Goal: Task Accomplishment & Management: Manage account settings

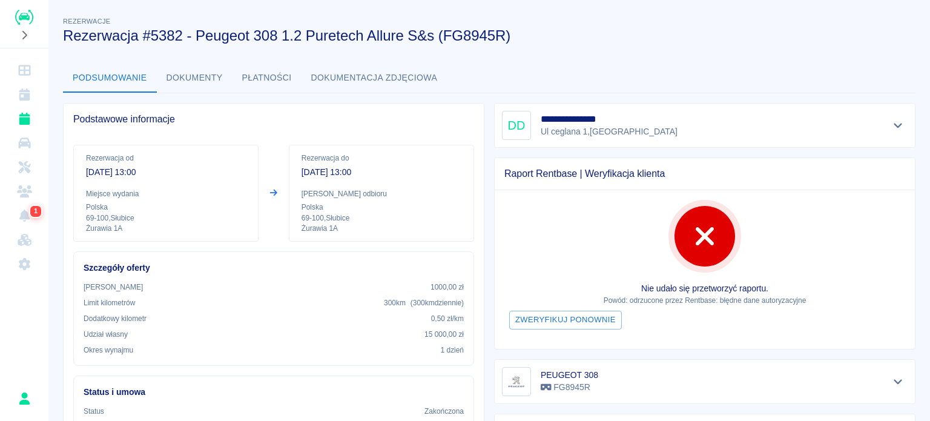
click at [747, 41] on h3 "Rezerwacja #5382 - Peugeot 308 1.2 Puretech Allure S&s (FG8945R)" at bounding box center [484, 35] width 842 height 17
drag, startPoint x: 806, startPoint y: 49, endPoint x: 803, endPoint y: 41, distance: 8.4
click at [653, 33] on h3 "Rezerwacja #5382 - Peugeot 308 1.2 Puretech Allure S&s (FG8945R)" at bounding box center [484, 35] width 842 height 17
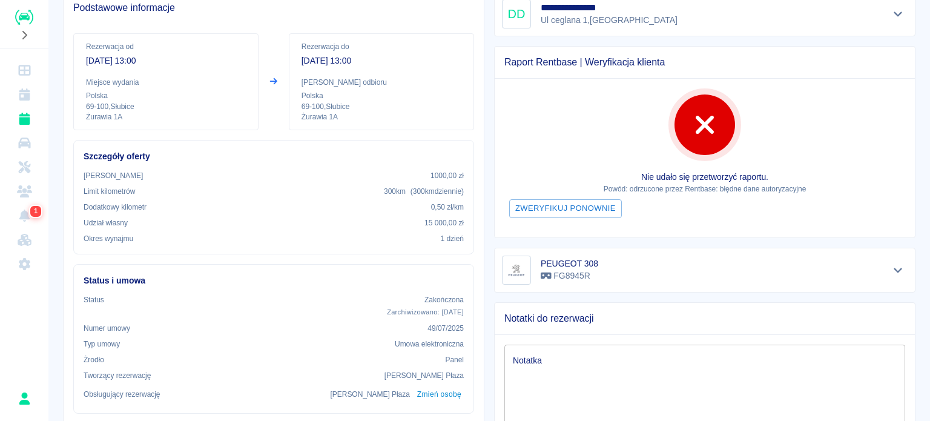
scroll to position [48, 0]
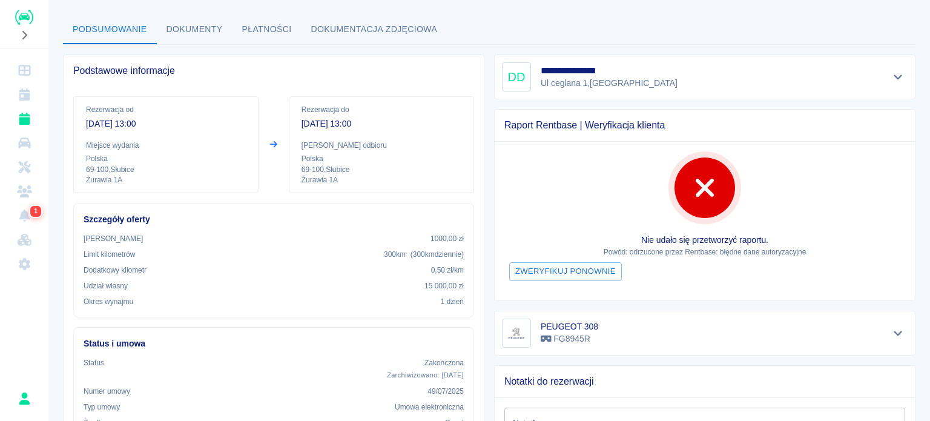
click at [845, 84] on div "**********" at bounding box center [704, 76] width 405 height 29
click at [899, 68] on div "**********" at bounding box center [704, 76] width 421 height 45
click at [891, 76] on icon "Pokaż szczegóły" at bounding box center [898, 76] width 14 height 11
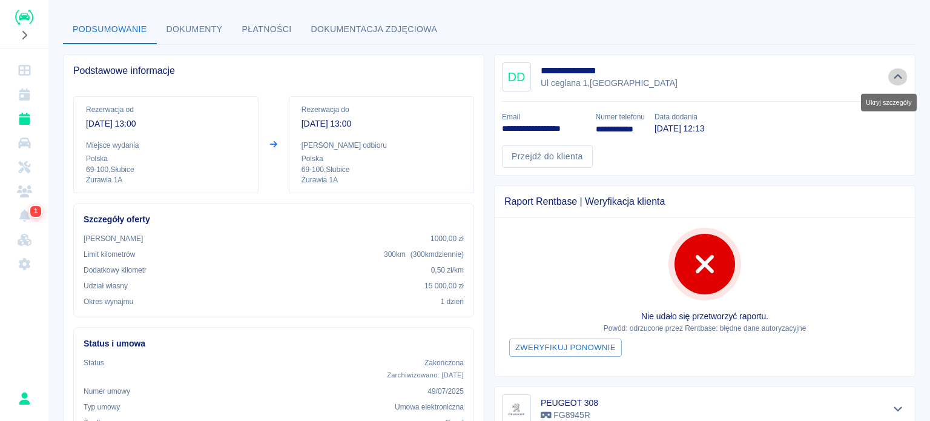
click at [893, 76] on icon "Ukryj szczegóły" at bounding box center [897, 76] width 8 height 5
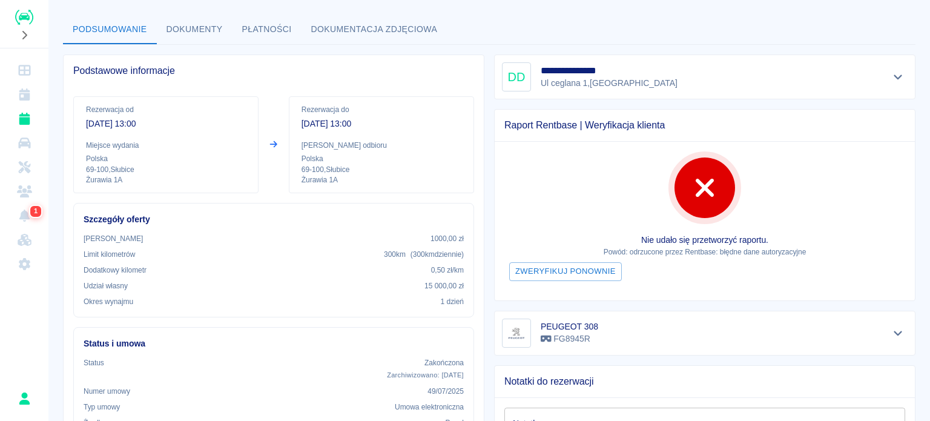
scroll to position [0, 0]
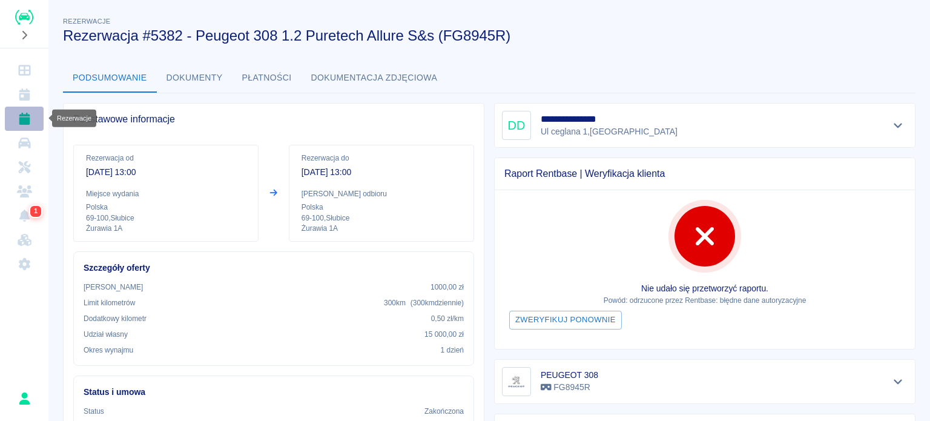
click at [17, 116] on icon "Rezerwacje" at bounding box center [24, 119] width 15 height 12
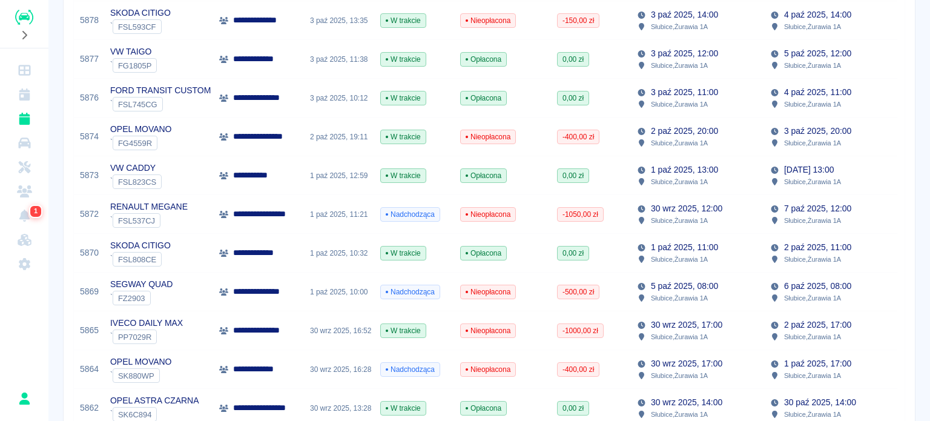
scroll to position [305, 0]
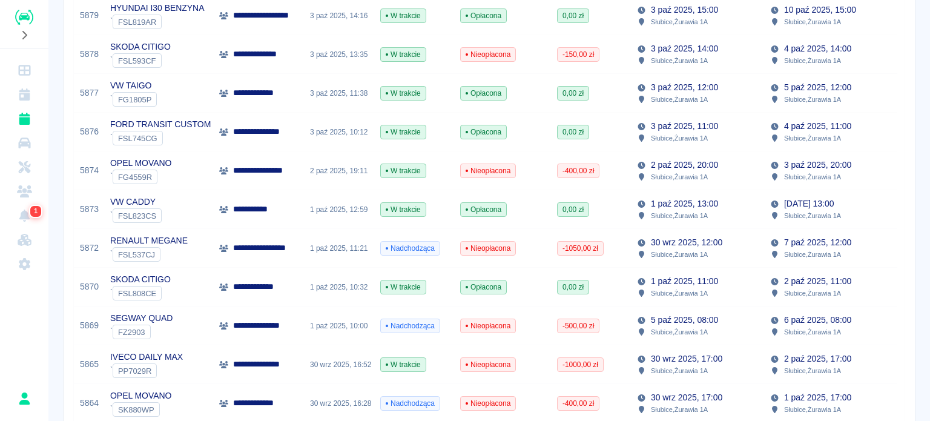
drag, startPoint x: 909, startPoint y: 159, endPoint x: 903, endPoint y: 133, distance: 26.1
click at [903, 133] on div "**********" at bounding box center [488, 317] width 881 height 1235
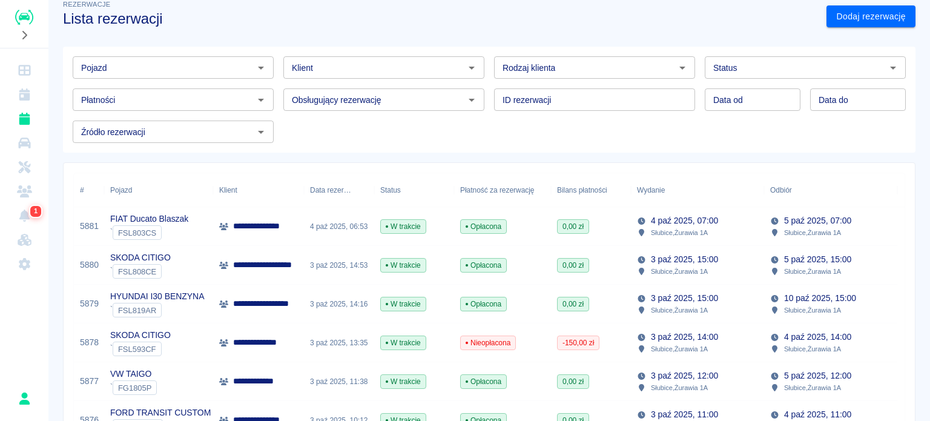
scroll to position [0, 0]
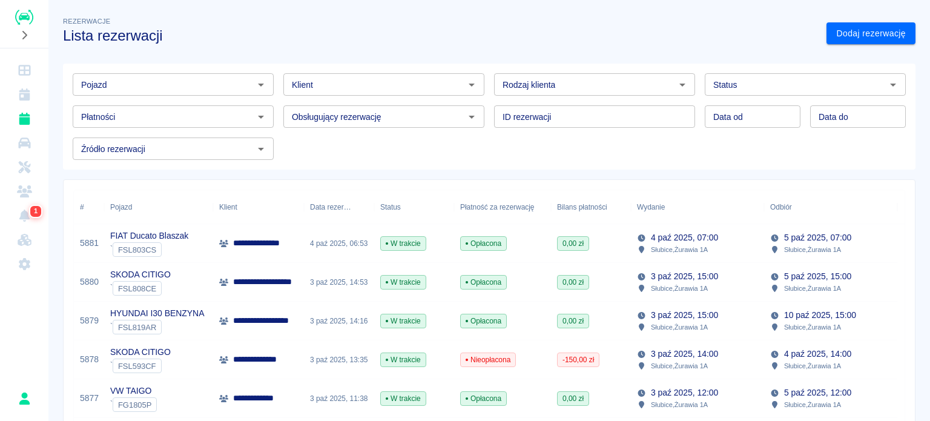
click at [395, 93] on div "Klient" at bounding box center [383, 84] width 201 height 22
click at [395, 40] on h3 "Lista rezerwacji" at bounding box center [439, 35] width 753 height 17
click at [217, 157] on div "Źródło rezerwacji" at bounding box center [173, 148] width 201 height 22
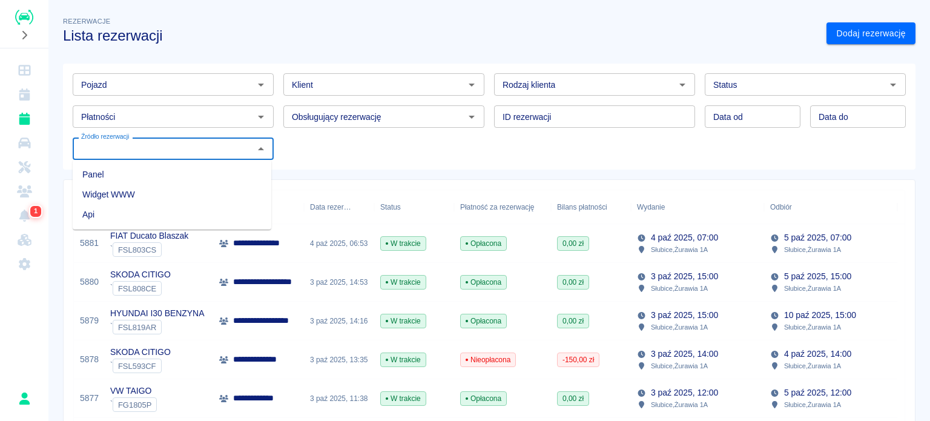
click at [217, 157] on div "Źródło rezerwacji" at bounding box center [173, 148] width 201 height 22
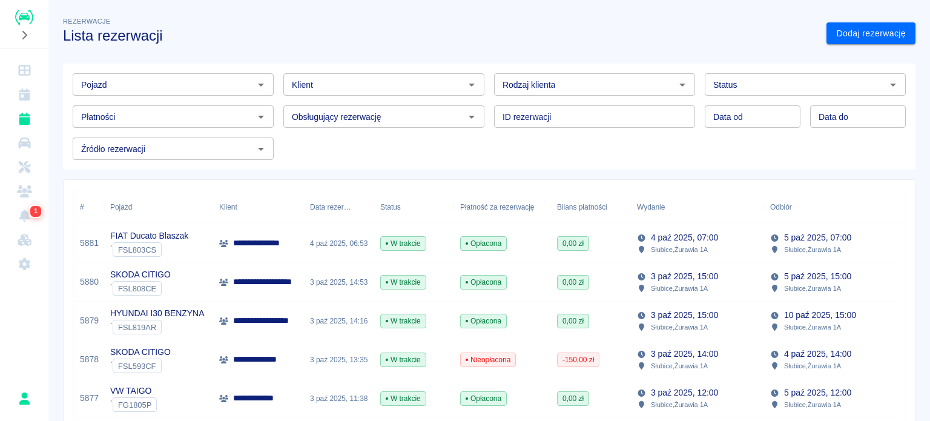
click at [497, 15] on div "Rezerwacje Lista rezerwacji" at bounding box center [434, 24] width 763 height 39
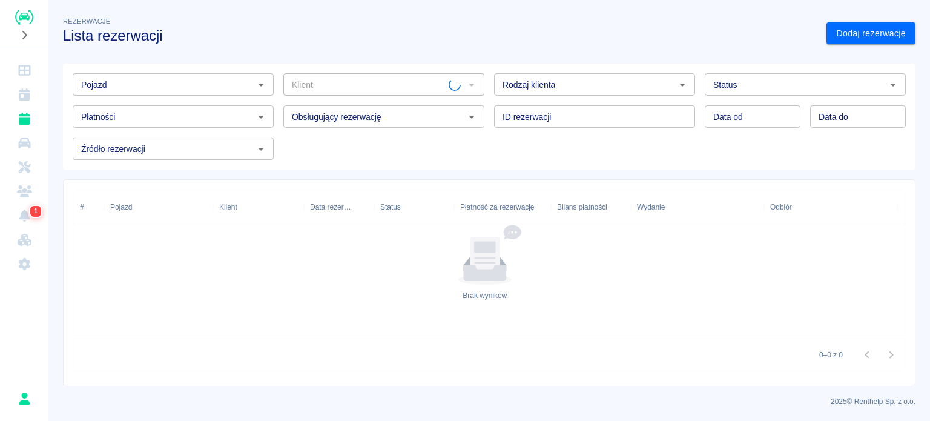
type input "[PERSON_NAME] ([PHONE_NUMBER])"
click at [450, 82] on icon "Wyczyść" at bounding box center [456, 85] width 12 height 12
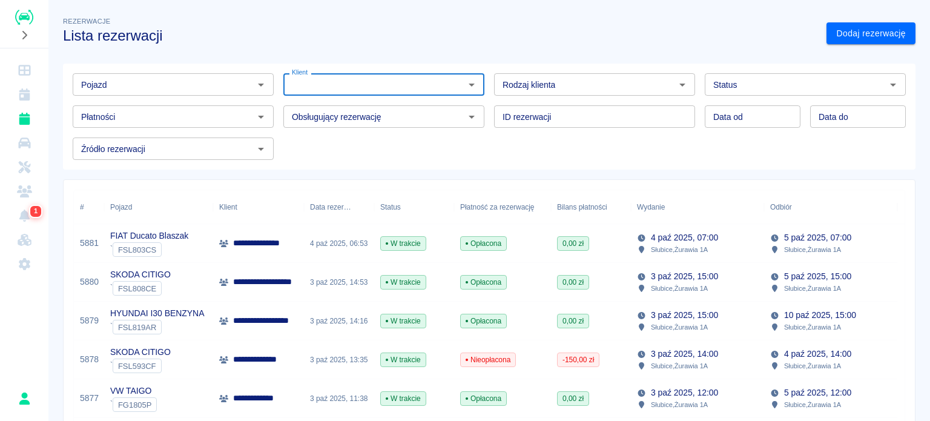
click at [223, 151] on input "Źródło rezerwacji" at bounding box center [163, 148] width 174 height 15
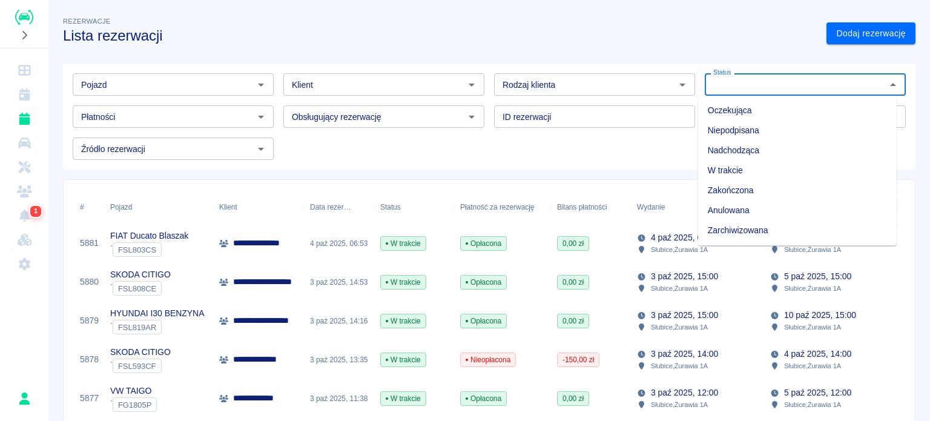
click at [755, 84] on input "Status" at bounding box center [795, 84] width 174 height 15
click at [733, 229] on li "Zarchiwizowana" at bounding box center [797, 230] width 198 height 20
type input "Zarchiwizowana"
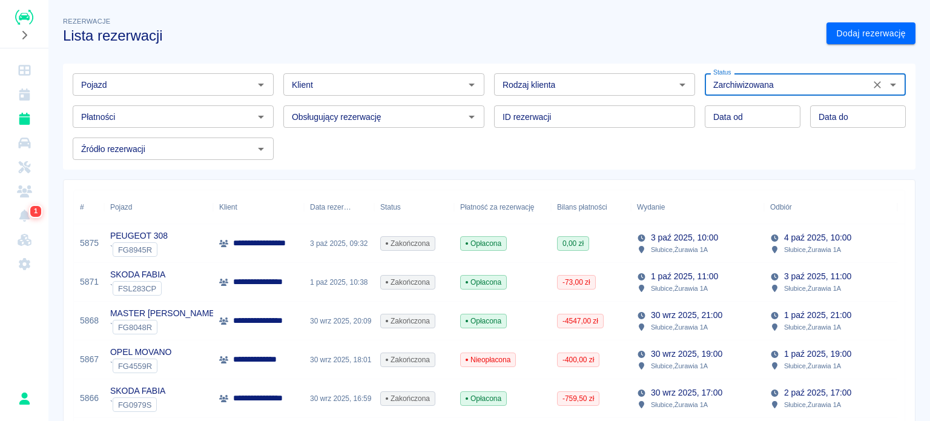
click at [122, 73] on div "Pojazd" at bounding box center [173, 84] width 201 height 22
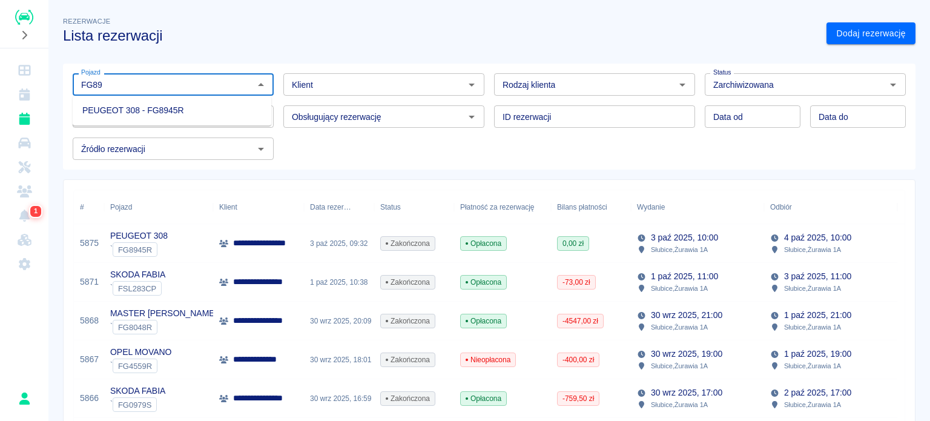
click at [141, 117] on li "PEUGEOT 308 - FG8945R" at bounding box center [172, 110] width 198 height 20
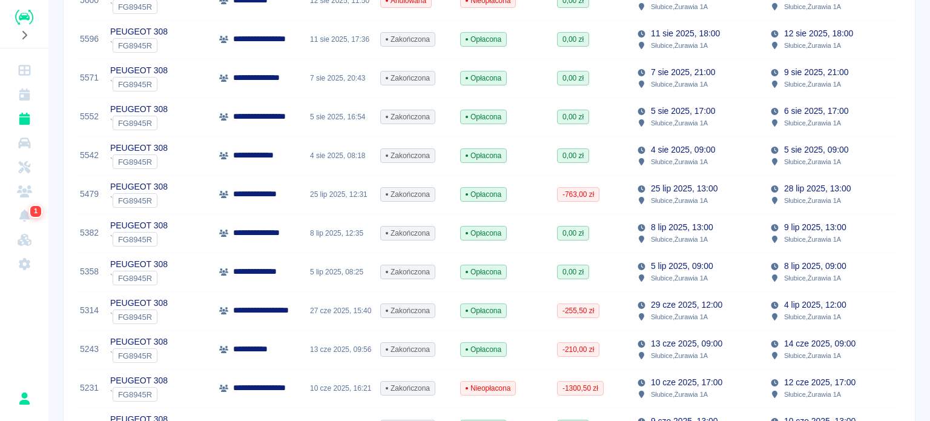
scroll to position [597, 0]
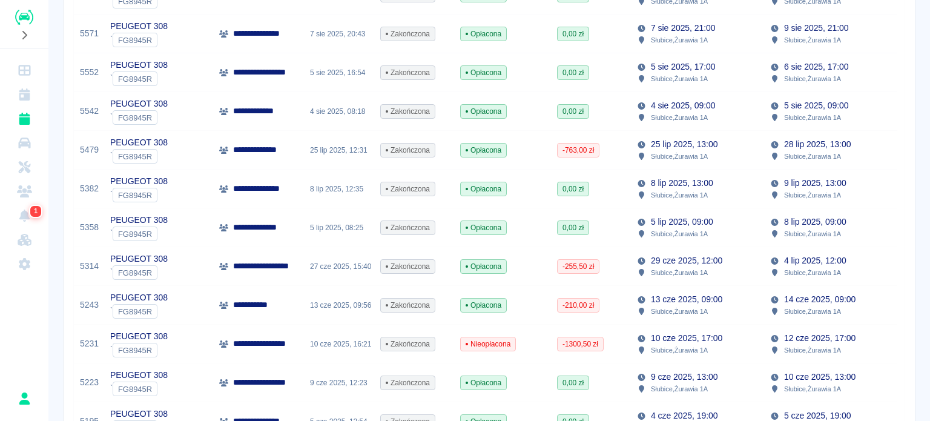
type input "PEUGEOT 308 - FG8945R"
click at [185, 266] on div "PEUGEOT 308 ` FG8945R" at bounding box center [158, 266] width 109 height 39
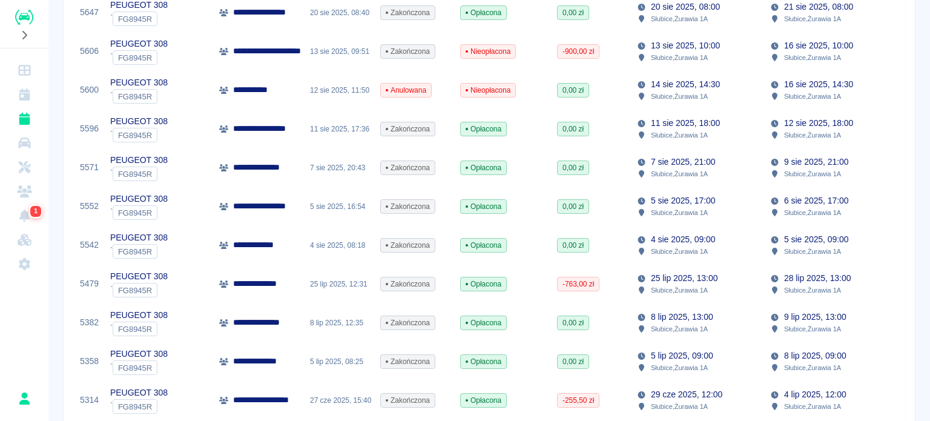
scroll to position [484, 0]
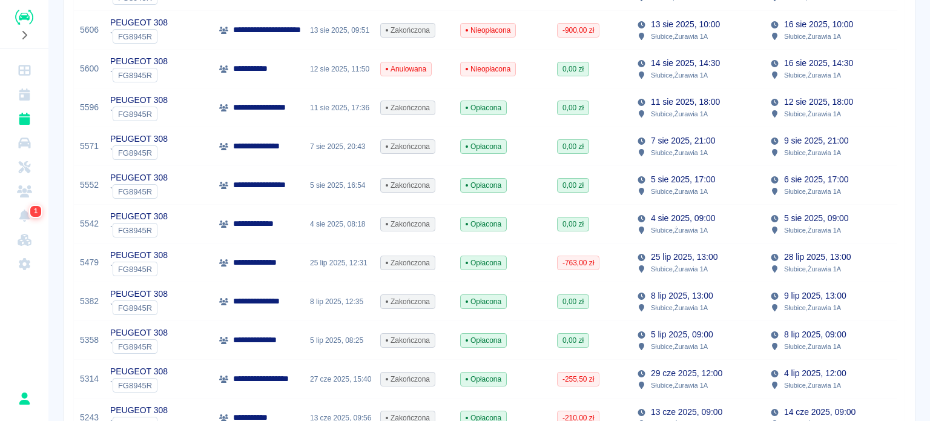
click at [186, 331] on div "PEUGEOT 308 ` FG8945R" at bounding box center [158, 340] width 109 height 39
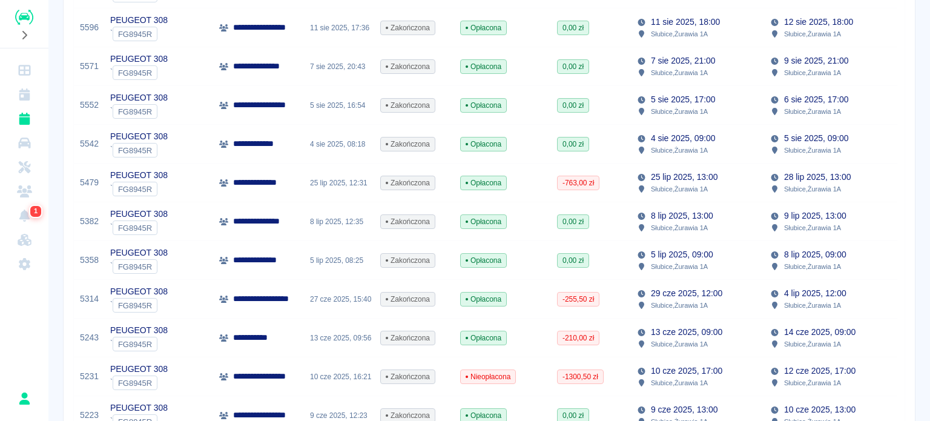
scroll to position [545, 0]
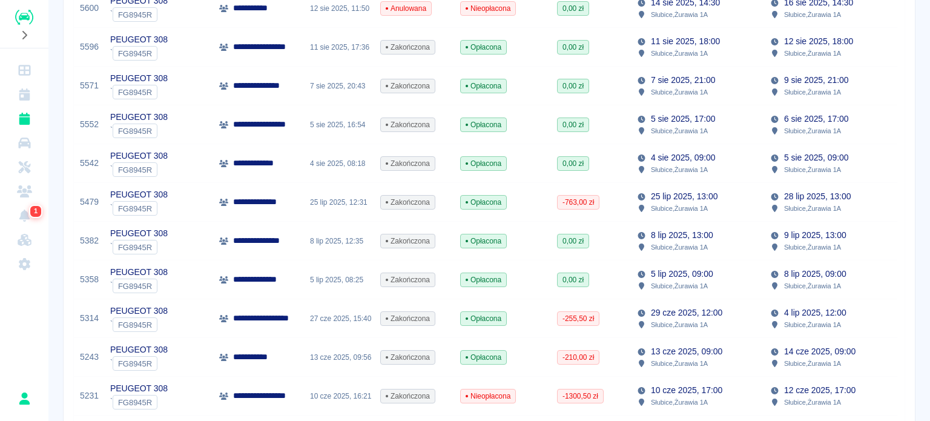
click at [209, 206] on div "PEUGEOT 308 ` FG8945R" at bounding box center [158, 202] width 109 height 39
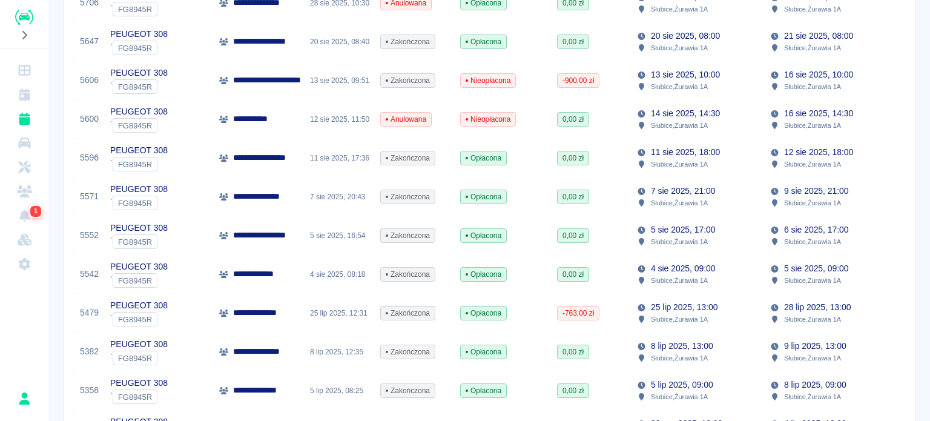
scroll to position [484, 0]
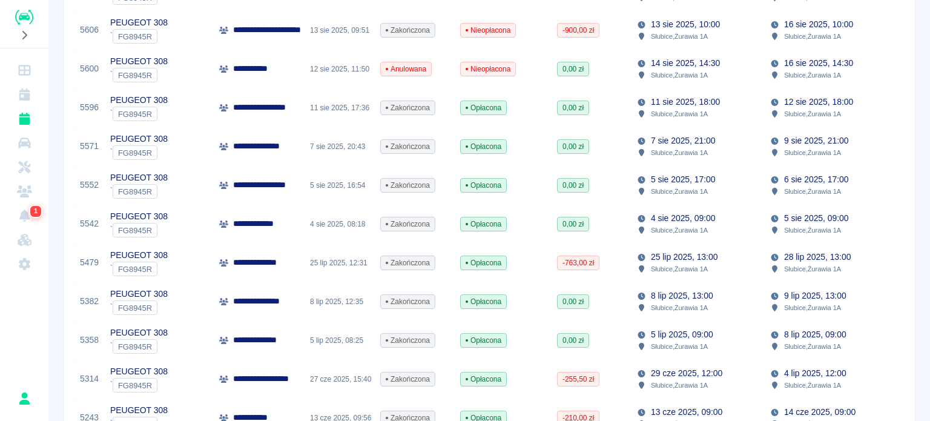
click at [720, 312] on div "8 lip 2025, 13:00 Słubice , Żurawia 1A" at bounding box center [697, 301] width 133 height 39
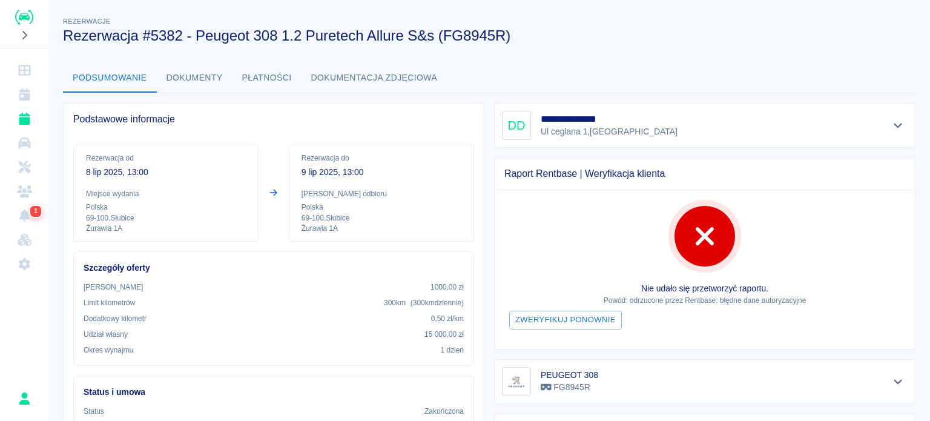
click at [189, 71] on button "Dokumenty" at bounding box center [195, 78] width 76 height 29
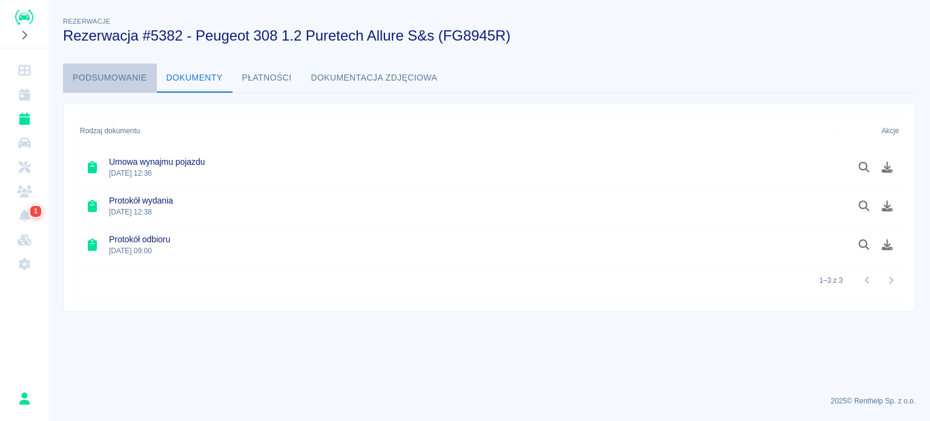
click at [121, 77] on button "Podsumowanie" at bounding box center [110, 78] width 94 height 29
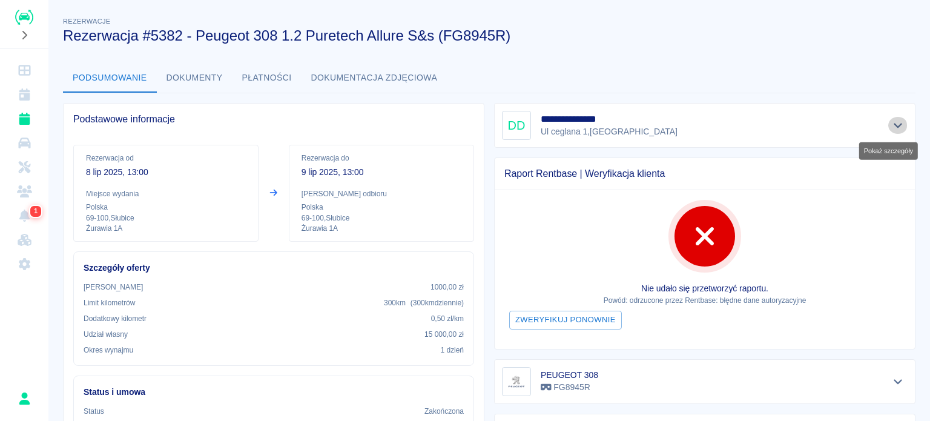
click at [891, 121] on icon "Pokaż szczegóły" at bounding box center [898, 125] width 14 height 11
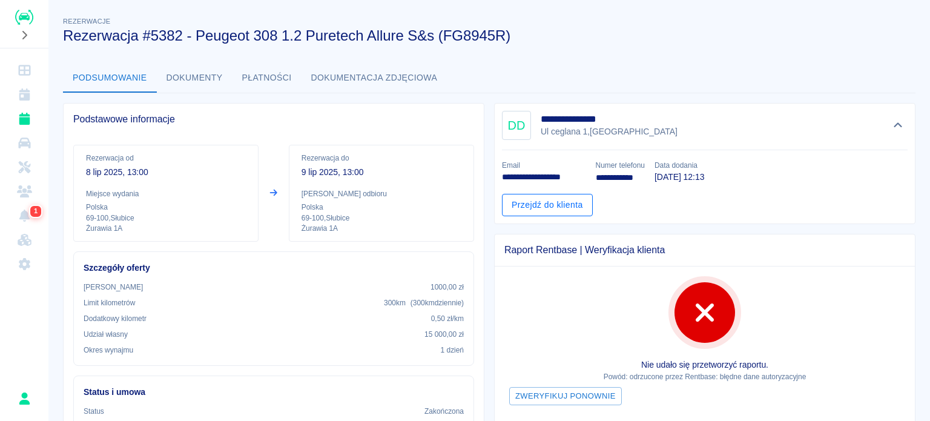
click at [510, 200] on link "Przejdź do klienta" at bounding box center [547, 205] width 91 height 22
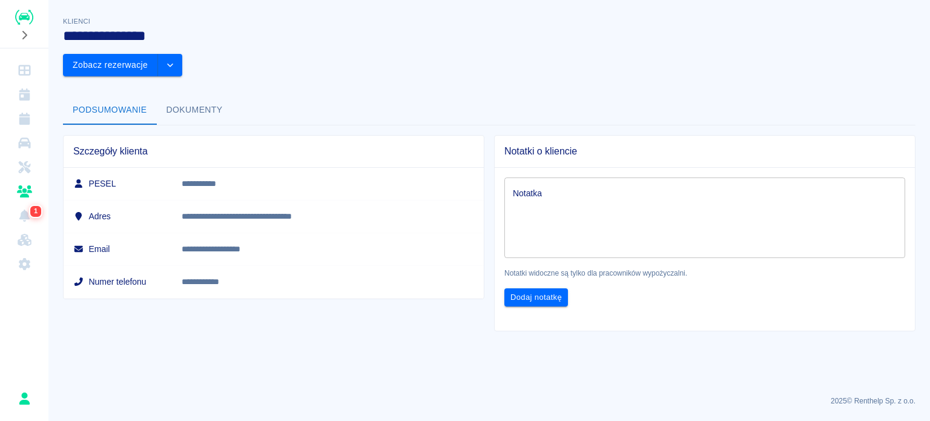
click at [629, 53] on div "**********" at bounding box center [488, 168] width 881 height 326
click at [172, 96] on button "Dokumenty" at bounding box center [195, 110] width 76 height 29
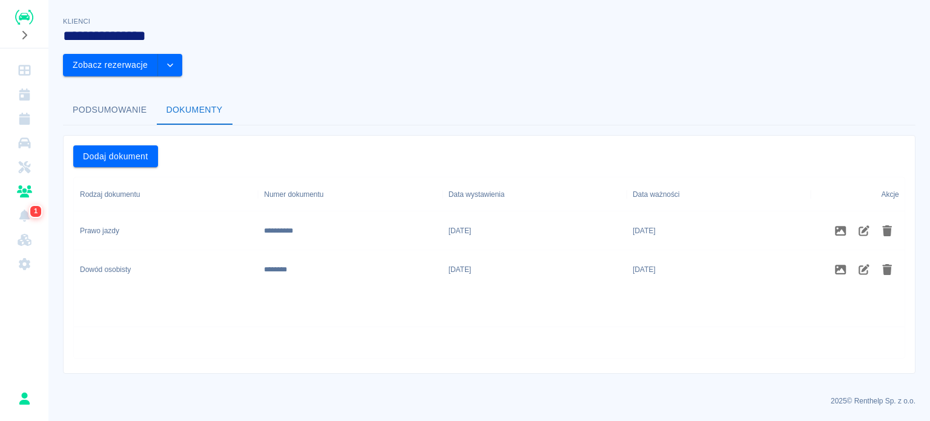
click at [156, 211] on div "Prawo jazdy" at bounding box center [166, 230] width 184 height 39
click at [839, 226] on icon "Zdjęcia" at bounding box center [840, 231] width 11 height 10
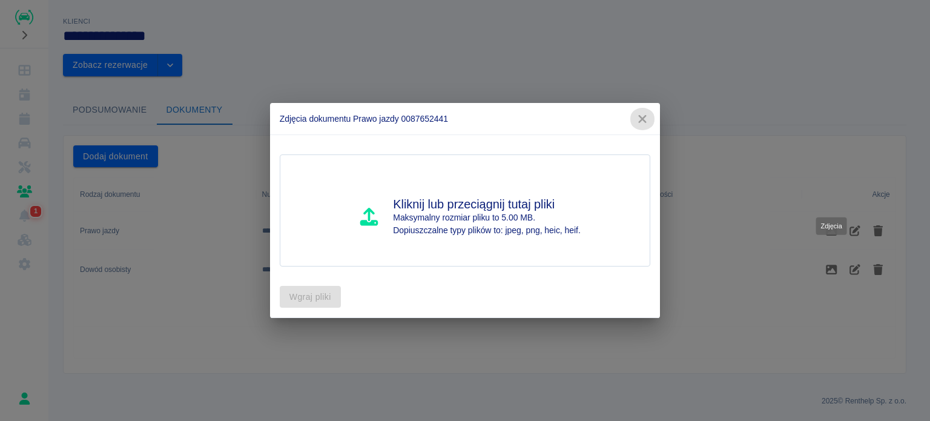
click at [637, 119] on icon "button" at bounding box center [642, 119] width 16 height 13
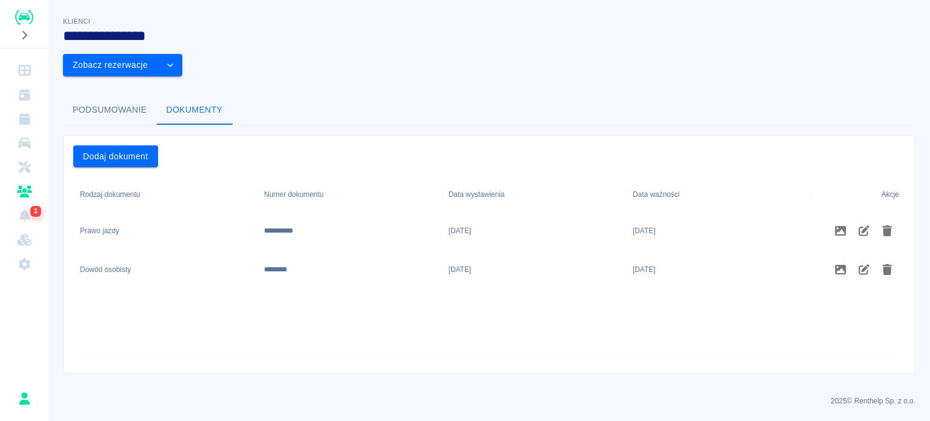
click at [237, 211] on div "Prawo jazdy" at bounding box center [166, 230] width 184 height 39
click at [392, 211] on div "**********" at bounding box center [350, 230] width 184 height 39
click at [838, 225] on icon "Zdjęcia" at bounding box center [840, 230] width 14 height 11
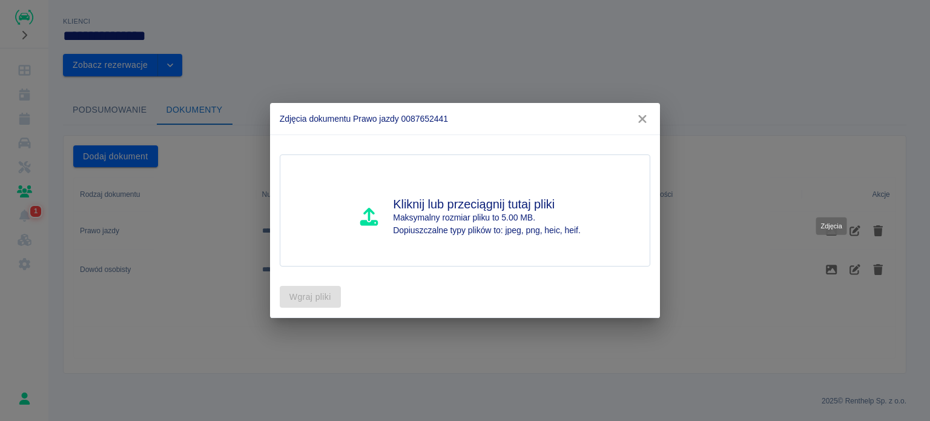
click at [633, 120] on button "button" at bounding box center [641, 119] width 25 height 22
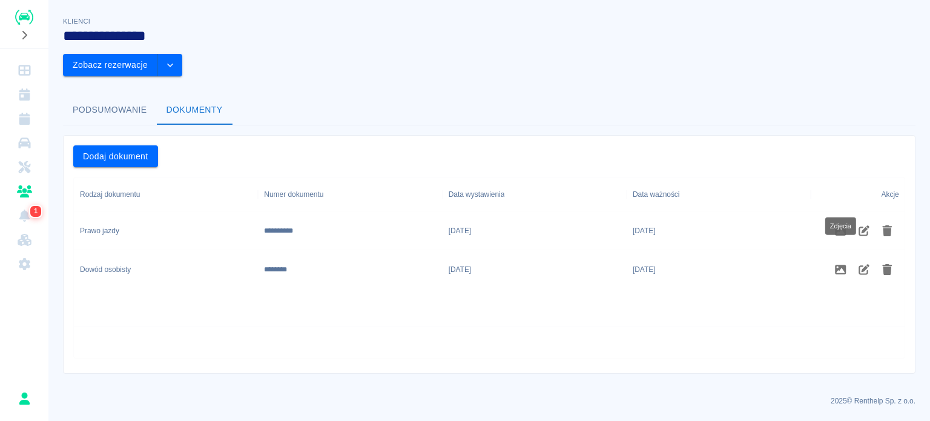
click at [146, 96] on button "Podsumowanie" at bounding box center [110, 110] width 94 height 29
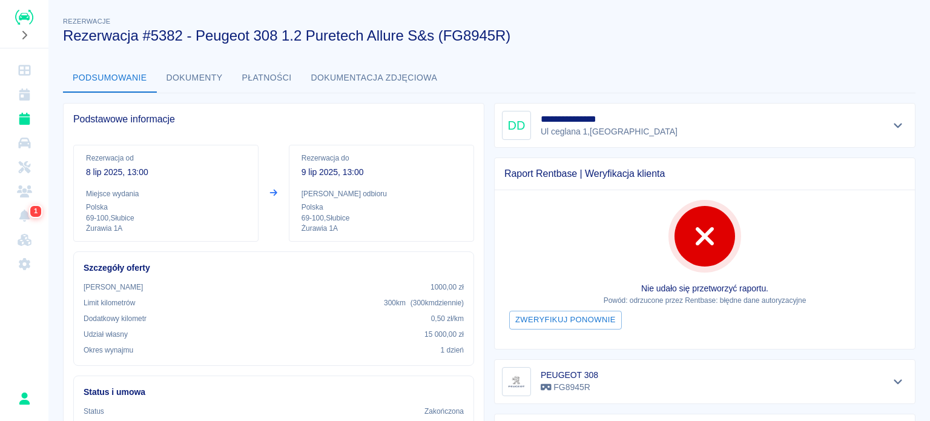
click at [16, 36] on button "Rozwiń nawigację" at bounding box center [24, 35] width 18 height 16
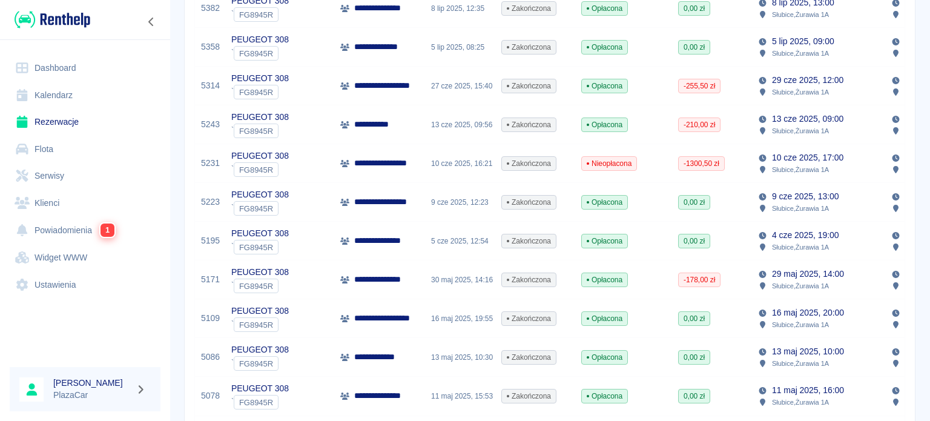
scroll to position [713, 0]
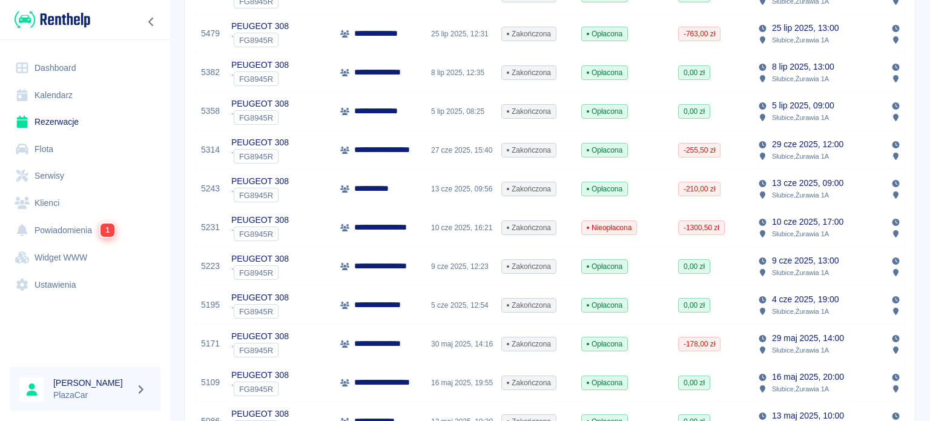
click at [303, 145] on div "PEUGEOT 308 ` FG8945R" at bounding box center [279, 150] width 109 height 39
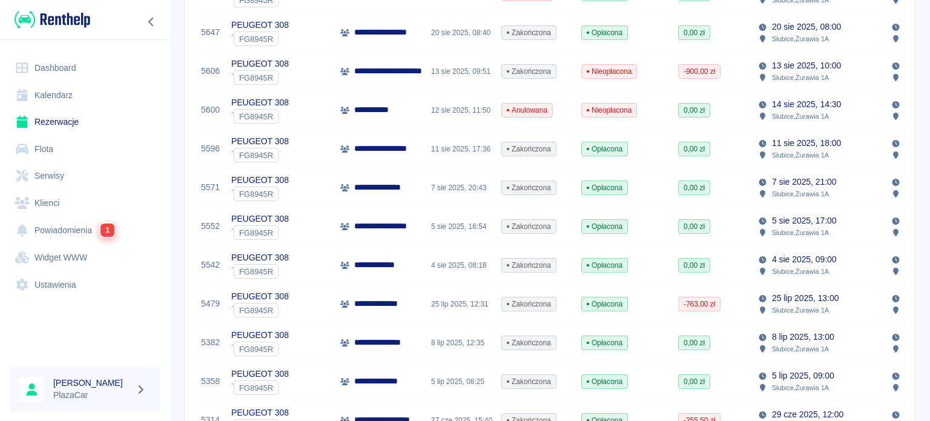
scroll to position [724, 0]
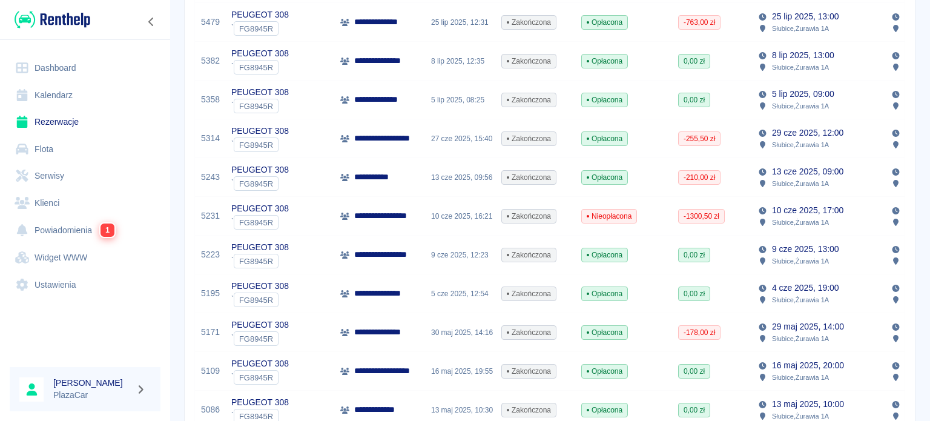
click at [743, 137] on div "-255,50 zł" at bounding box center [712, 138] width 80 height 39
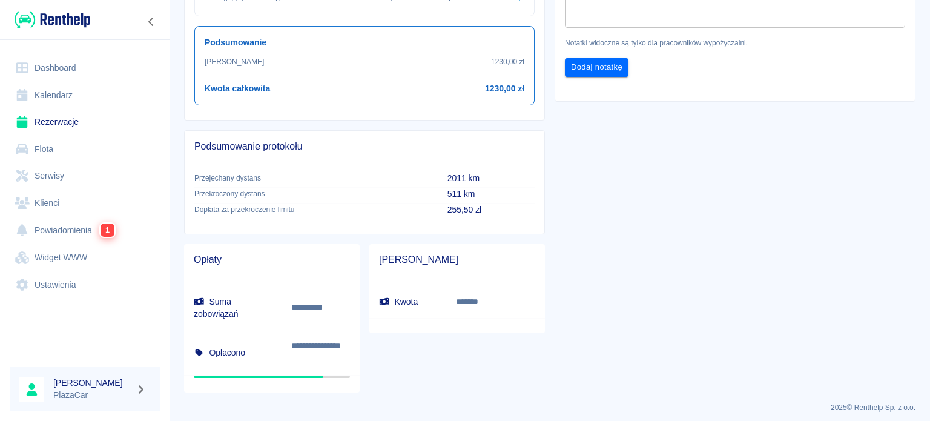
scroll to position [512, 0]
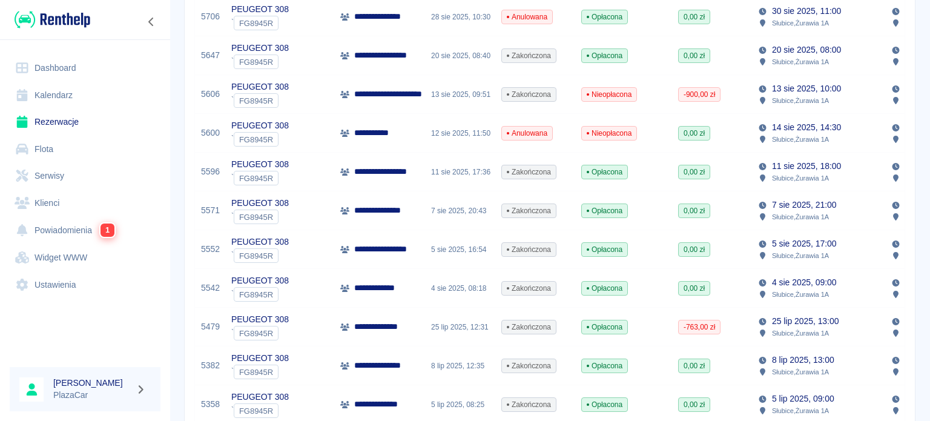
scroll to position [632, 0]
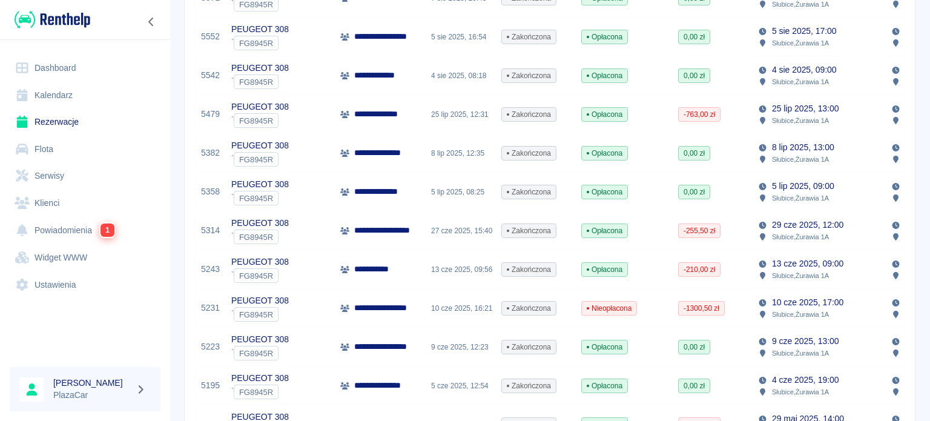
click at [356, 292] on div "**********" at bounding box center [379, 308] width 91 height 39
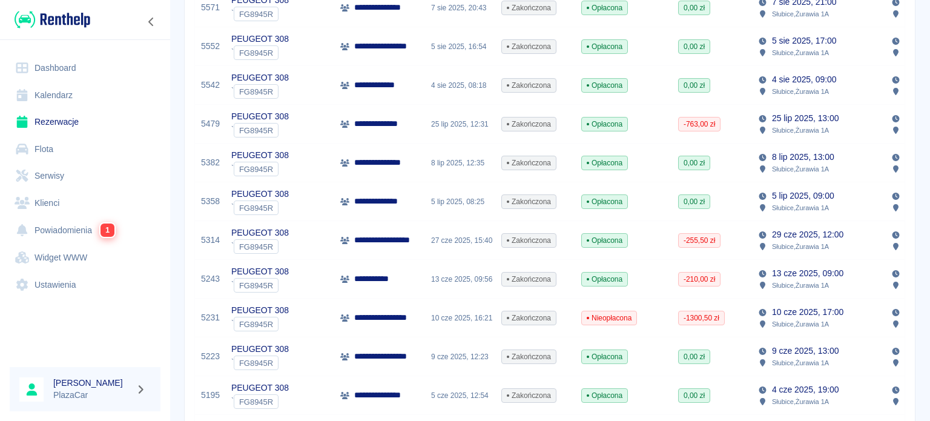
scroll to position [776, 0]
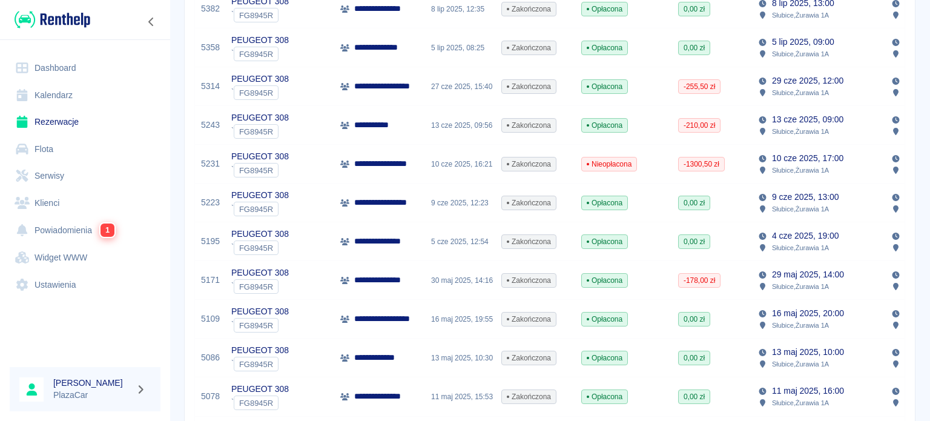
click at [662, 241] on div "Opłacona" at bounding box center [623, 241] width 97 height 39
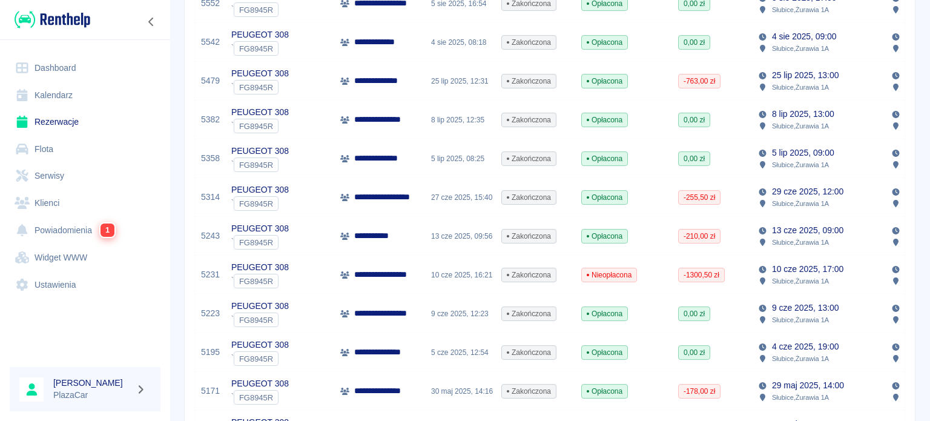
scroll to position [726, 0]
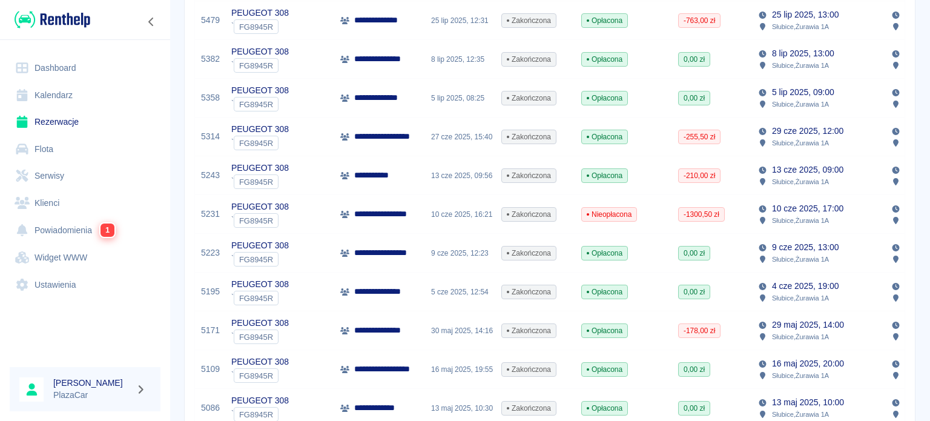
click at [394, 168] on div "**********" at bounding box center [379, 175] width 91 height 39
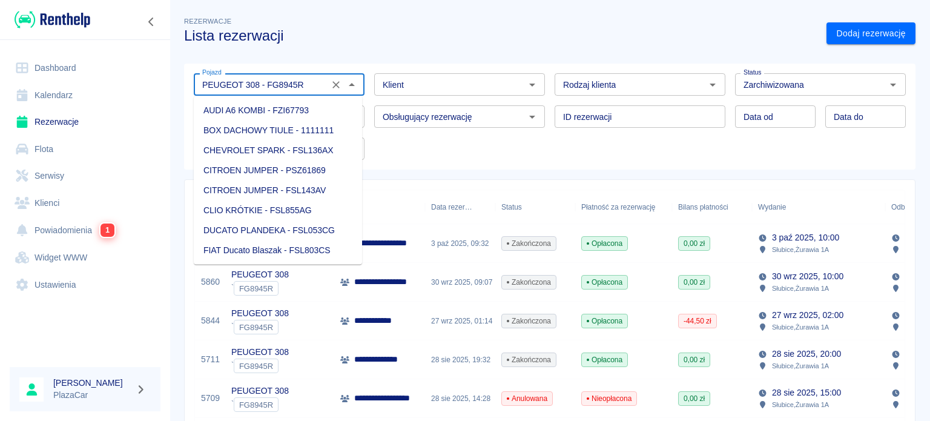
click at [312, 85] on input "PEUGEOT 308 - FG8945R" at bounding box center [261, 84] width 128 height 15
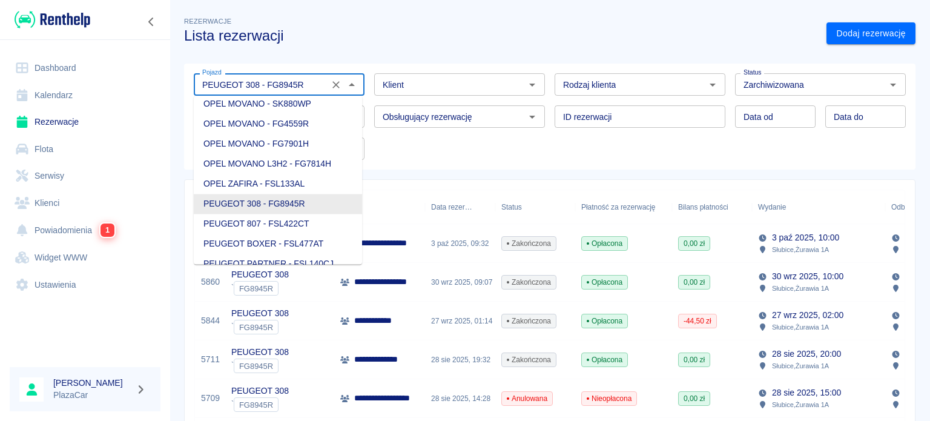
click at [333, 82] on icon "Wyczyść" at bounding box center [336, 85] width 12 height 12
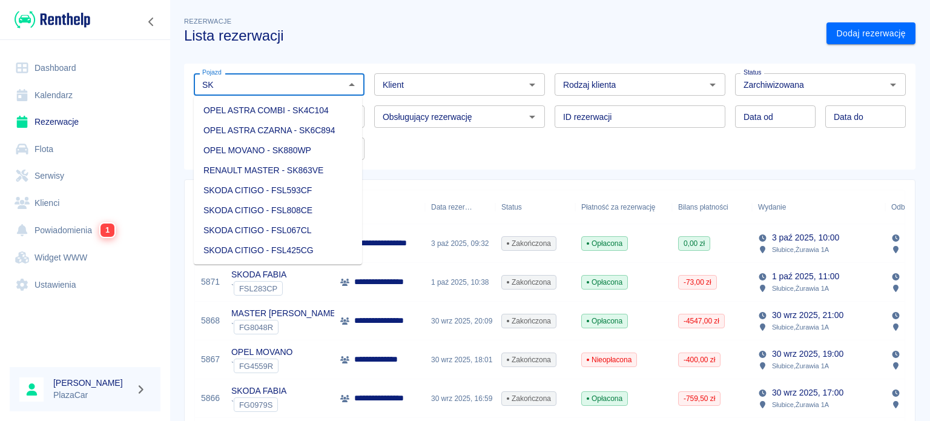
click at [324, 121] on li "OPEL ASTRA CZARNA - SK6C894" at bounding box center [278, 130] width 168 height 20
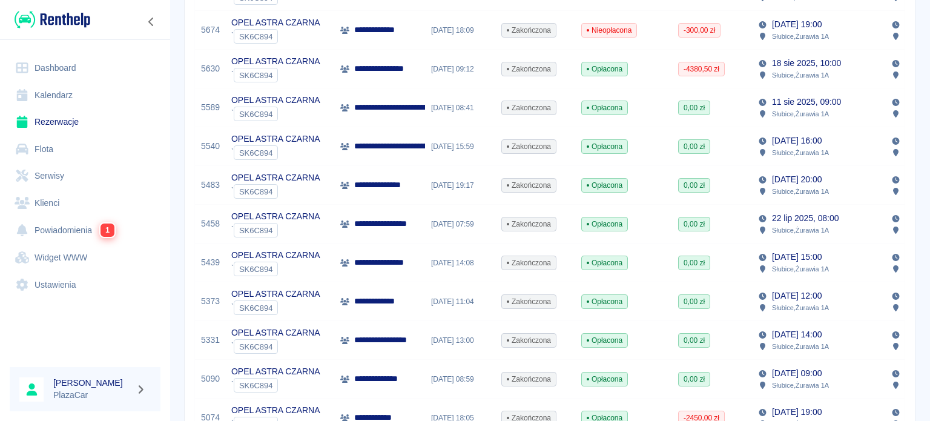
scroll to position [545, 0]
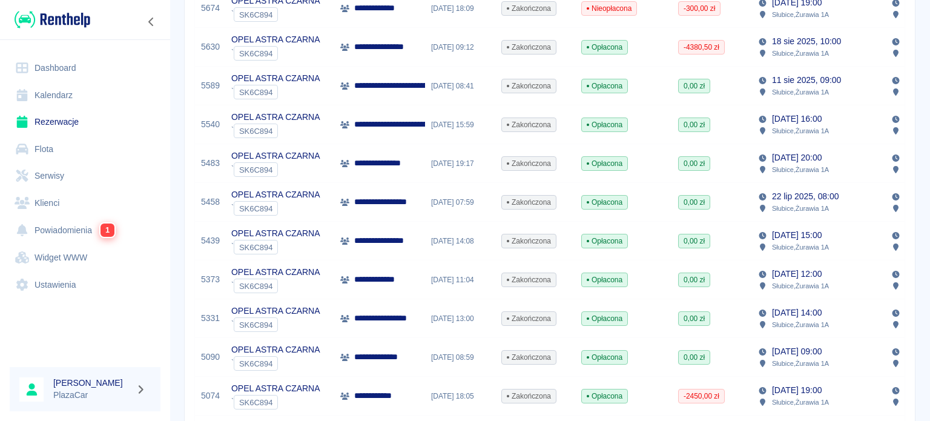
type input "OPEL ASTRA CZARNA - SK6C894"
click at [393, 164] on p "**********" at bounding box center [385, 163] width 62 height 13
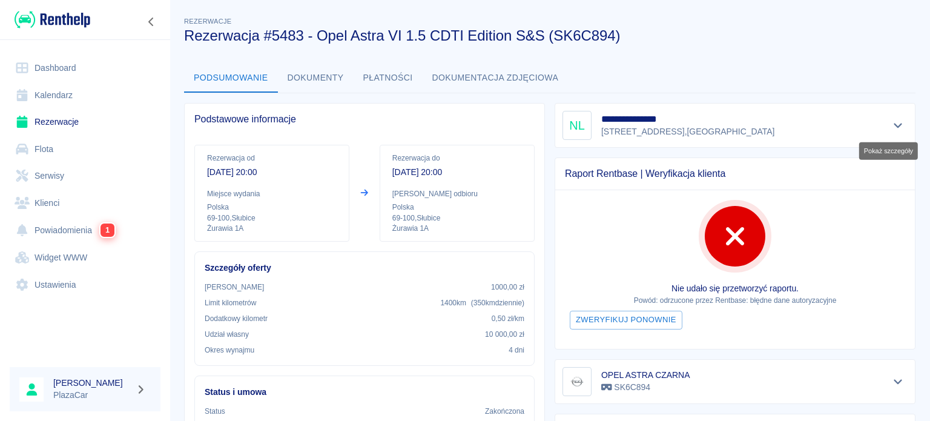
click at [888, 125] on button "Pokaż szczegóły" at bounding box center [898, 125] width 20 height 17
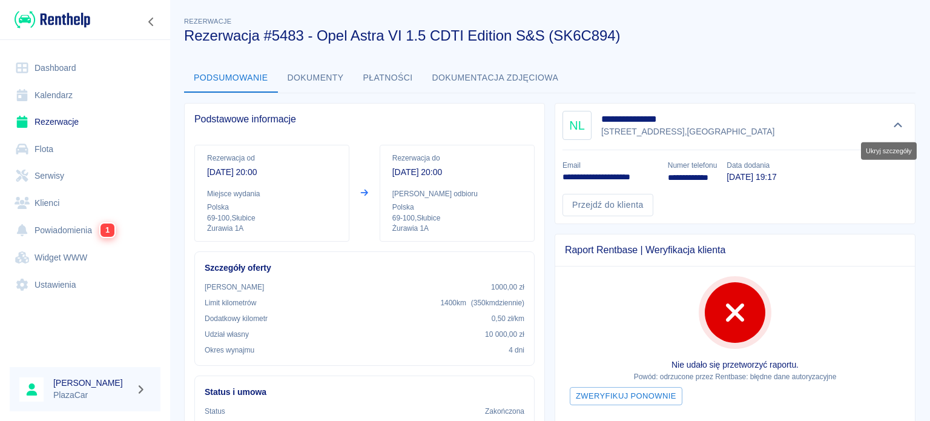
click at [868, 125] on div "**********" at bounding box center [734, 125] width 345 height 29
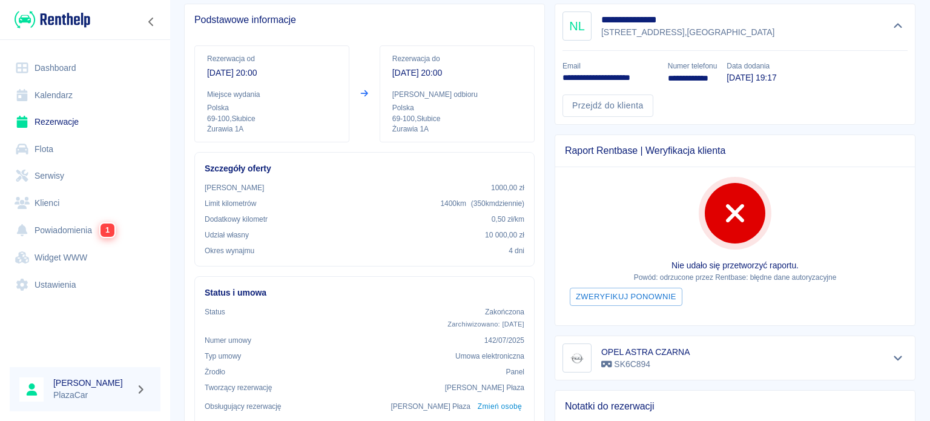
scroll to position [114, 0]
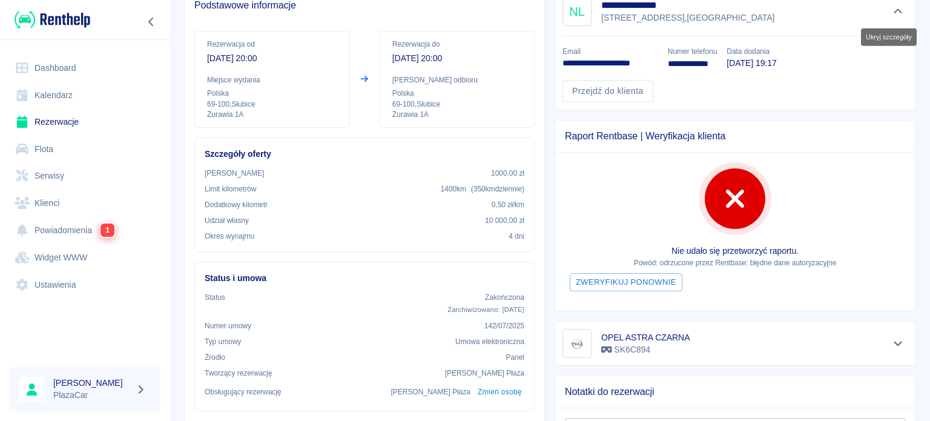
click at [891, 15] on icon "Ukryj szczegóły" at bounding box center [898, 11] width 14 height 11
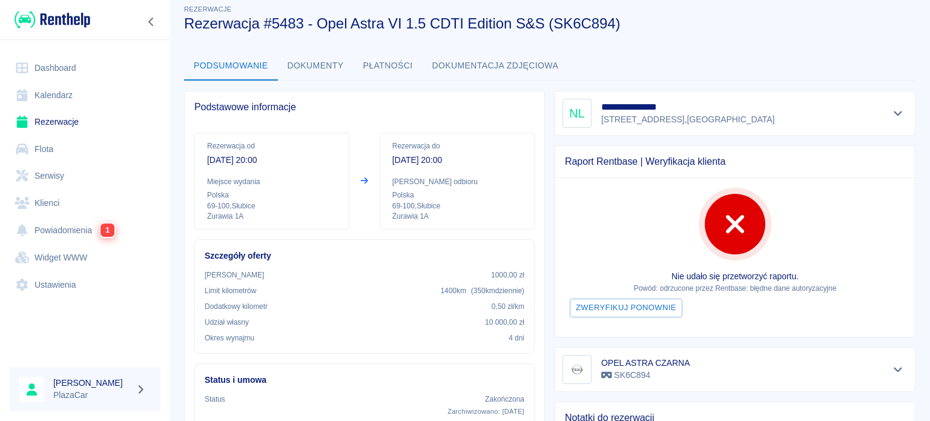
scroll to position [0, 0]
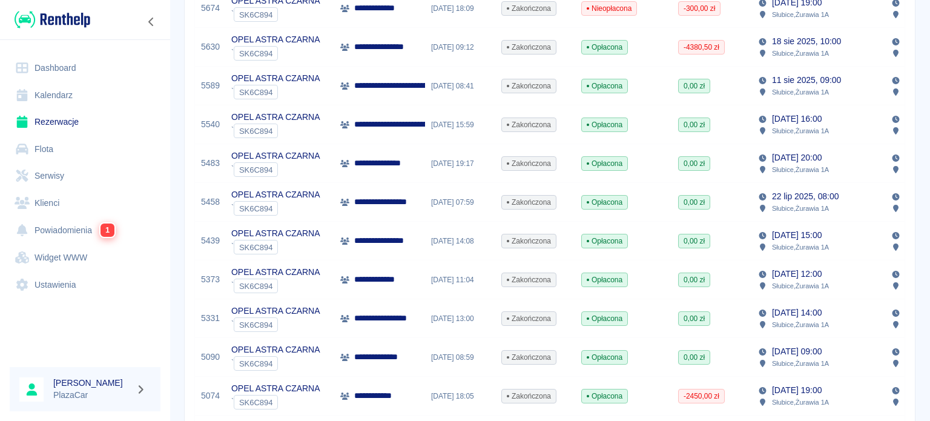
scroll to position [484, 0]
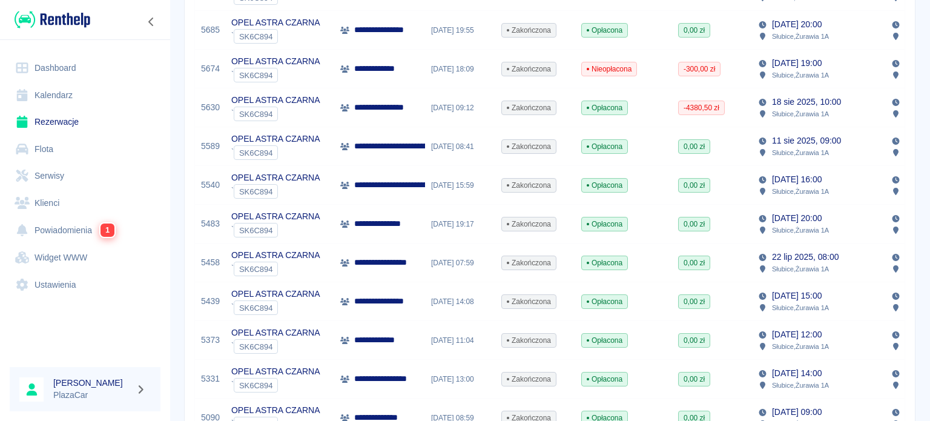
click at [397, 255] on div "**********" at bounding box center [379, 262] width 91 height 39
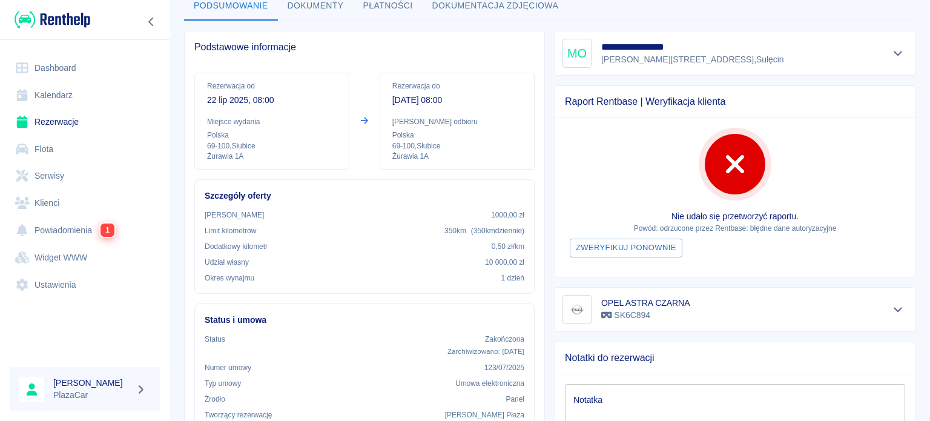
scroll to position [121, 0]
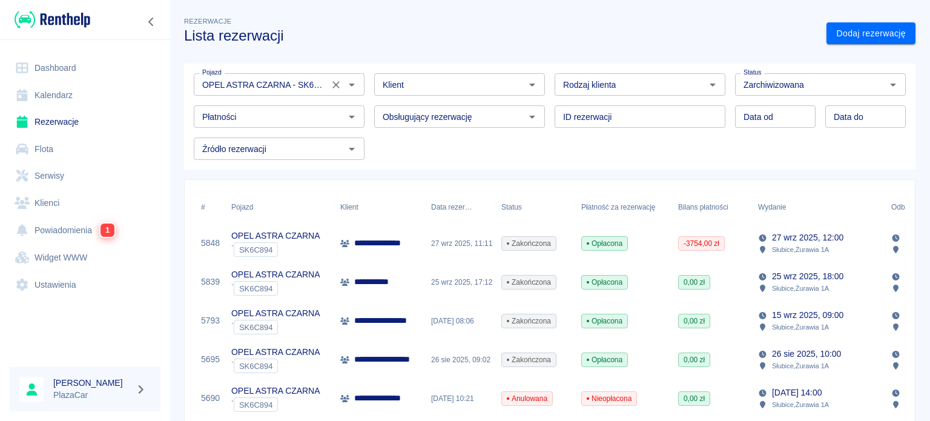
click at [341, 92] on div at bounding box center [342, 84] width 31 height 17
click at [332, 84] on icon "Wyczyść" at bounding box center [336, 85] width 12 height 12
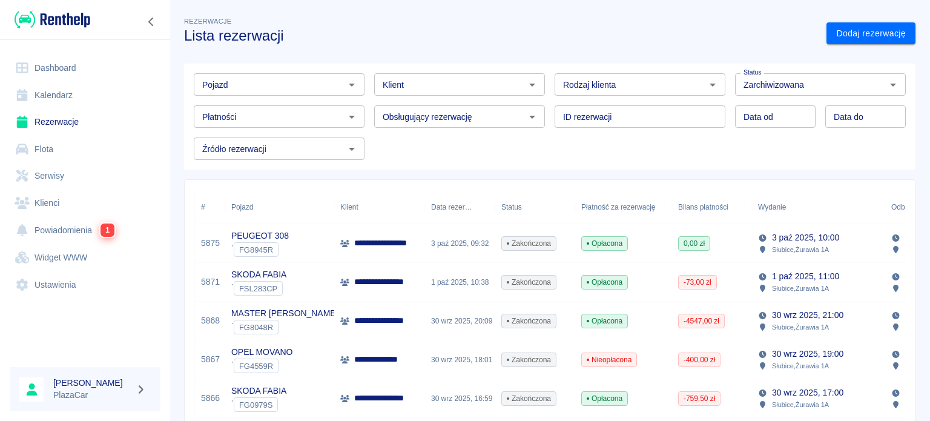
click at [344, 38] on h3 "Lista rezerwacji" at bounding box center [500, 35] width 632 height 17
click at [325, 82] on input "Pojazd" at bounding box center [268, 84] width 143 height 15
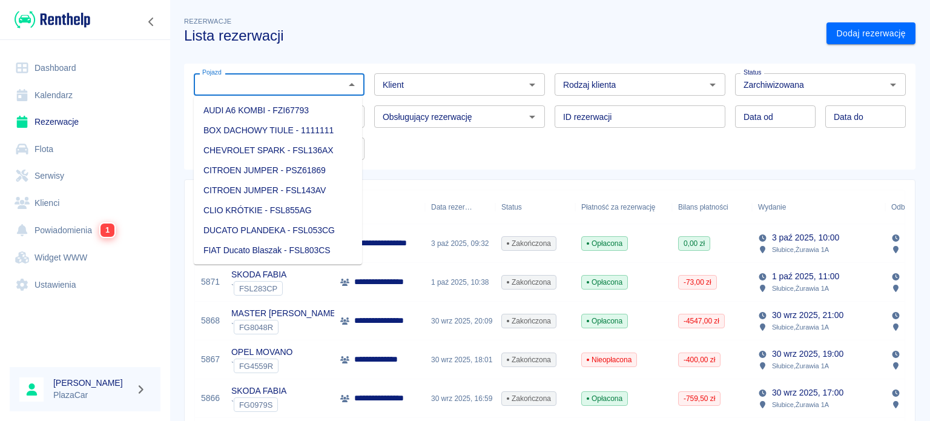
click at [368, 40] on h3 "Lista rezerwacji" at bounding box center [500, 35] width 632 height 17
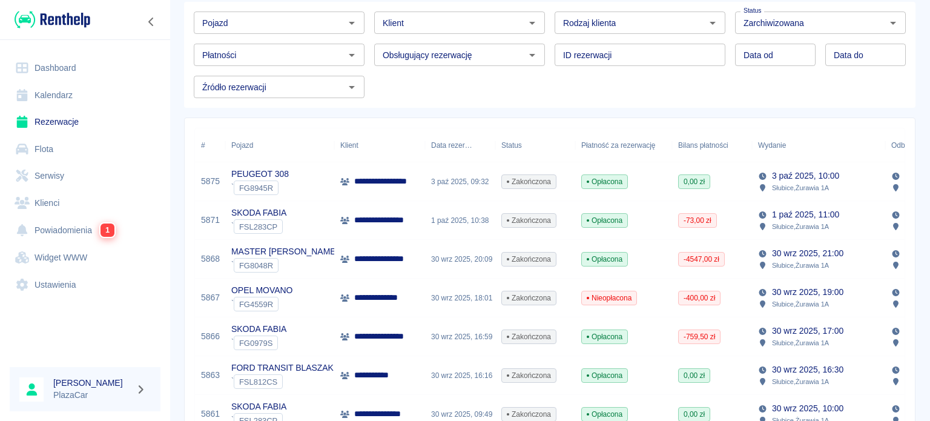
scroll to position [29, 0]
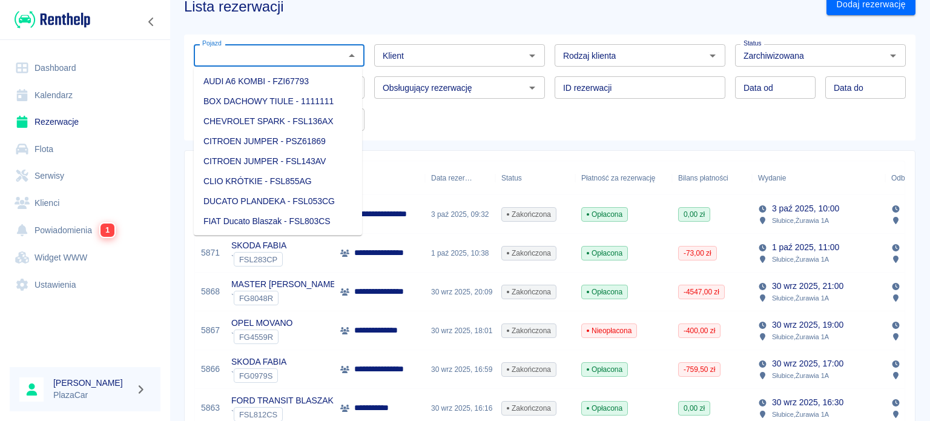
click at [332, 54] on input "Pojazd" at bounding box center [268, 55] width 143 height 15
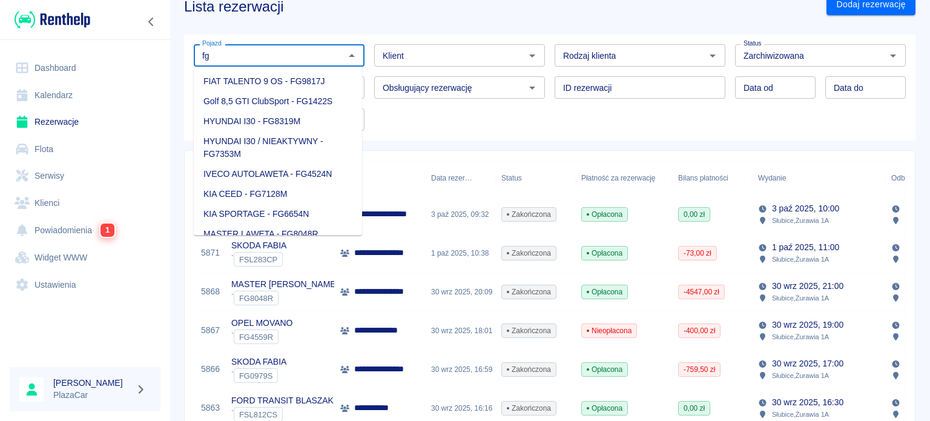
type input "f"
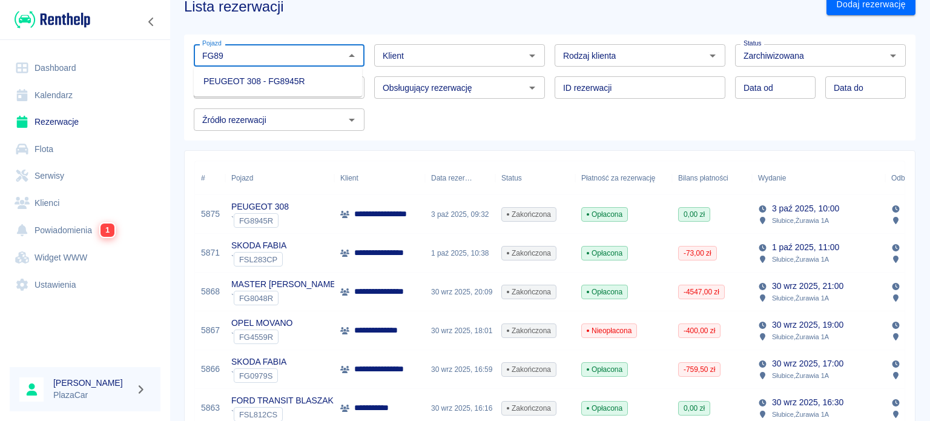
click at [316, 84] on li "PEUGEOT 308 - FG8945R" at bounding box center [278, 81] width 168 height 20
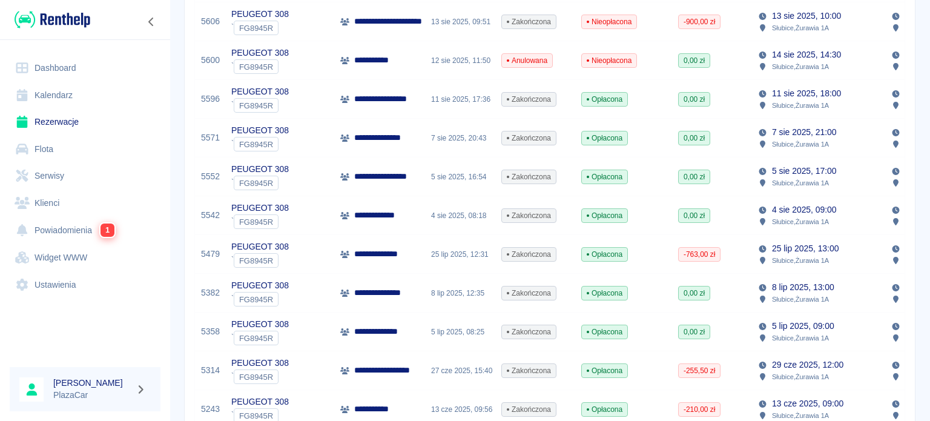
scroll to position [513, 0]
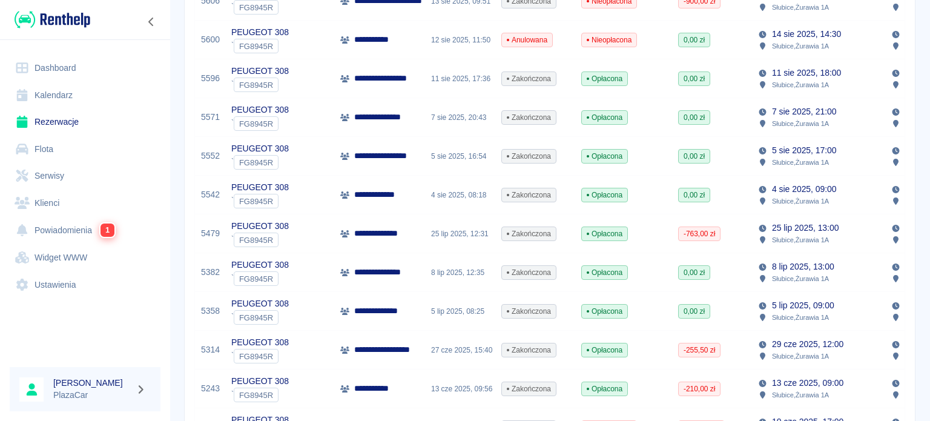
type input "PEUGEOT 308 - FG8945R"
click at [358, 271] on p "**********" at bounding box center [384, 272] width 61 height 13
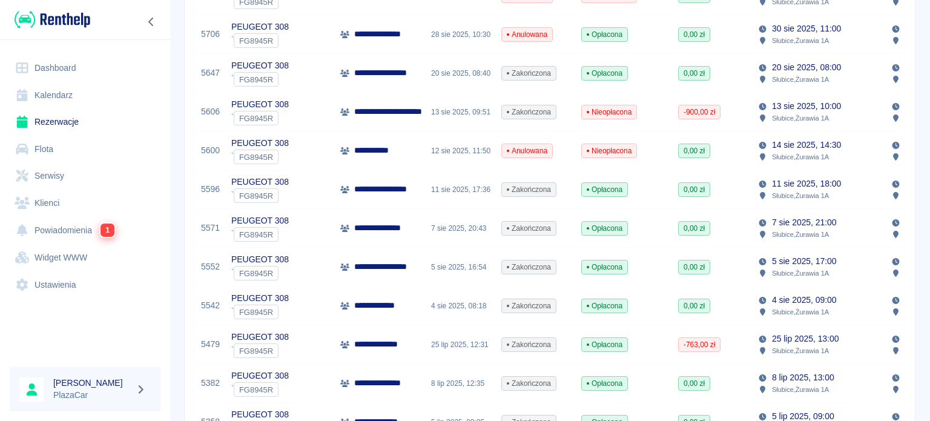
scroll to position [424, 0]
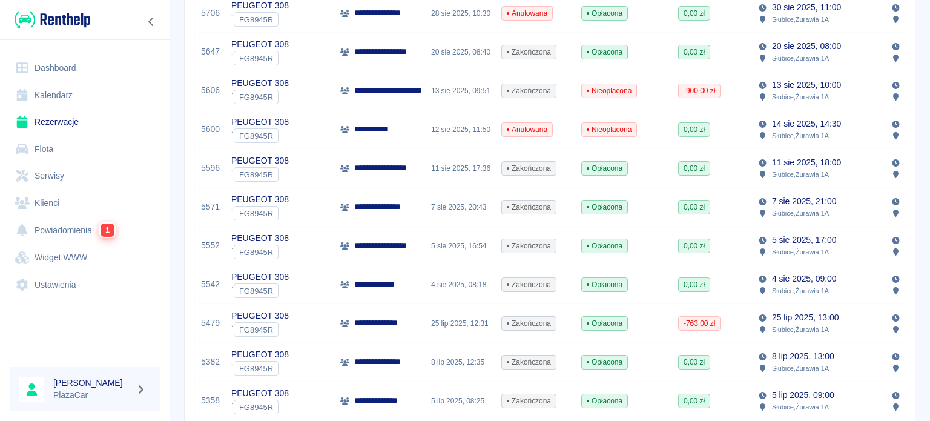
click at [912, 186] on div "**********" at bounding box center [549, 198] width 760 height 1235
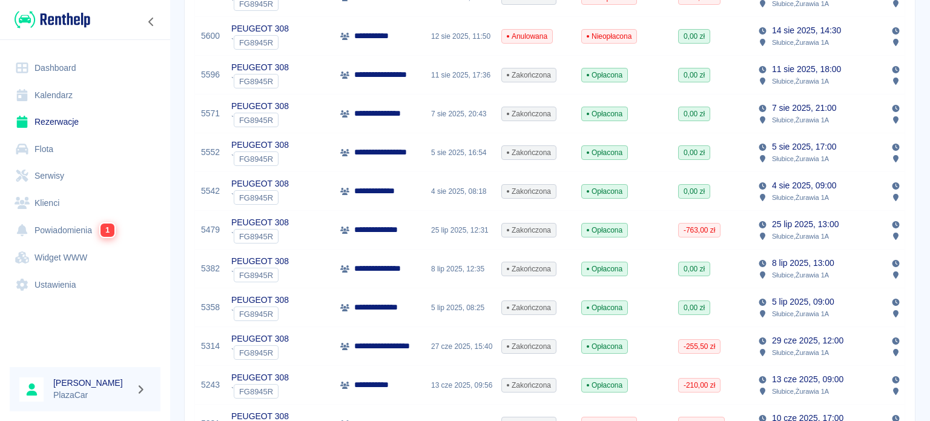
scroll to position [545, 0]
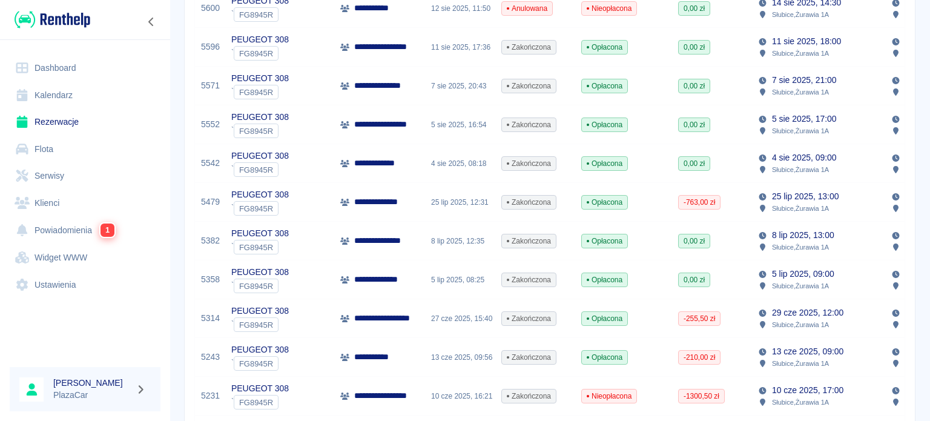
click at [721, 290] on div "0,00 zł" at bounding box center [712, 279] width 80 height 39
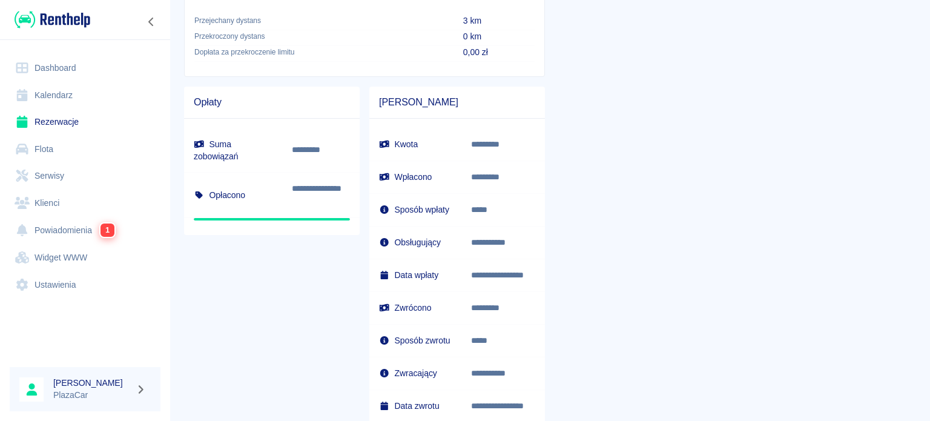
scroll to position [713, 0]
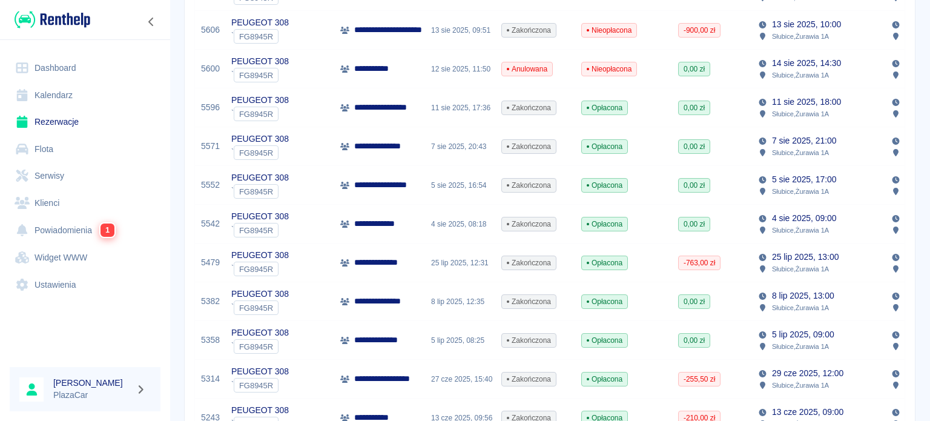
scroll to position [545, 0]
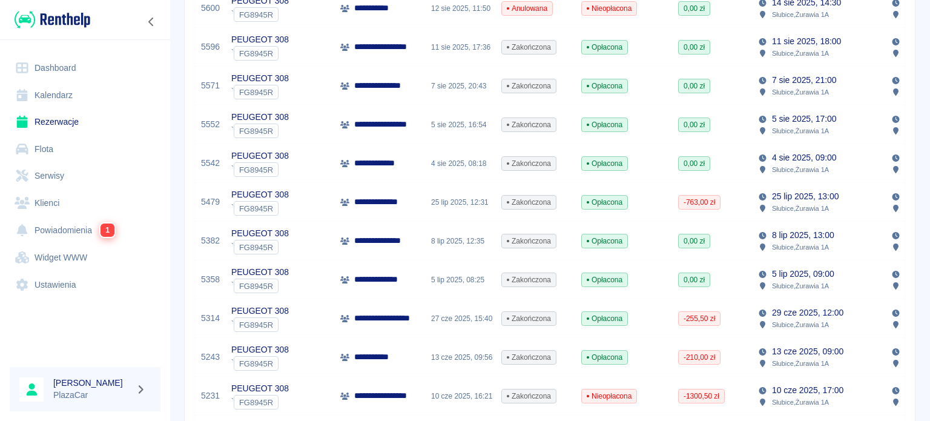
click at [784, 275] on p "5 lip 2025, 09:00" at bounding box center [803, 273] width 62 height 13
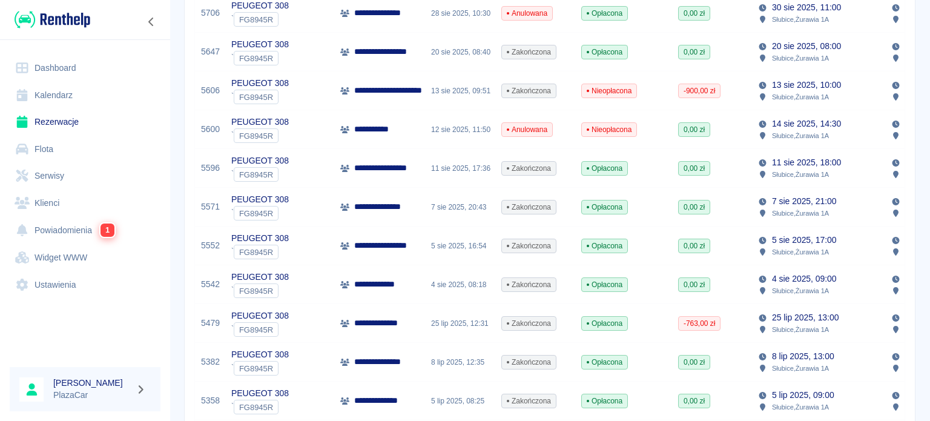
scroll to position [484, 0]
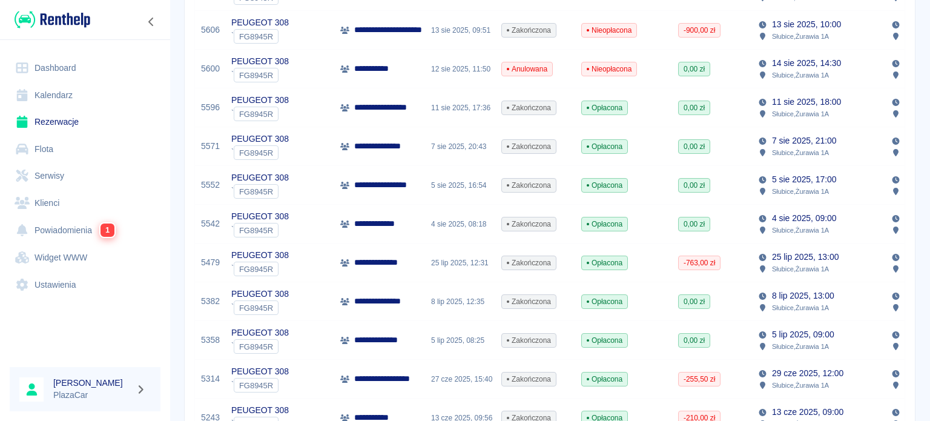
click at [402, 300] on p "**********" at bounding box center [384, 301] width 61 height 13
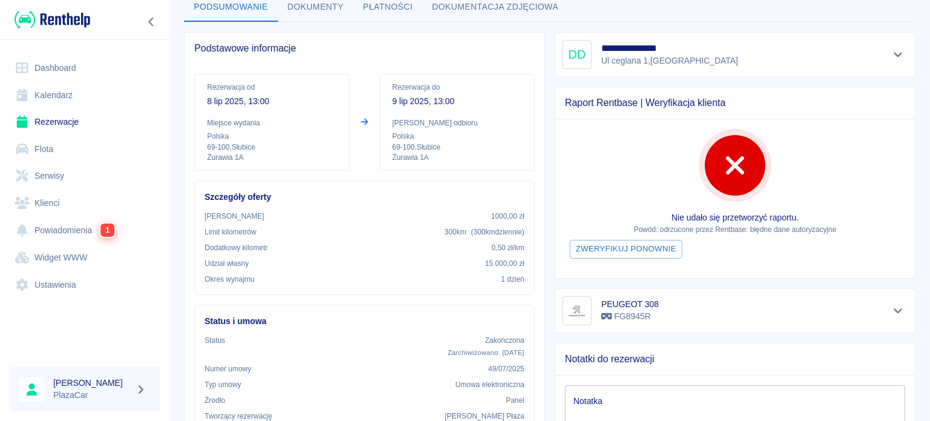
scroll to position [70, 0]
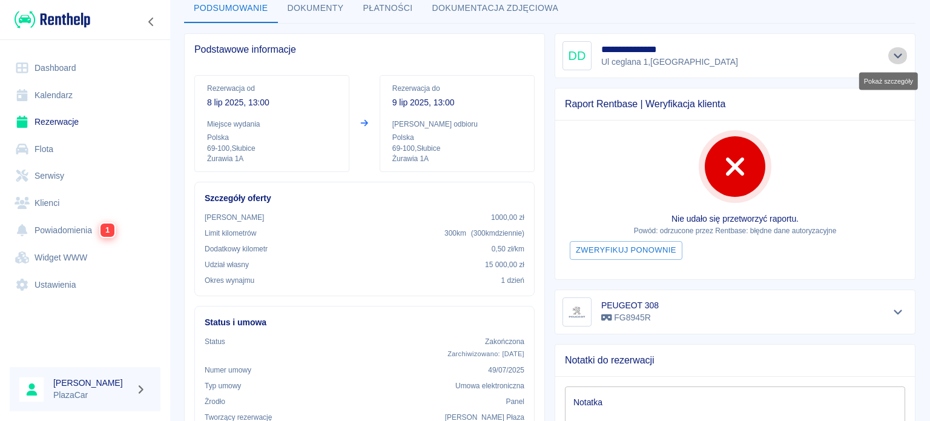
click at [891, 51] on icon "Pokaż szczegóły" at bounding box center [898, 55] width 14 height 11
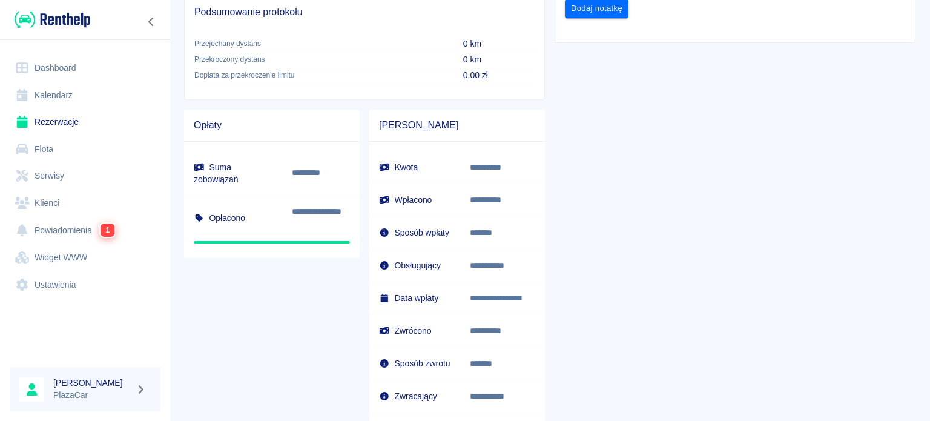
scroll to position [614, 0]
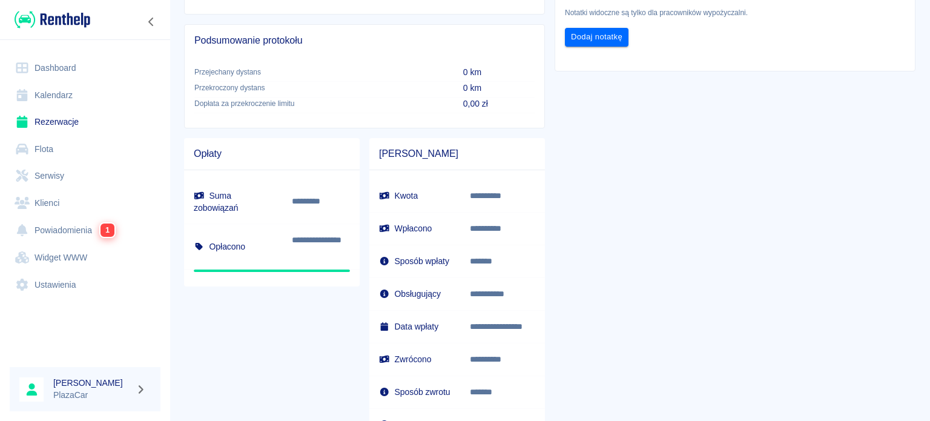
drag, startPoint x: 775, startPoint y: 389, endPoint x: 849, endPoint y: 331, distance: 93.9
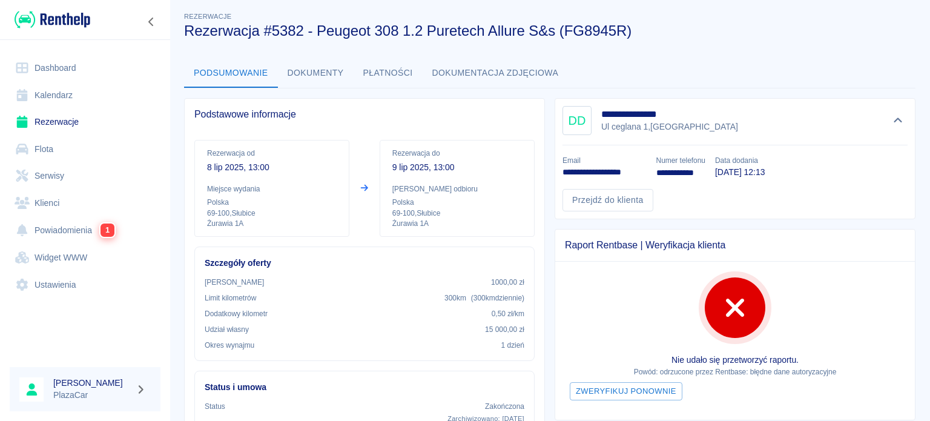
scroll to position [0, 0]
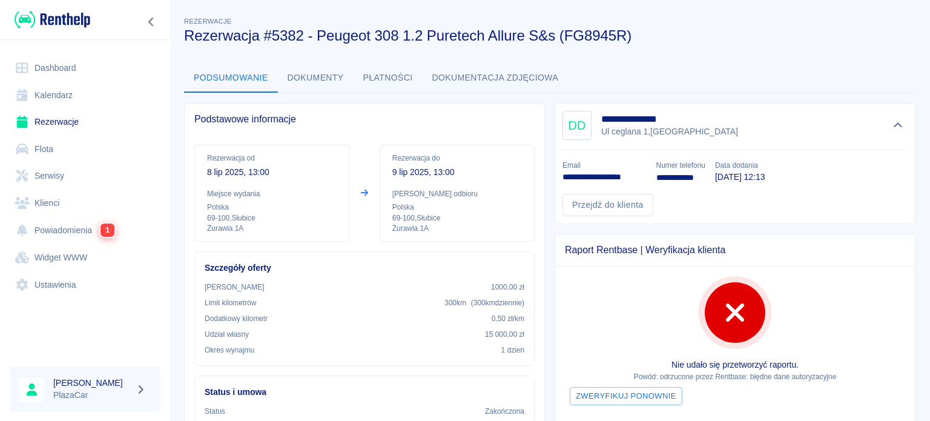
click at [781, 64] on div "Podsumowanie Dokumenty Płatności Dokumentacja zdjęciowa" at bounding box center [549, 78] width 731 height 29
click at [769, 33] on h3 "Rezerwacja #5382 - Peugeot 308 1.2 Puretech Allure S&s (FG8945R)" at bounding box center [544, 35] width 721 height 17
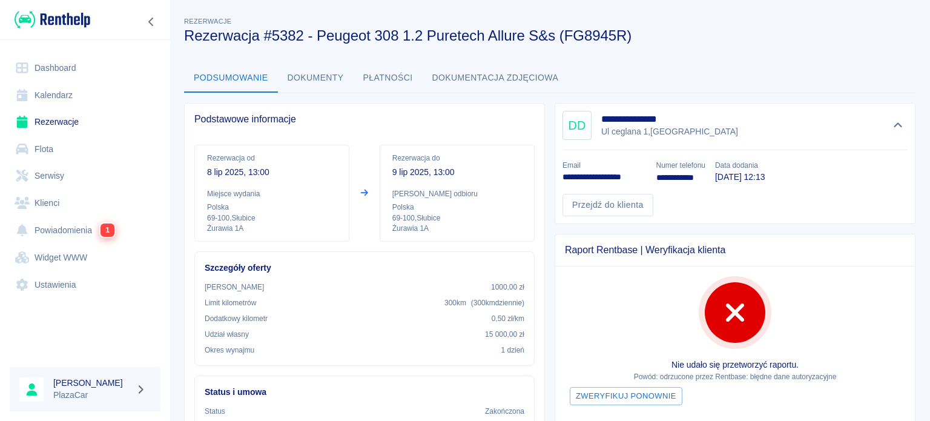
click at [816, 30] on h3 "Rezerwacja #5382 - Peugeot 308 1.2 Puretech Allure S&s (FG8945R)" at bounding box center [544, 35] width 721 height 17
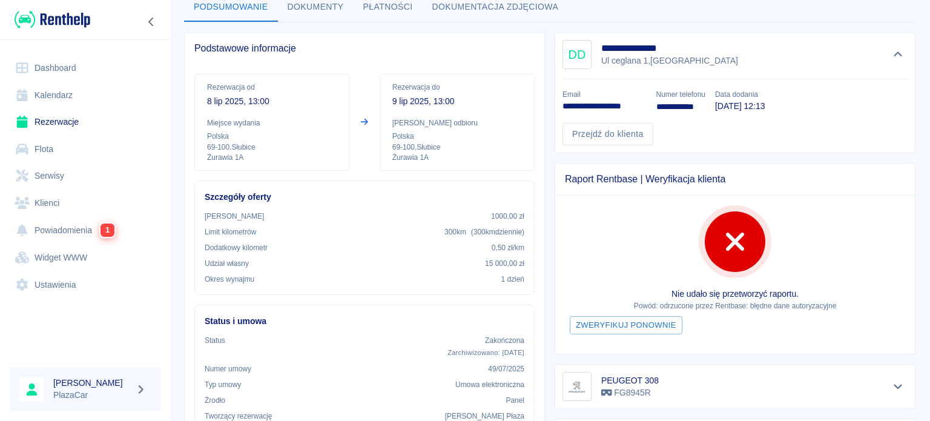
scroll to position [61, 0]
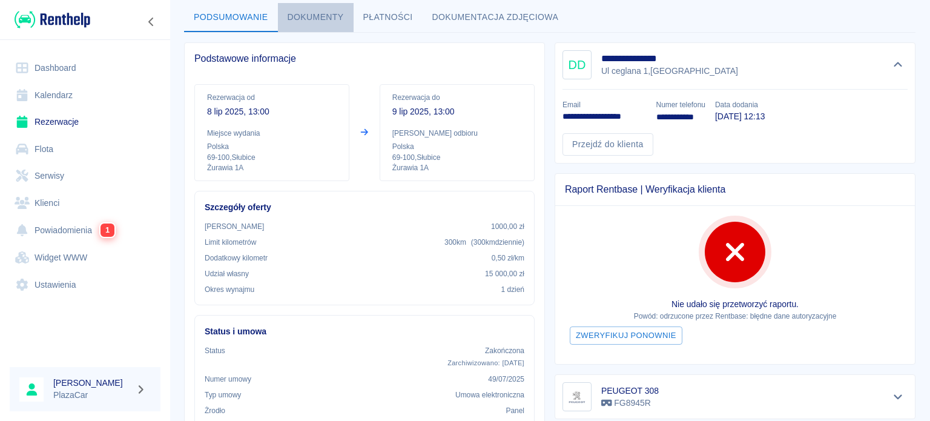
click at [300, 17] on button "Dokumenty" at bounding box center [316, 17] width 76 height 29
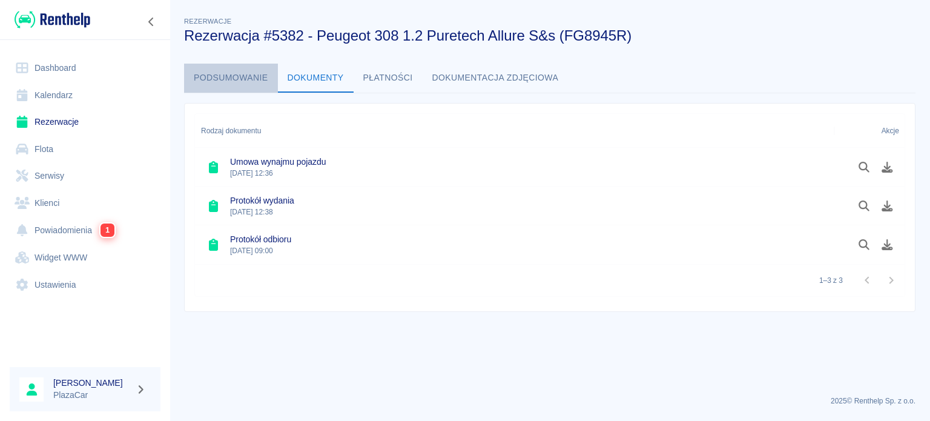
click at [191, 77] on button "Podsumowanie" at bounding box center [231, 78] width 94 height 29
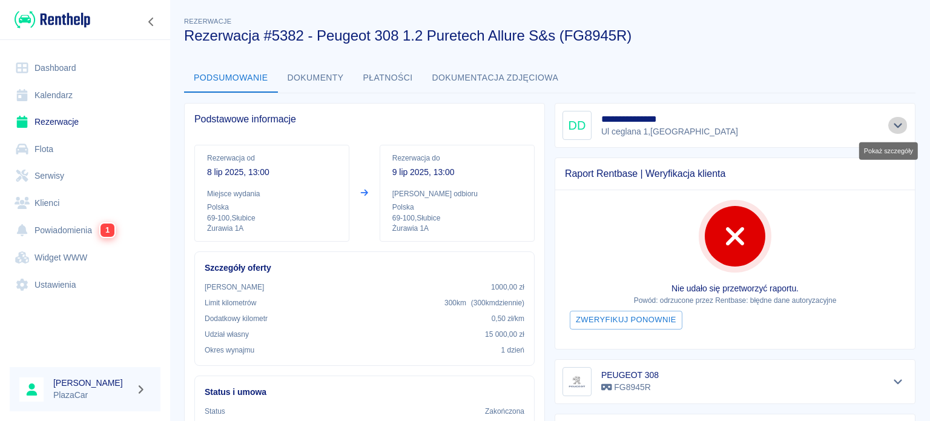
click at [895, 128] on button "Pokaż szczegóły" at bounding box center [898, 125] width 20 height 17
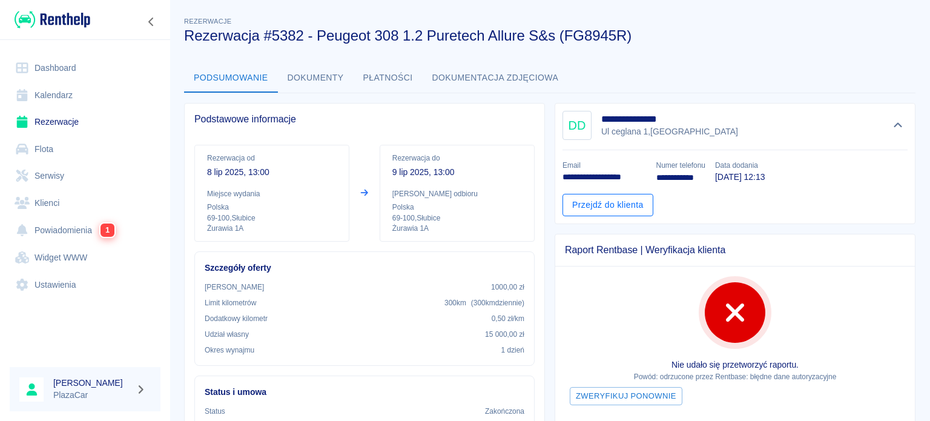
click at [610, 208] on link "Przejdź do klienta" at bounding box center [607, 205] width 91 height 22
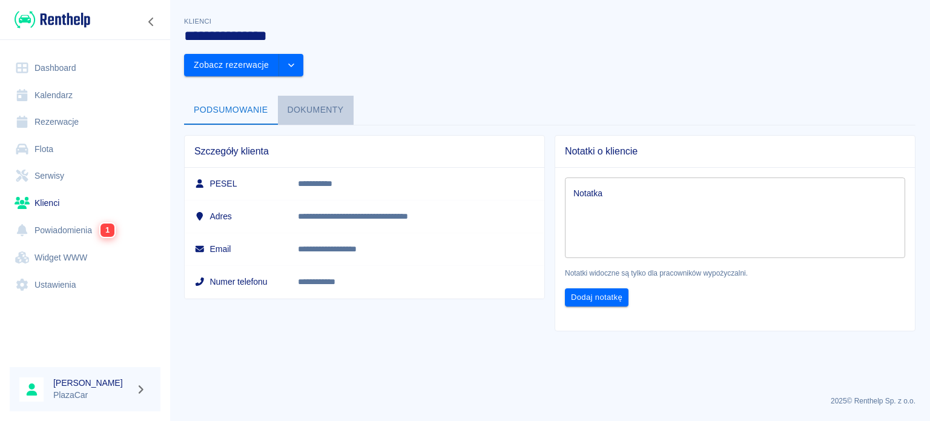
click at [306, 96] on button "Dokumenty" at bounding box center [316, 110] width 76 height 29
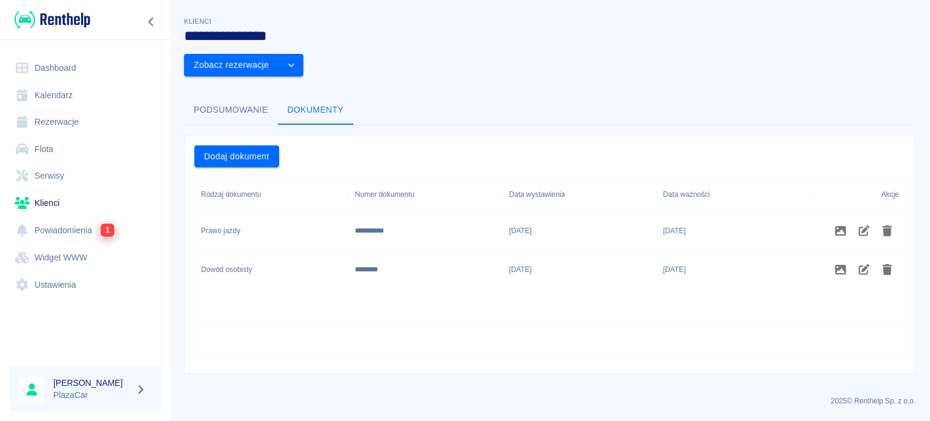
click at [233, 96] on button "Podsumowanie" at bounding box center [231, 110] width 94 height 29
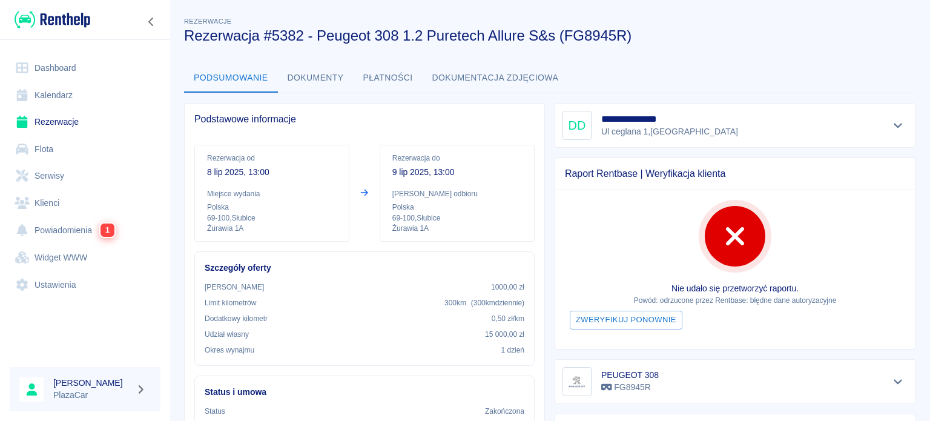
click at [793, 39] on h3 "Rezerwacja #5382 - Peugeot 308 1.2 Puretech Allure S&s (FG8945R)" at bounding box center [544, 35] width 721 height 17
click at [853, 32] on h3 "Rezerwacja #5382 - Peugeot 308 1.2 Puretech Allure S&s (FG8945R)" at bounding box center [544, 35] width 721 height 17
click at [844, 82] on div "Podsumowanie Dokumenty Płatności Dokumentacja zdjęciowa" at bounding box center [549, 78] width 731 height 29
drag, startPoint x: 854, startPoint y: 67, endPoint x: 854, endPoint y: 59, distance: 8.5
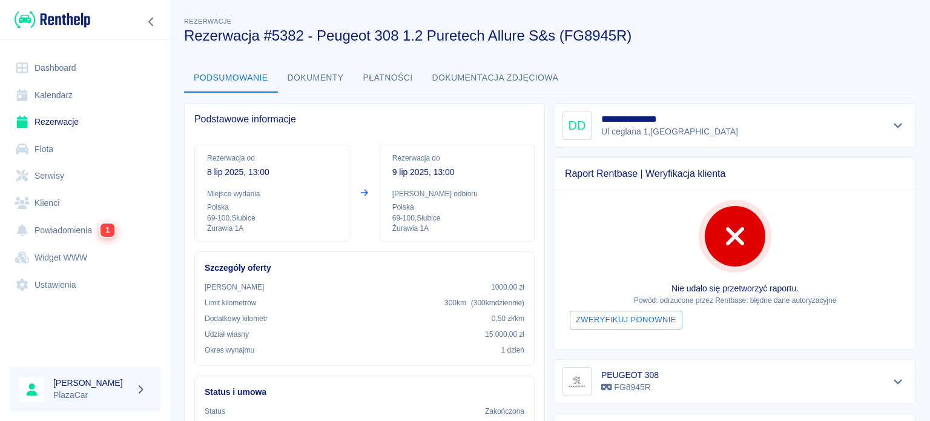
click at [854, 67] on div "Podsumowanie Dokumenty Płatności Dokumentacja zdjęciowa" at bounding box center [549, 78] width 731 height 29
click at [857, 19] on div "Rezerwacje Rezerwacja #5382 - Peugeot 308 1.2 Puretech Allure S&s (FG8945R)" at bounding box center [539, 24] width 731 height 39
click at [845, 28] on h3 "Rezerwacja #5382 - Peugeot 308 1.2 Puretech Allure S&s (FG8945R)" at bounding box center [544, 35] width 721 height 17
click at [719, 30] on h3 "Rezerwacja #5382 - Peugeot 308 1.2 Puretech Allure S&s (FG8945R)" at bounding box center [544, 35] width 721 height 17
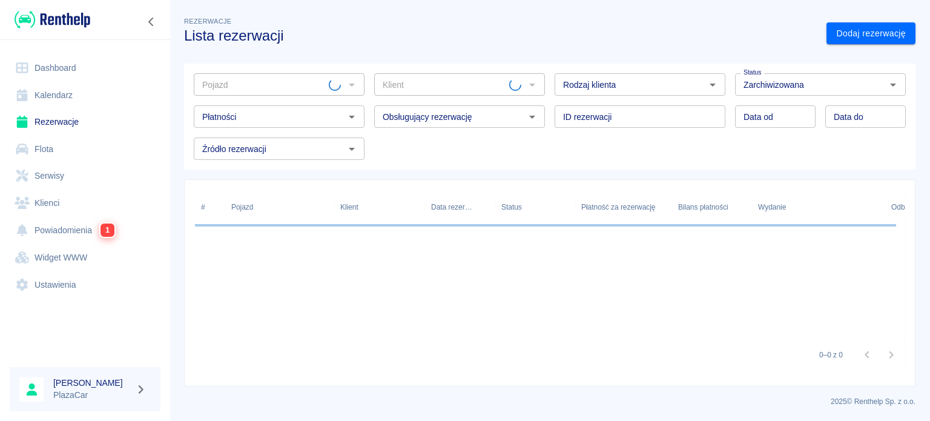
type input "PEUGEOT 308 - FG8945R"
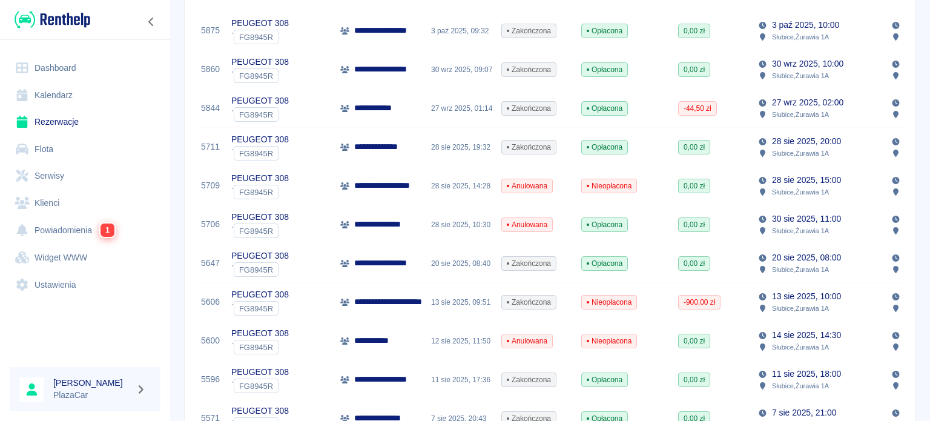
scroll to position [182, 0]
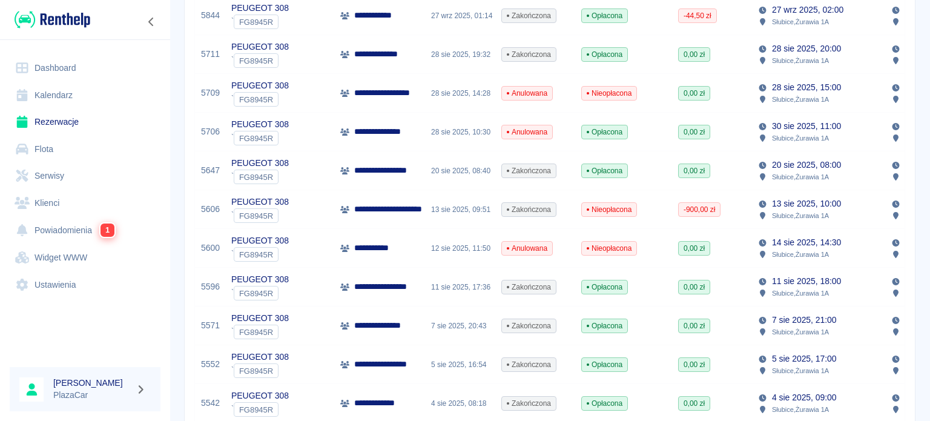
scroll to position [363, 0]
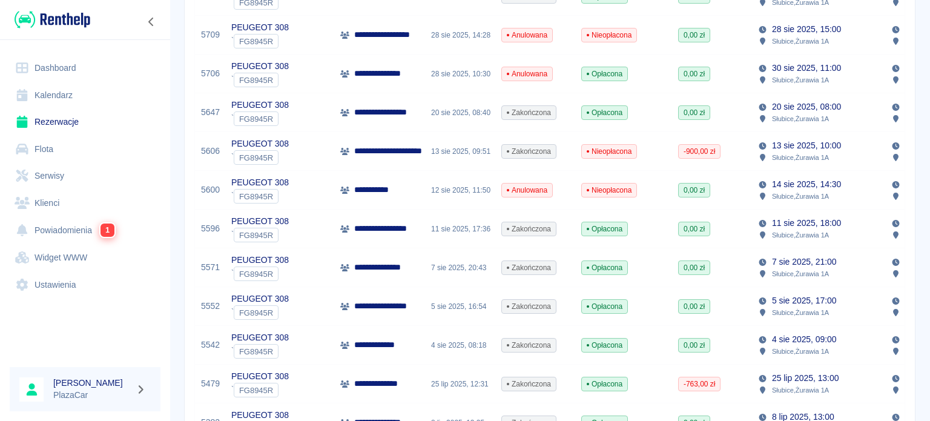
click at [914, 95] on div "**********" at bounding box center [549, 259] width 760 height 1235
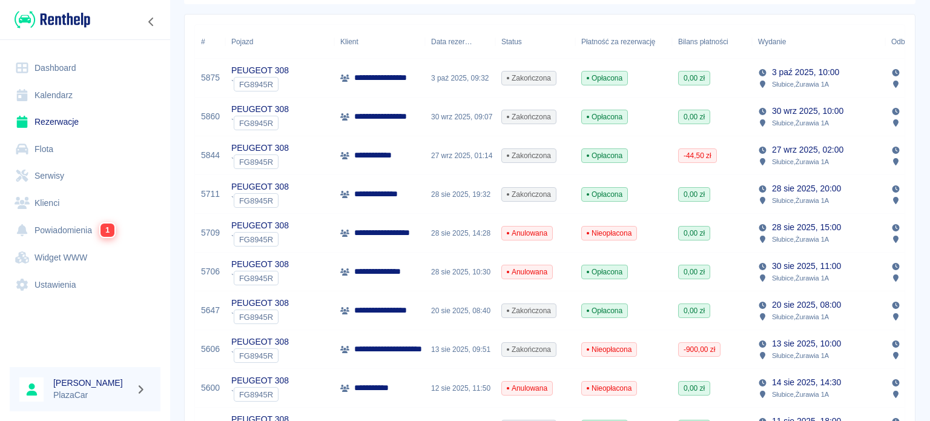
scroll to position [144, 0]
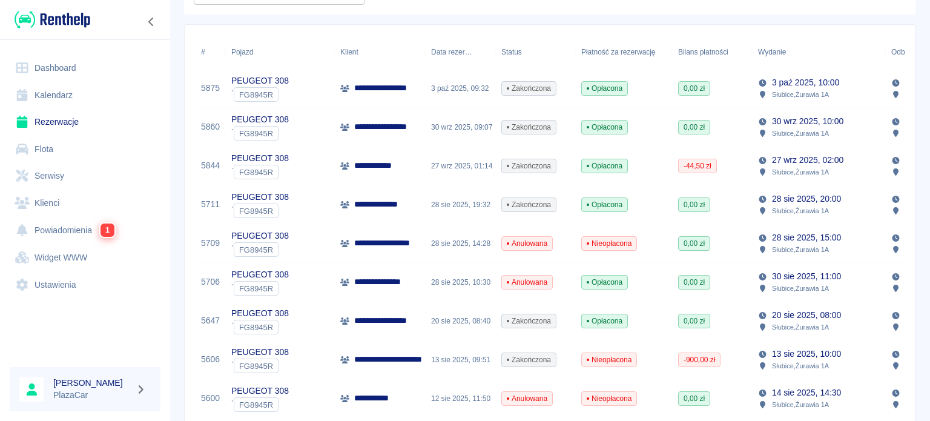
scroll to position [182, 0]
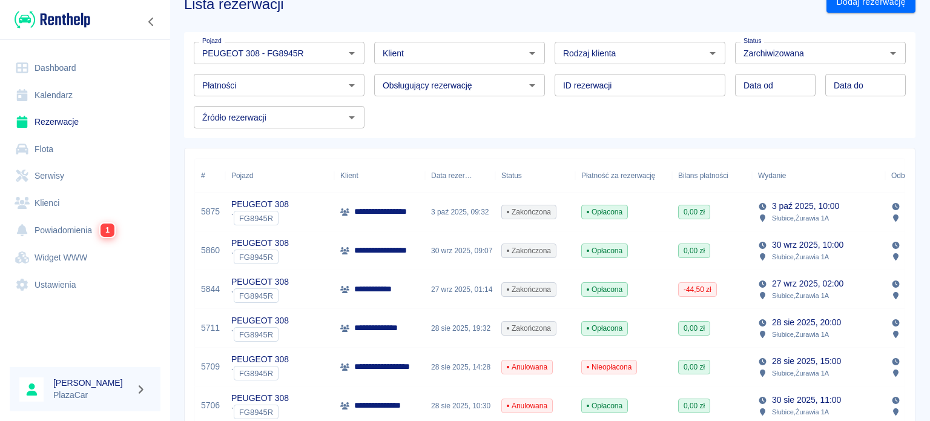
scroll to position [0, 0]
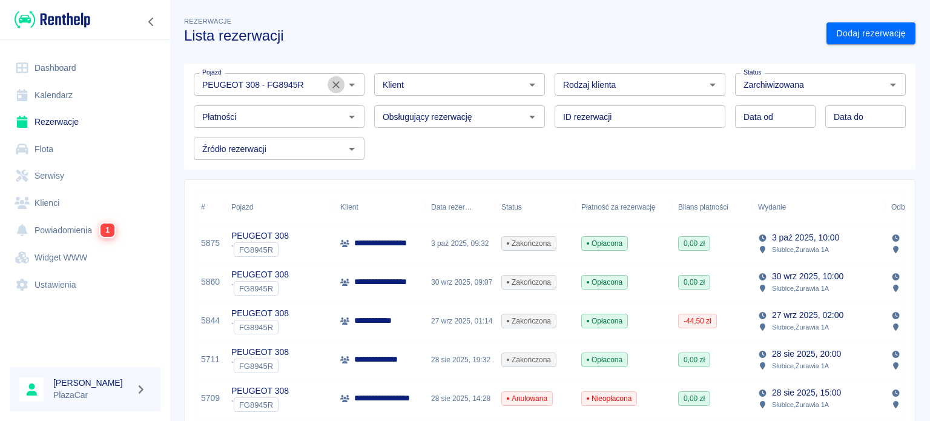
click at [334, 84] on icon "Wyczyść" at bounding box center [335, 84] width 7 height 7
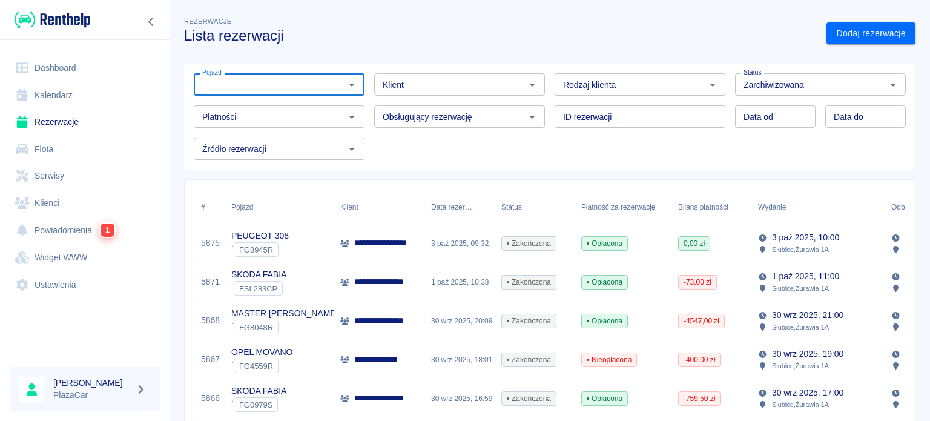
click at [329, 21] on div "Rezerwacje Lista rezerwacji" at bounding box center [495, 24] width 642 height 39
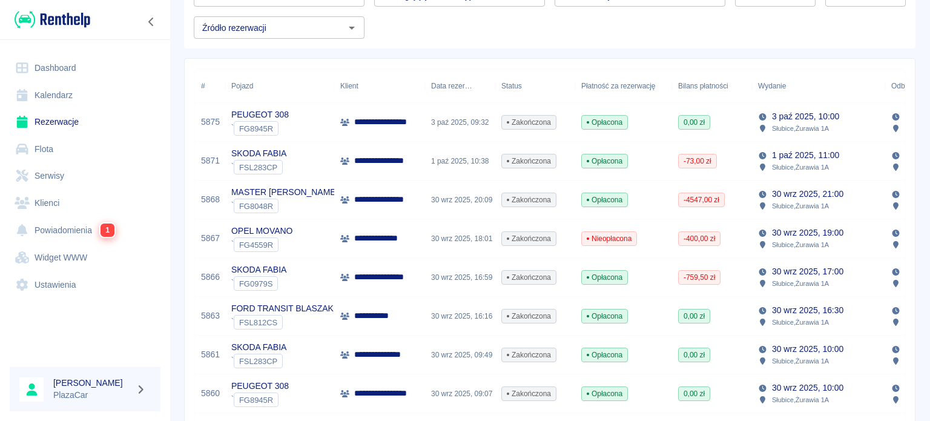
scroll to position [182, 0]
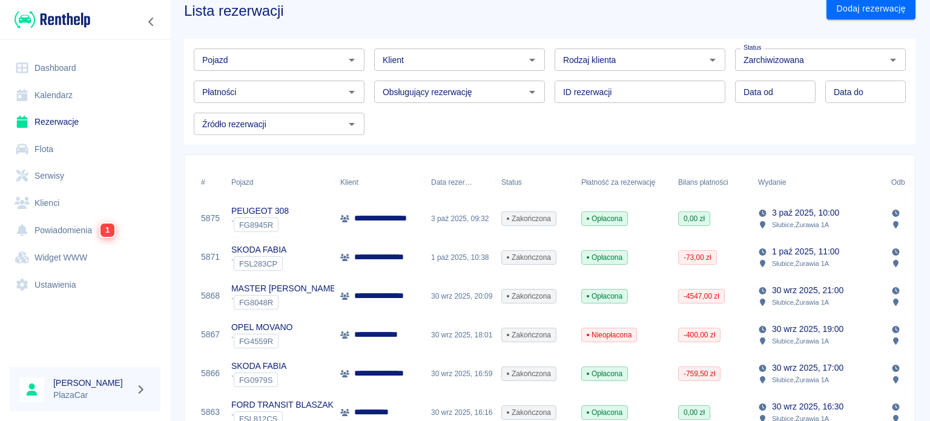
scroll to position [61, 0]
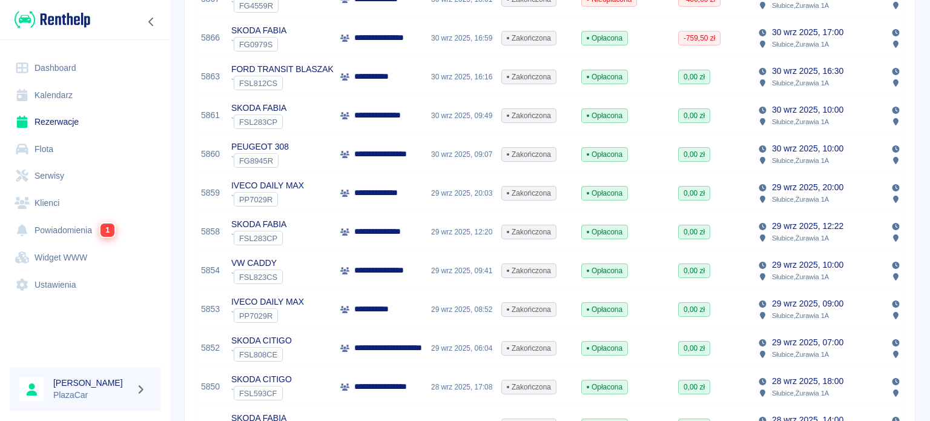
scroll to position [363, 0]
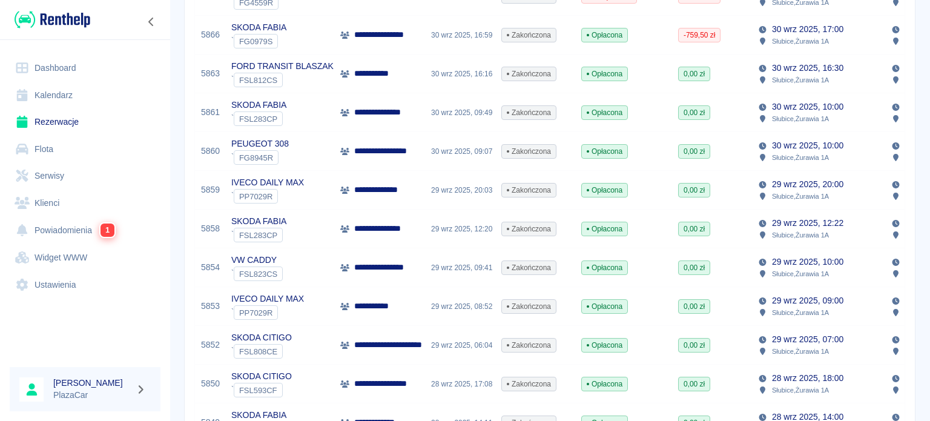
click at [905, 146] on div "**********" at bounding box center [549, 346] width 731 height 1061
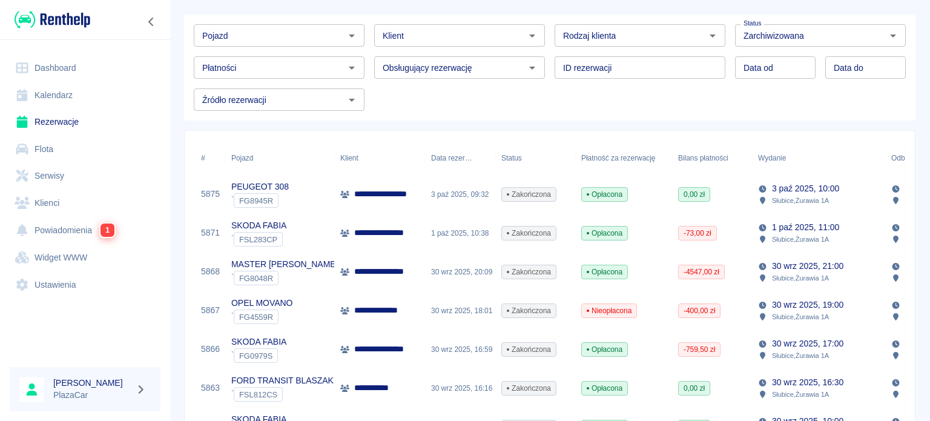
scroll to position [0, 0]
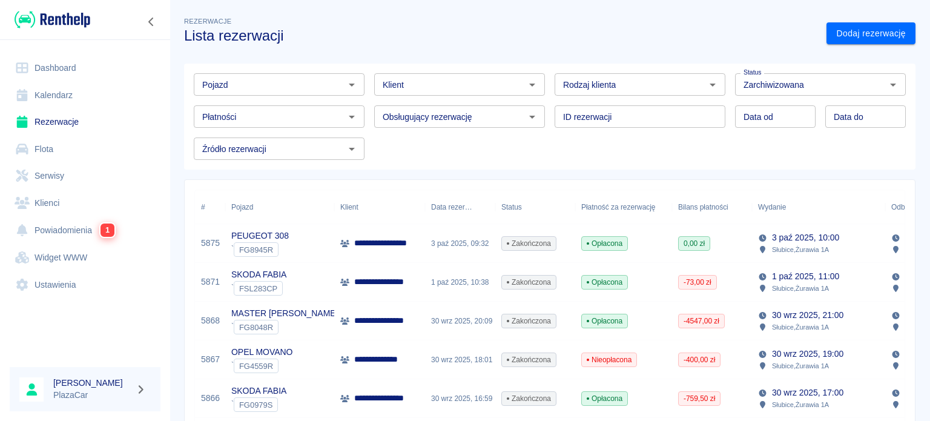
click at [341, 94] on div "Pojazd" at bounding box center [279, 84] width 171 height 22
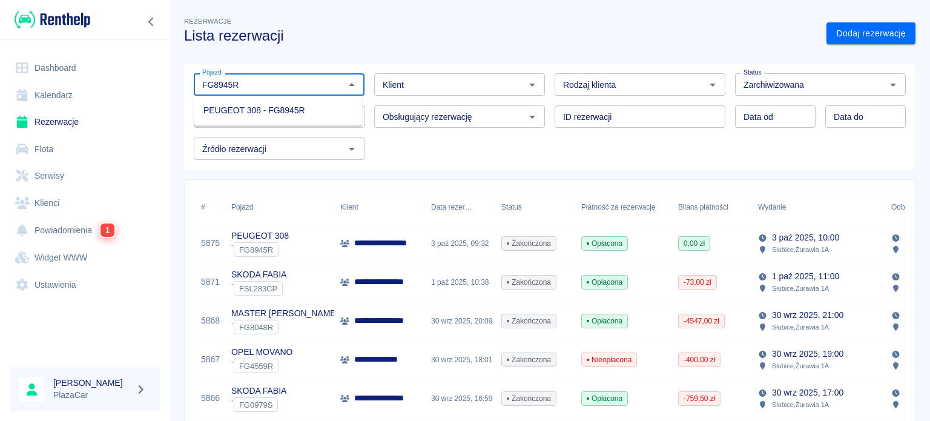
click at [289, 110] on li "PEUGEOT 308 - FG8945R" at bounding box center [278, 110] width 168 height 20
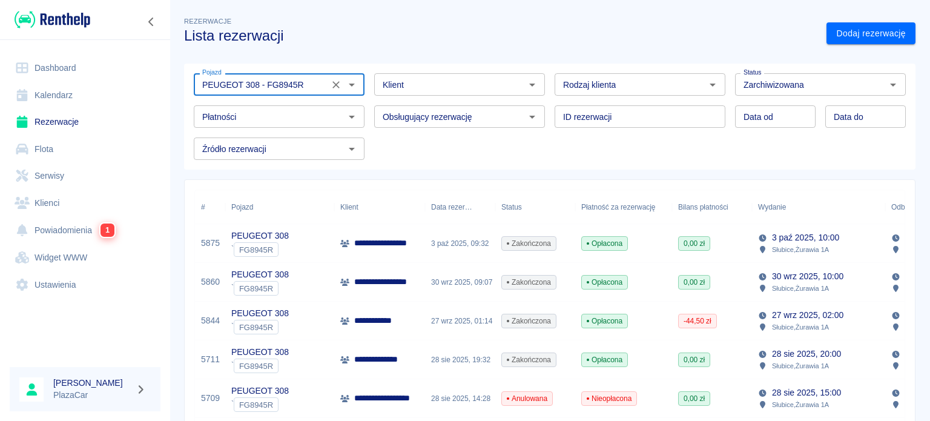
type input "PEUGEOT 308 - FG8945R"
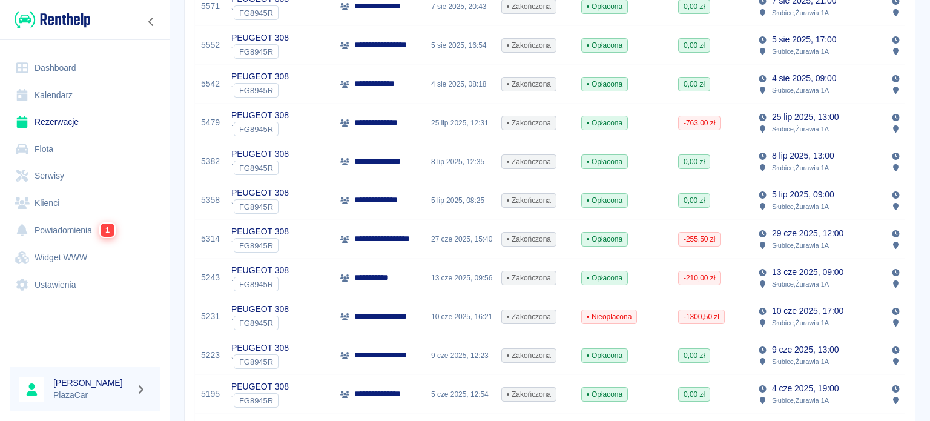
scroll to position [605, 0]
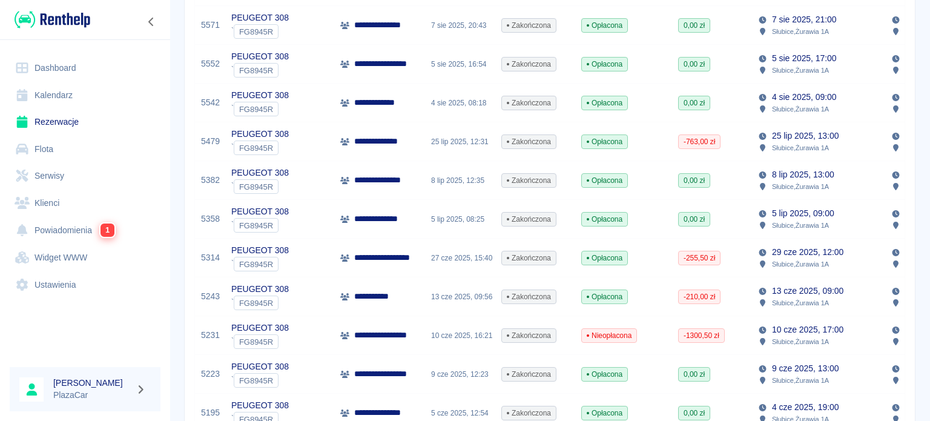
click at [419, 188] on div "**********" at bounding box center [379, 180] width 91 height 39
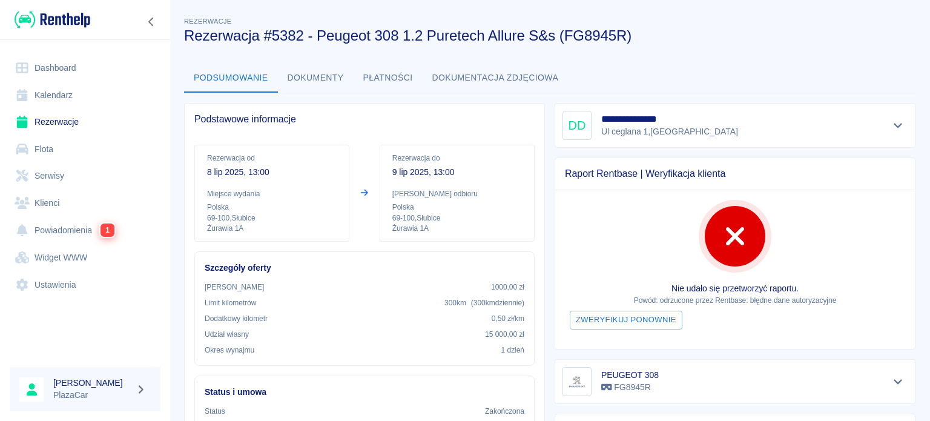
click at [698, 29] on h3 "Rezerwacja #5382 - Peugeot 308 1.2 Puretech Allure S&s (FG8945R)" at bounding box center [544, 35] width 721 height 17
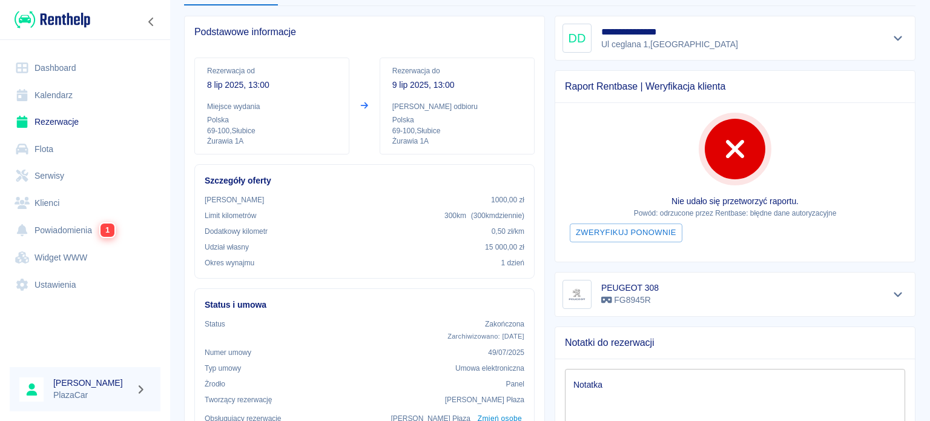
scroll to position [23, 0]
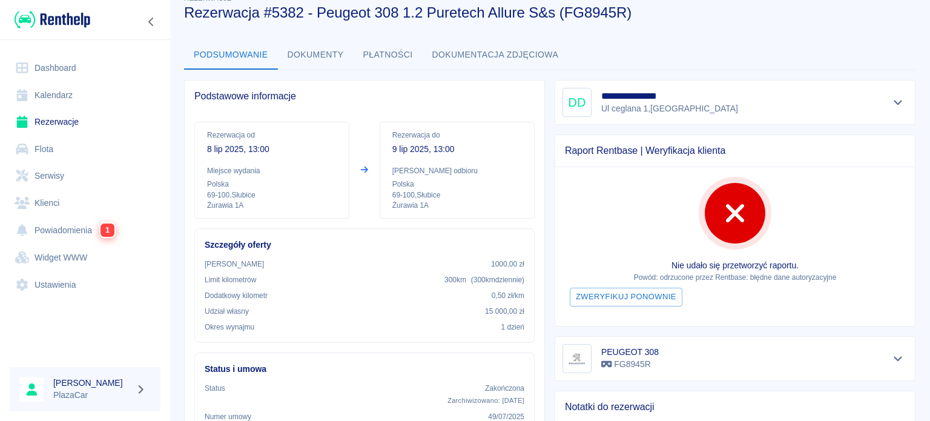
click at [726, 19] on h3 "Rezerwacja #5382 - Peugeot 308 1.2 Puretech Allure S&s (FG8945R)" at bounding box center [544, 12] width 721 height 17
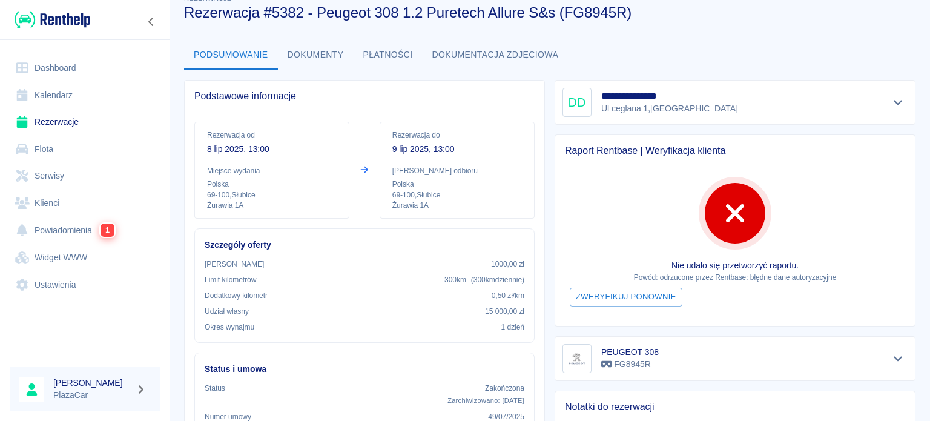
click at [683, 45] on div "Podsumowanie Dokumenty Płatności Dokumentacja zdjęciowa" at bounding box center [549, 55] width 731 height 29
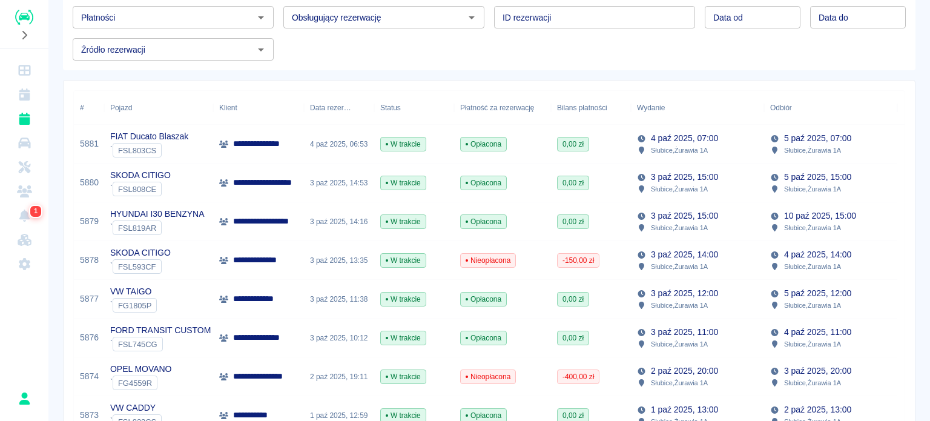
scroll to position [61, 0]
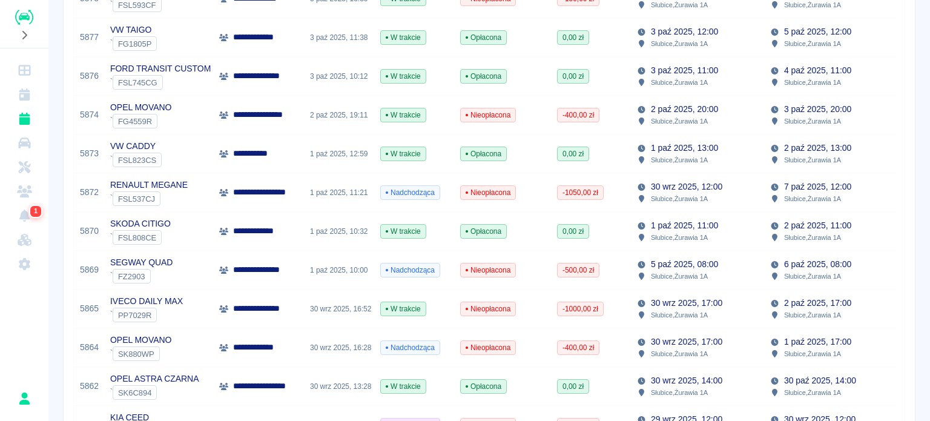
scroll to position [363, 0]
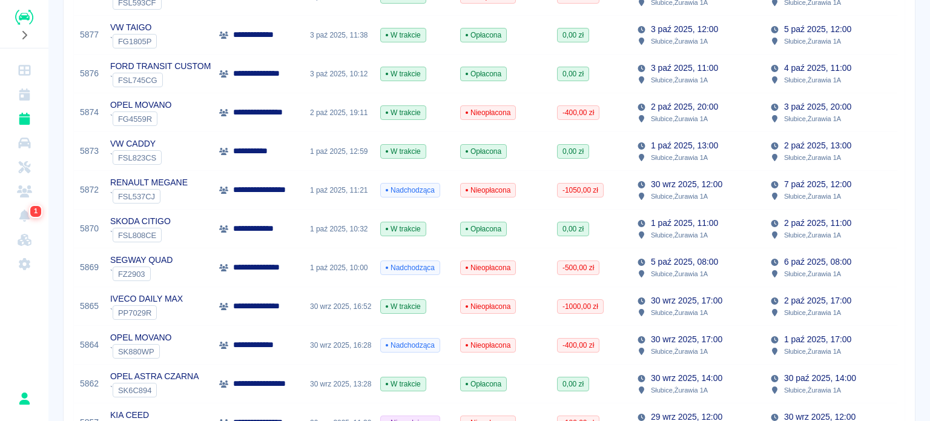
click at [913, 106] on div "**********" at bounding box center [488, 259] width 881 height 1235
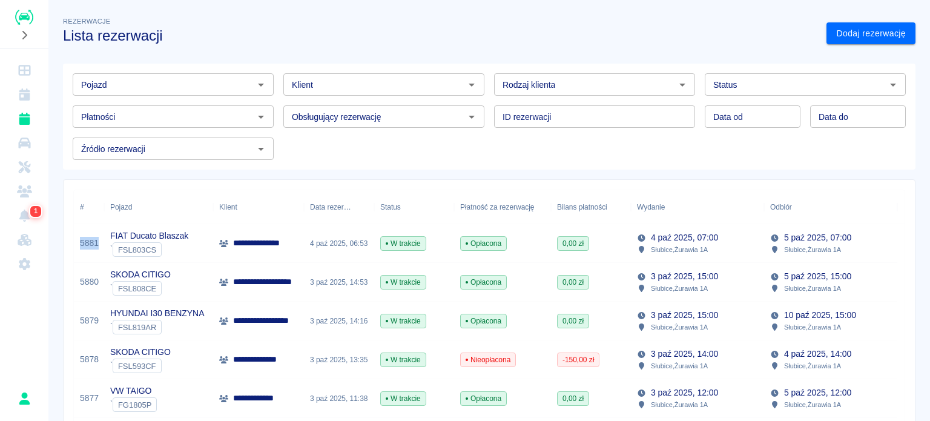
scroll to position [0, 0]
click at [623, 31] on h3 "Lista rezerwacji" at bounding box center [439, 35] width 753 height 17
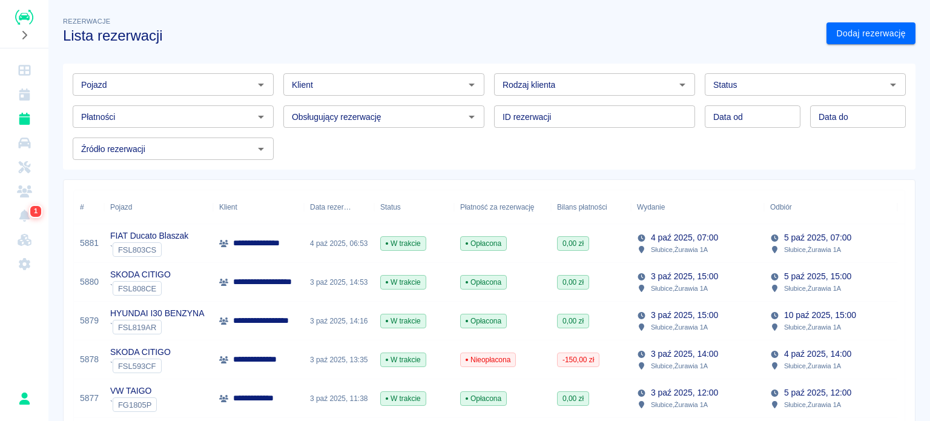
click at [600, 28] on h3 "Lista rezerwacji" at bounding box center [439, 35] width 753 height 17
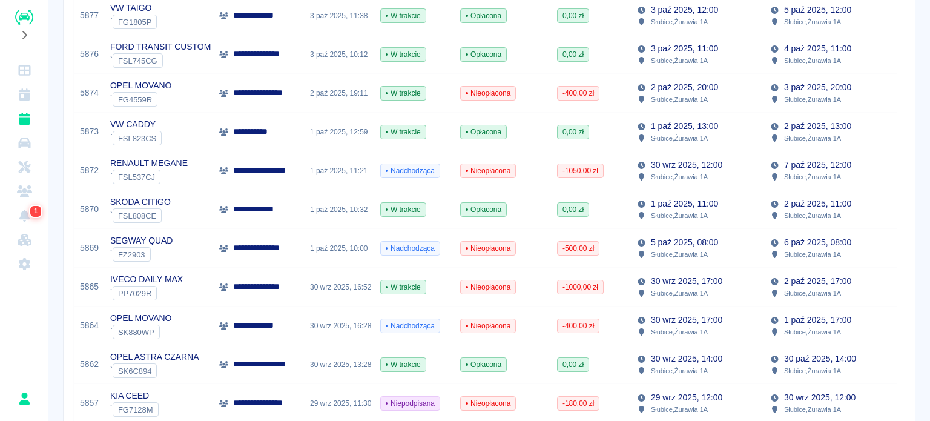
scroll to position [363, 0]
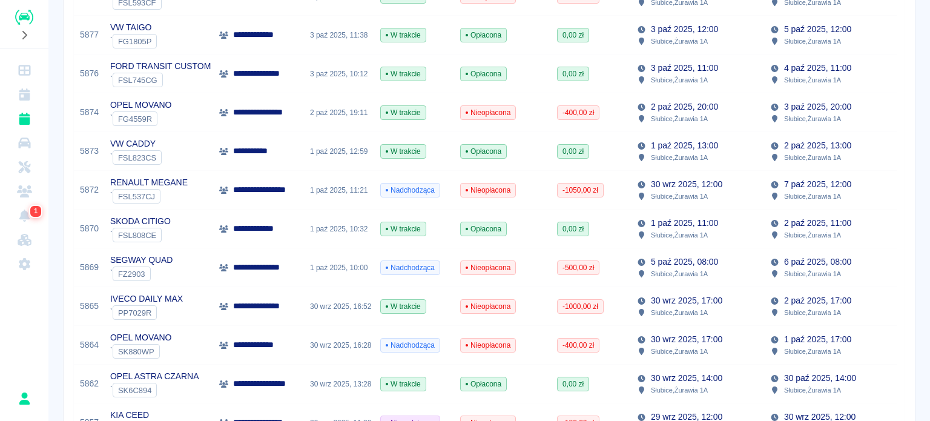
click at [914, 68] on div "**********" at bounding box center [488, 259] width 881 height 1235
click at [909, 48] on div "**********" at bounding box center [488, 259] width 881 height 1235
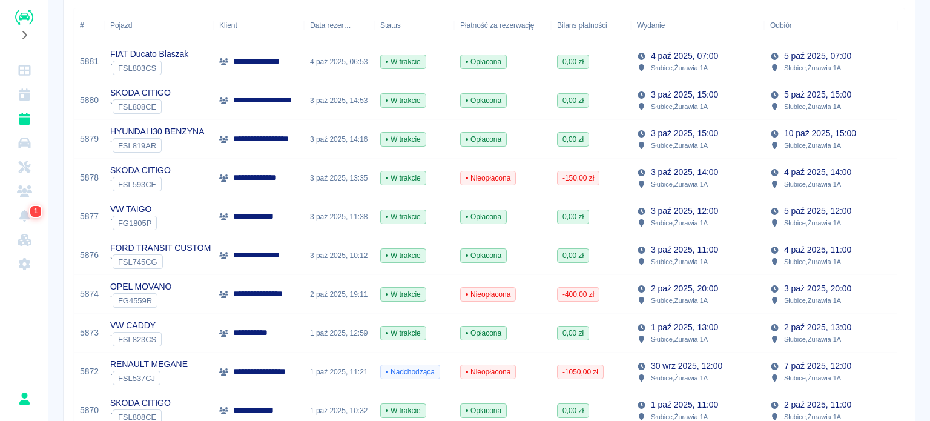
scroll to position [242, 0]
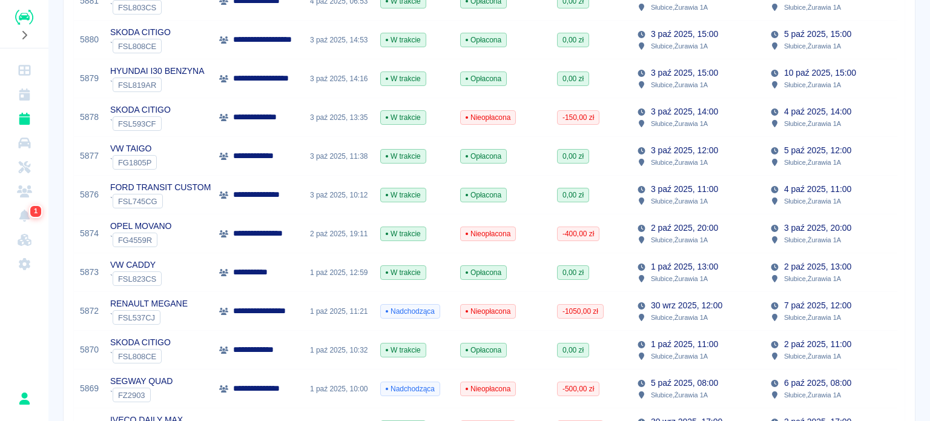
click at [614, 241] on div "-400,00 zł" at bounding box center [591, 233] width 80 height 39
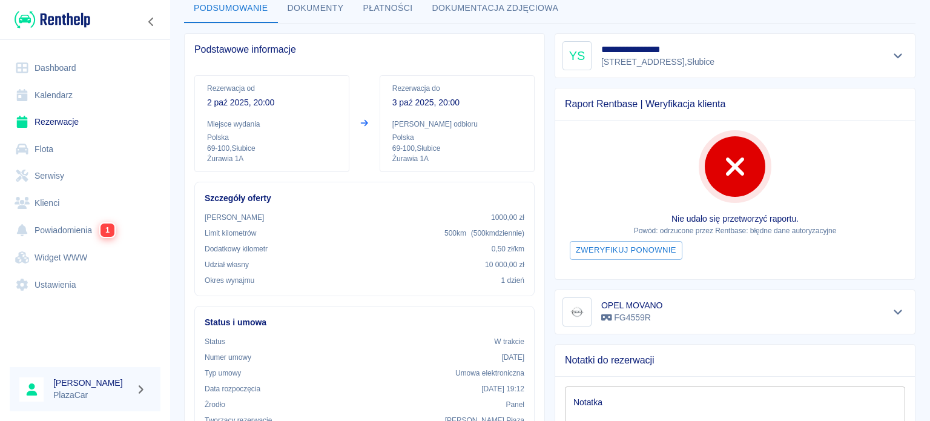
scroll to position [54, 0]
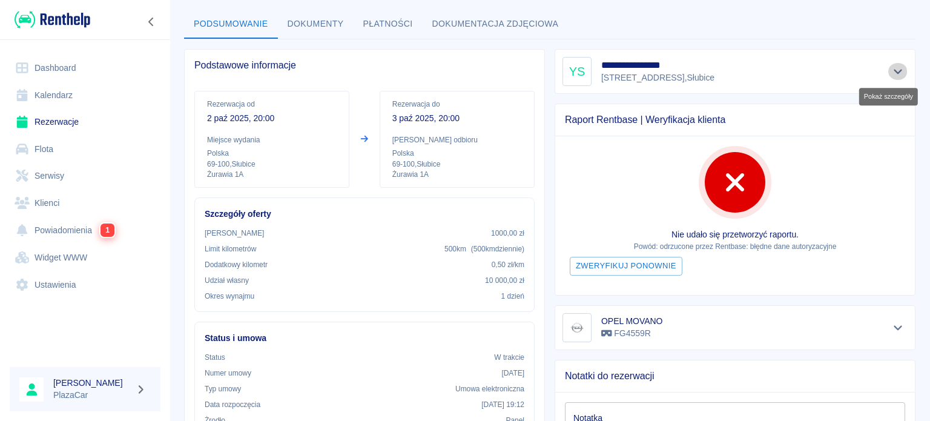
click at [891, 70] on icon "Pokaż szczegóły" at bounding box center [898, 71] width 14 height 11
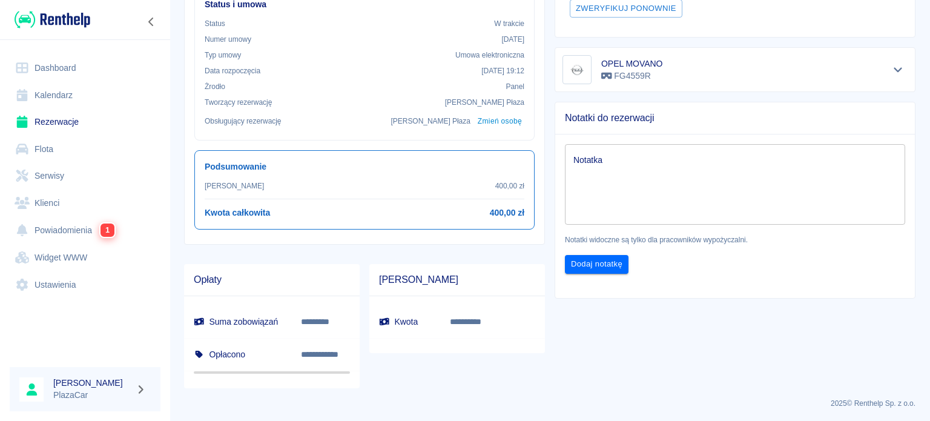
scroll to position [0, 0]
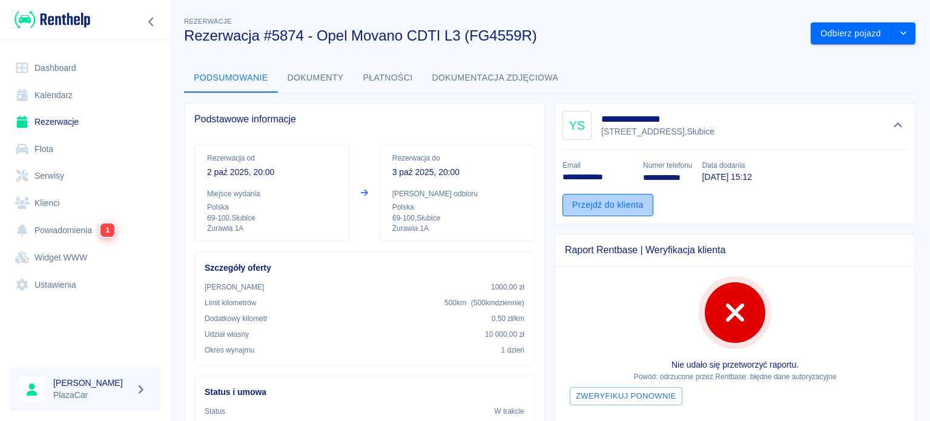
click at [571, 205] on link "Przejdź do klienta" at bounding box center [607, 205] width 91 height 22
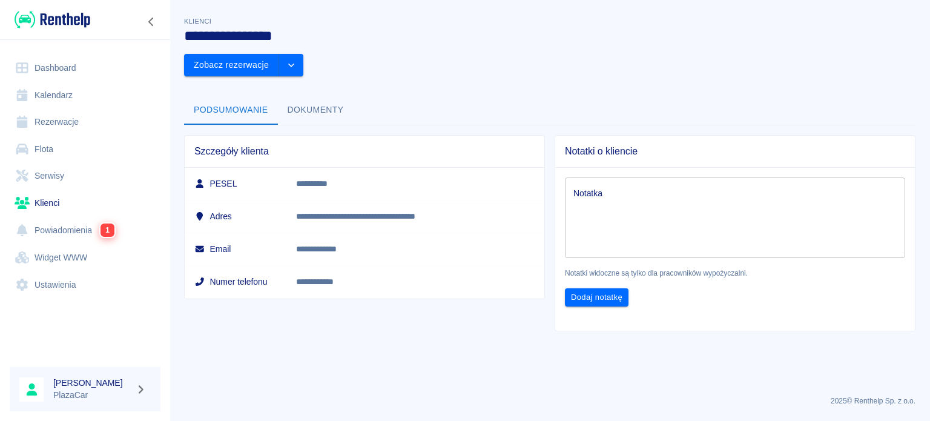
click at [304, 96] on button "Dokumenty" at bounding box center [316, 110] width 76 height 29
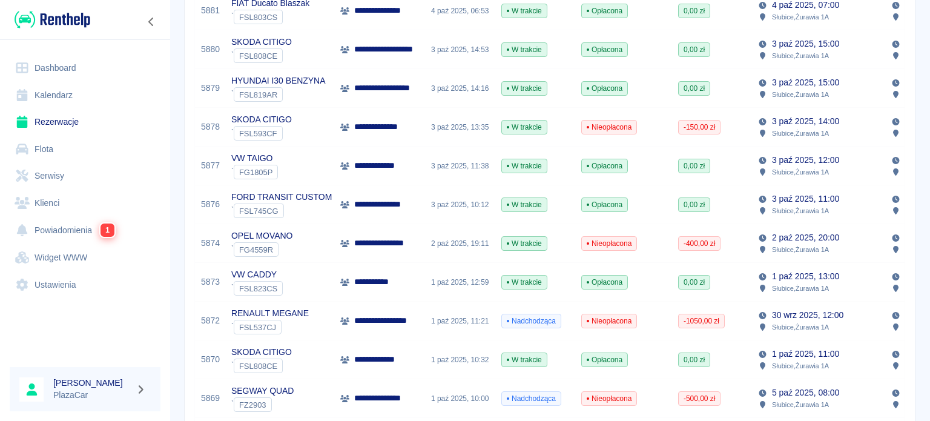
scroll to position [242, 0]
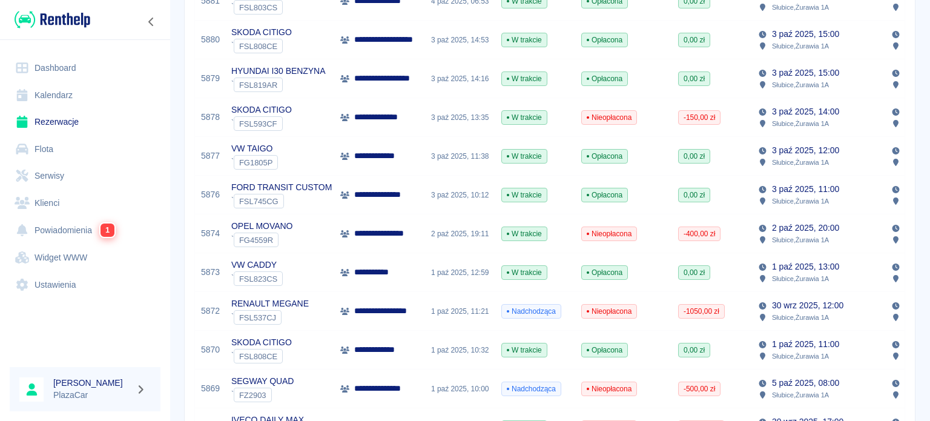
click at [726, 208] on div "0,00 zł" at bounding box center [712, 194] width 80 height 39
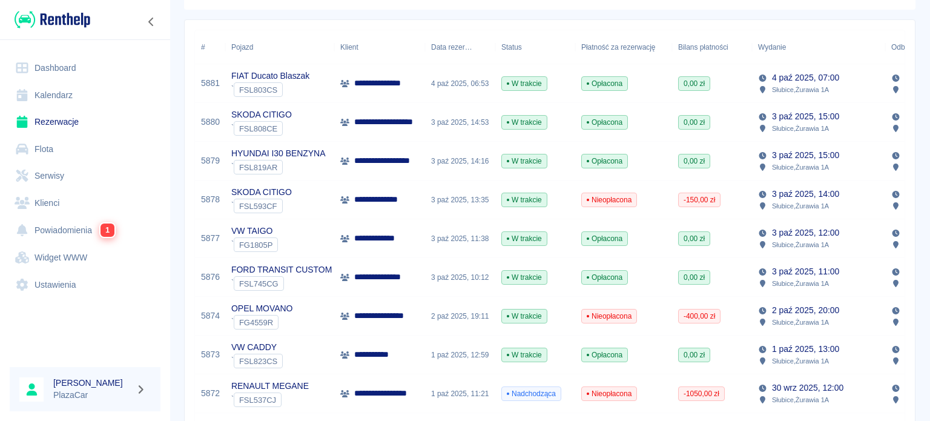
scroll to position [182, 0]
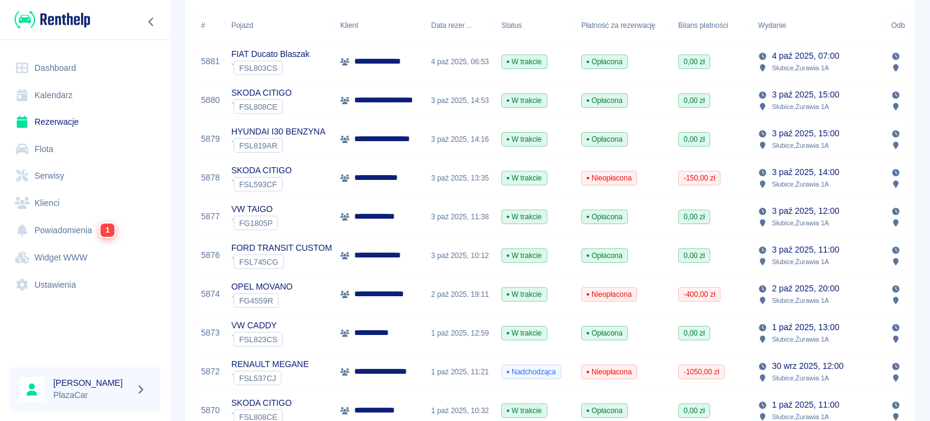
click at [663, 103] on div "Opłacona" at bounding box center [623, 100] width 97 height 39
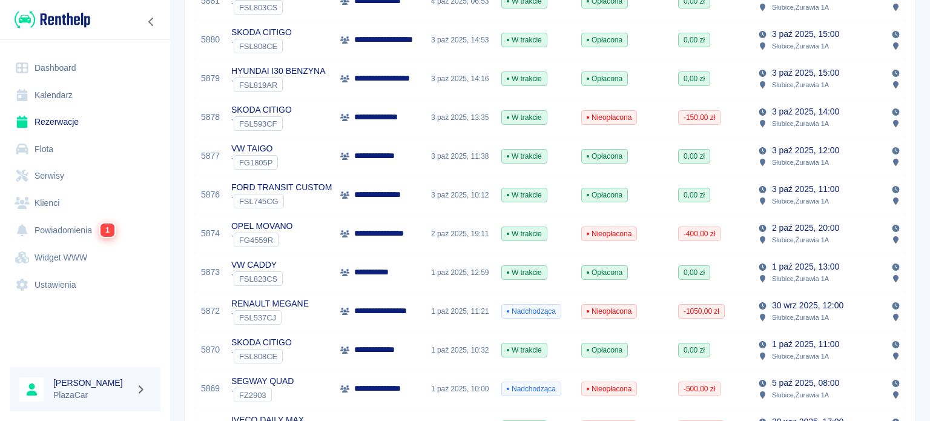
click at [735, 171] on div "0,00 zł" at bounding box center [712, 156] width 80 height 39
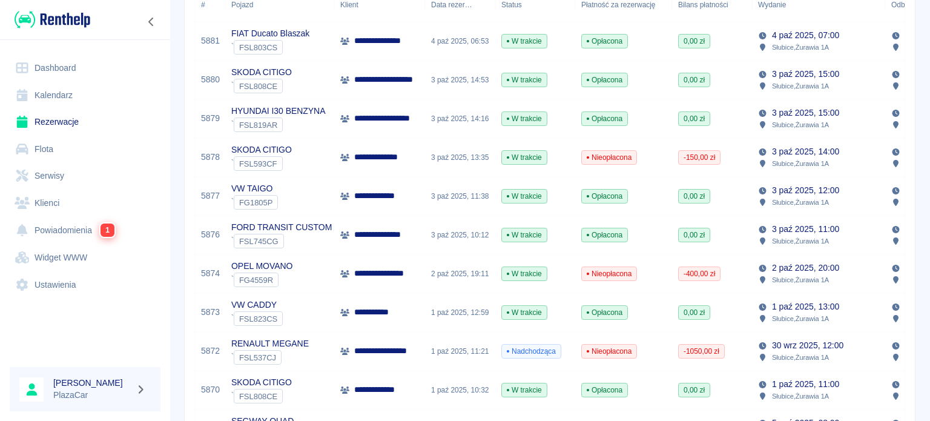
scroll to position [182, 0]
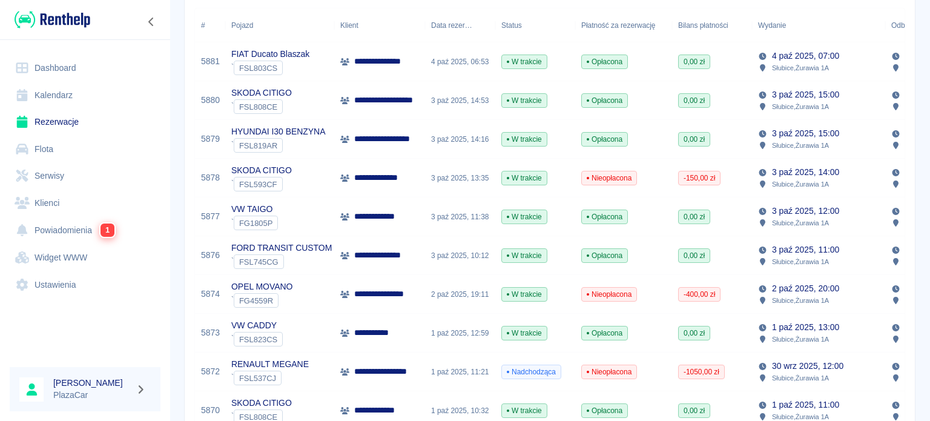
click at [465, 380] on div "1 paź 2025, 11:21" at bounding box center [460, 371] width 70 height 39
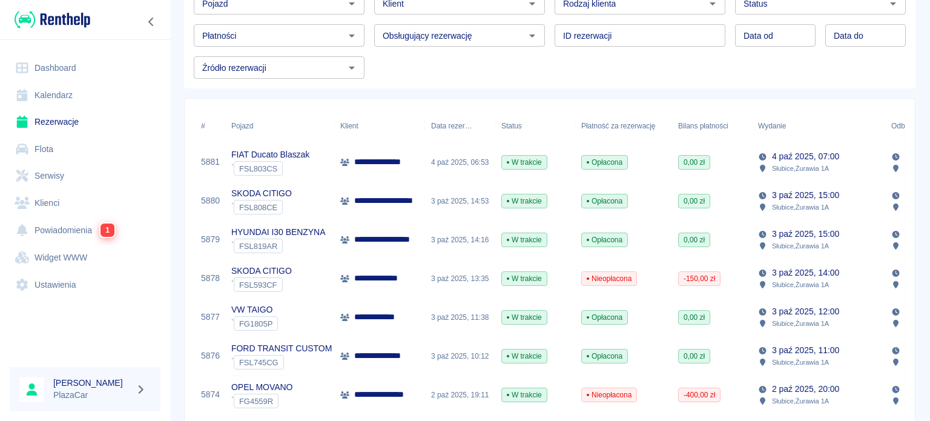
scroll to position [61, 0]
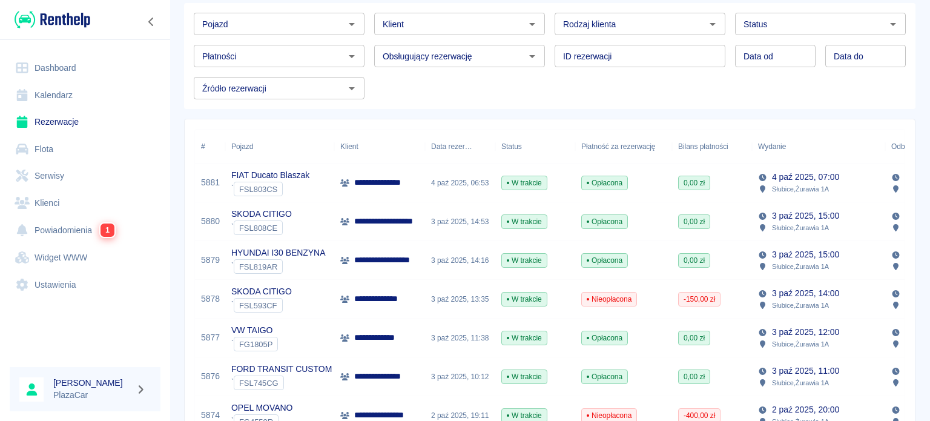
click at [765, 87] on div "Pojazd Pojazd Klient Klient Rodzaj klienta Rodzaj klienta Status Status Płatnoś…" at bounding box center [544, 51] width 721 height 96
click at [682, 83] on div "Pojazd Pojazd Klient Klient Rodzaj klienta Rodzaj klienta Status Status Płatnoś…" at bounding box center [544, 51] width 721 height 96
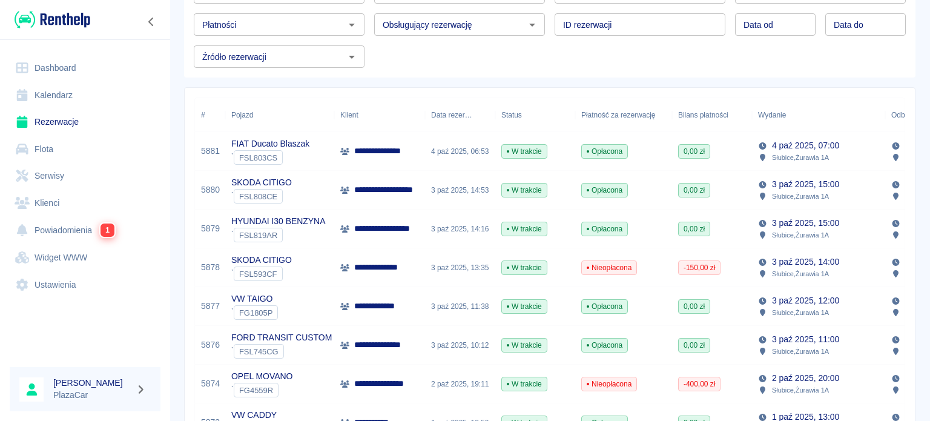
scroll to position [121, 0]
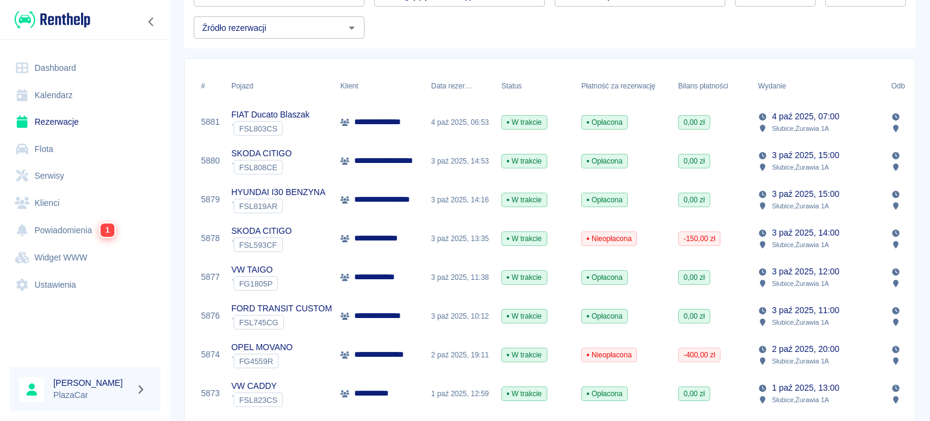
click at [383, 318] on p "**********" at bounding box center [384, 315] width 61 height 13
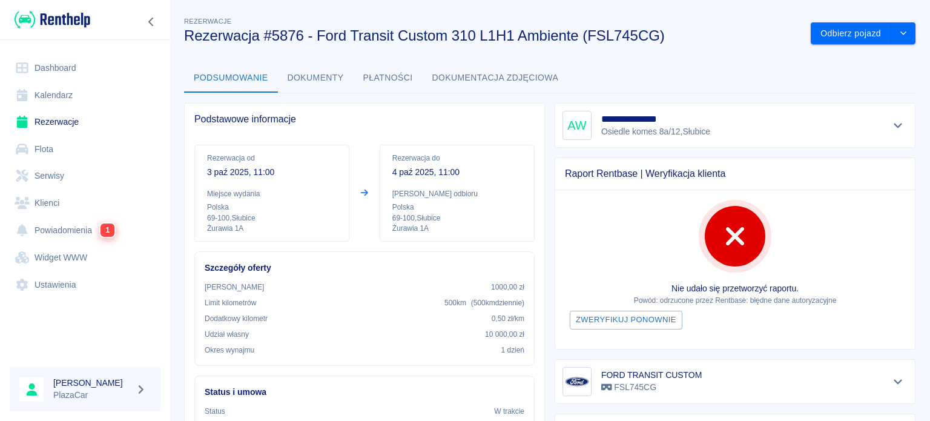
click at [730, 28] on h3 "Rezerwacja #5876 - Ford Transit Custom 310 L1H1 Ambiente (FSL745CG)" at bounding box center [492, 35] width 617 height 17
click at [891, 125] on icon "Pokaż szczegóły" at bounding box center [898, 125] width 14 height 11
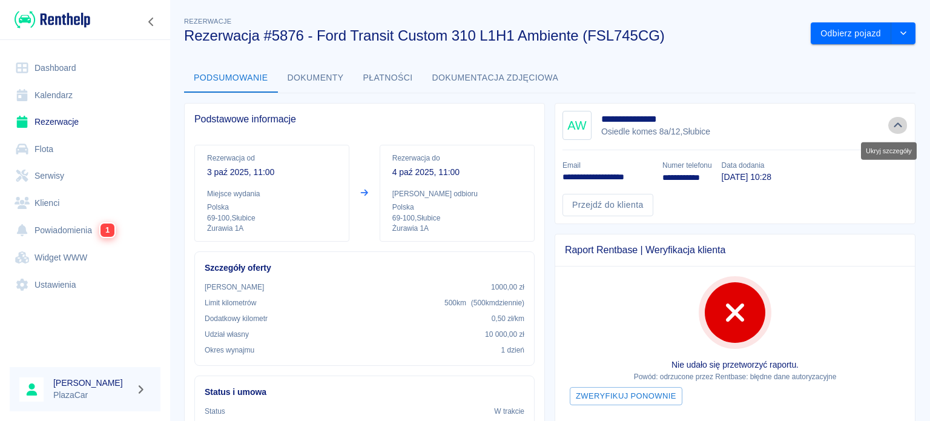
click at [893, 125] on icon "Ukryj szczegóły" at bounding box center [897, 125] width 8 height 5
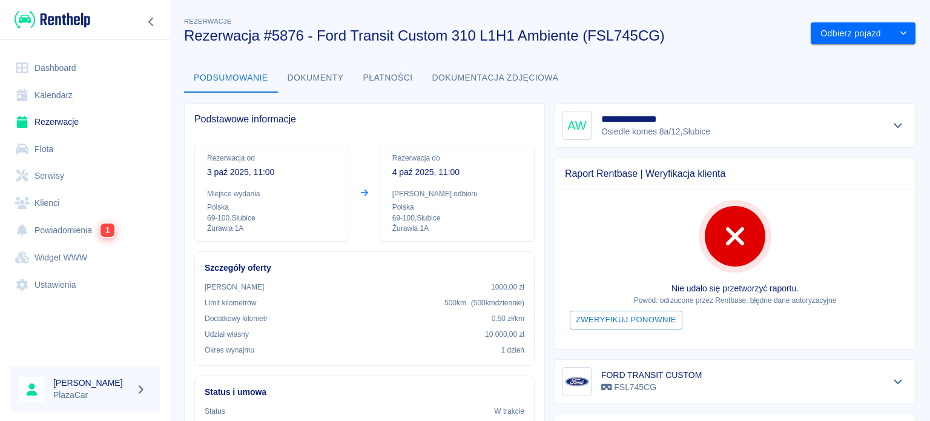
click at [298, 74] on button "Dokumenty" at bounding box center [316, 78] width 76 height 29
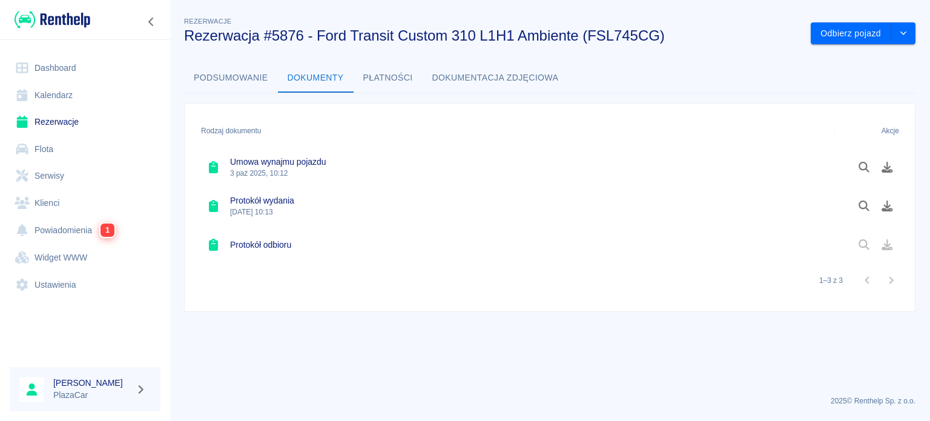
click at [214, 70] on button "Podsumowanie" at bounding box center [231, 78] width 94 height 29
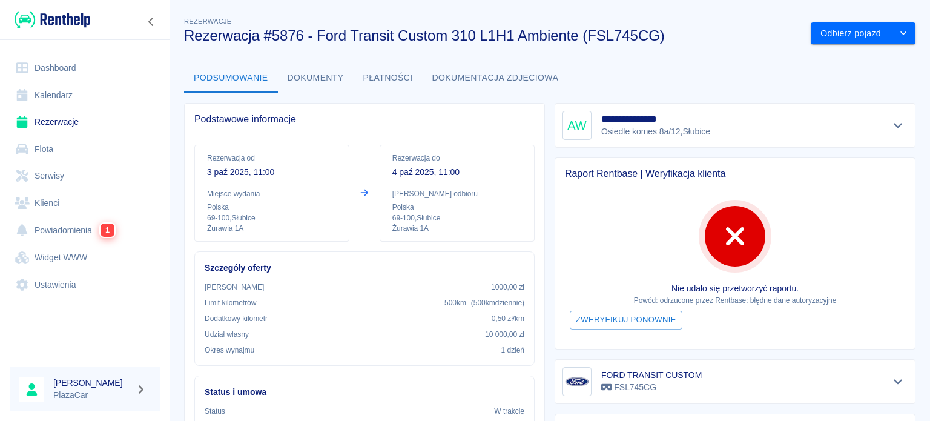
click at [706, 64] on div "Podsumowanie Dokumenty Płatności Dokumentacja zdjęciowa" at bounding box center [549, 78] width 731 height 29
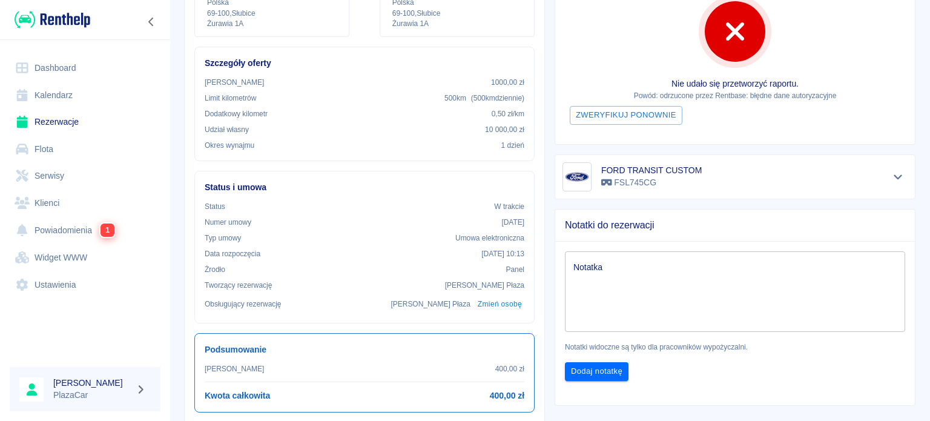
scroll to position [144, 0]
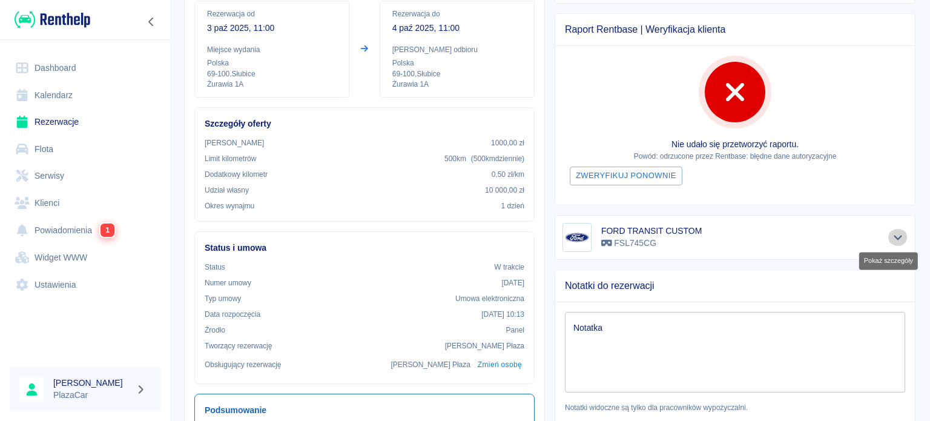
click at [891, 232] on icon "Pokaż szczegóły" at bounding box center [898, 237] width 14 height 11
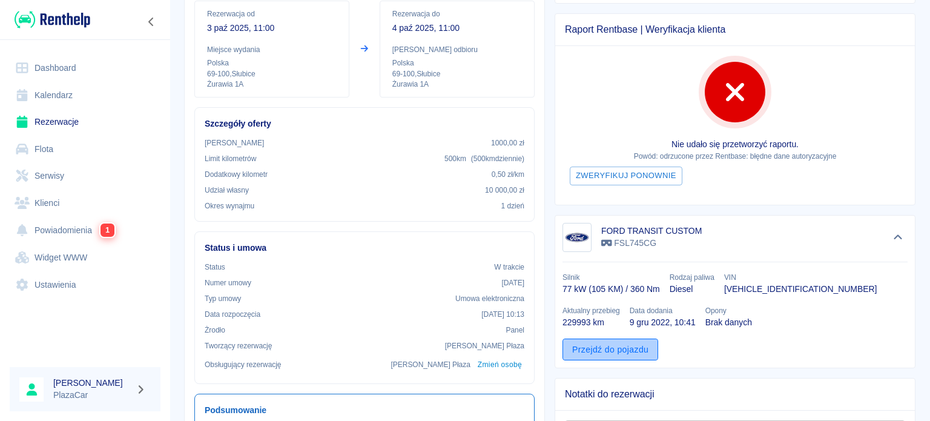
click at [594, 347] on link "Przejdź do pojazdu" at bounding box center [610, 349] width 96 height 22
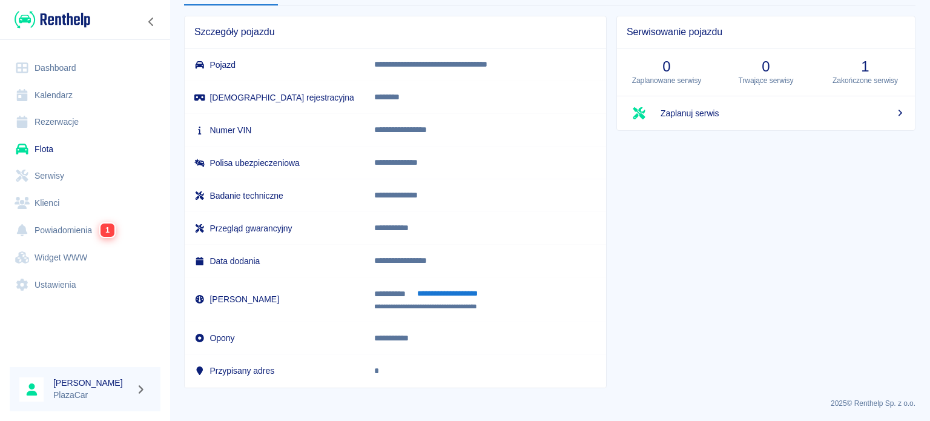
scroll to position [27, 0]
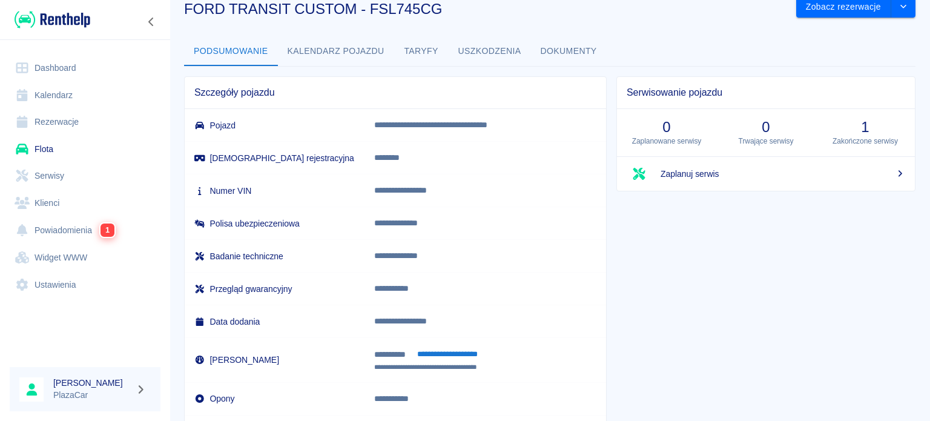
click at [286, 59] on button "Kalendarz pojazdu" at bounding box center [336, 51] width 116 height 29
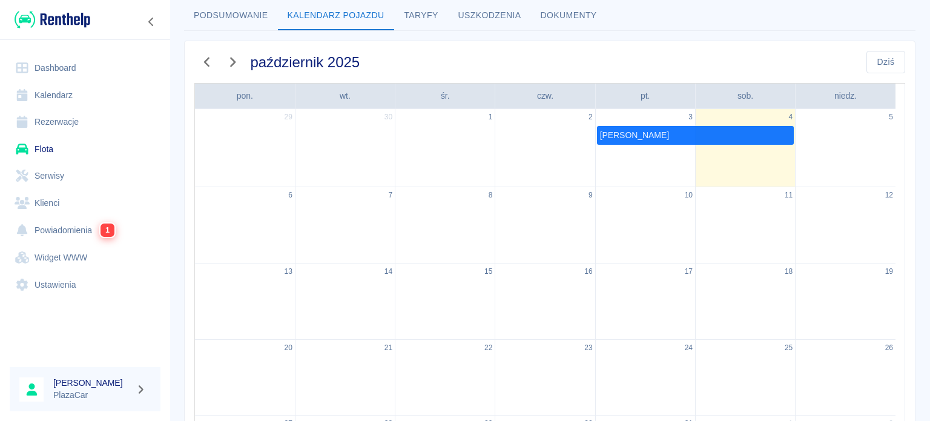
scroll to position [61, 0]
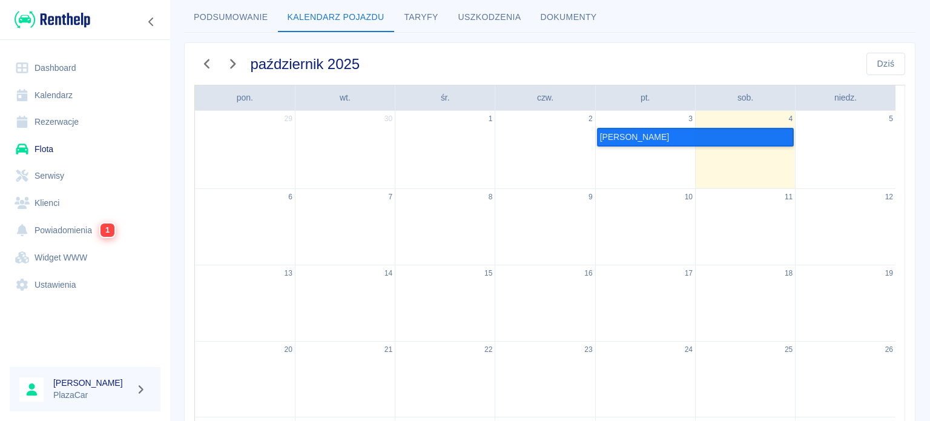
click at [637, 135] on link "Adrian Wojdylak" at bounding box center [695, 137] width 197 height 19
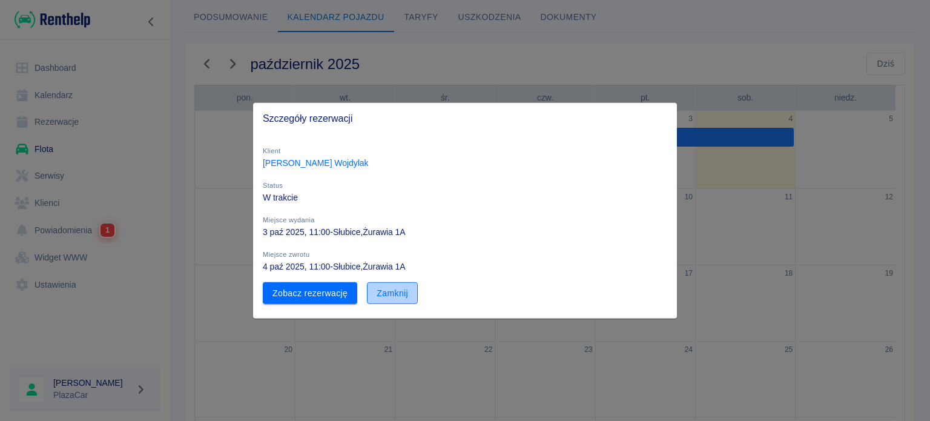
click at [385, 290] on button "Zamknij" at bounding box center [392, 292] width 51 height 22
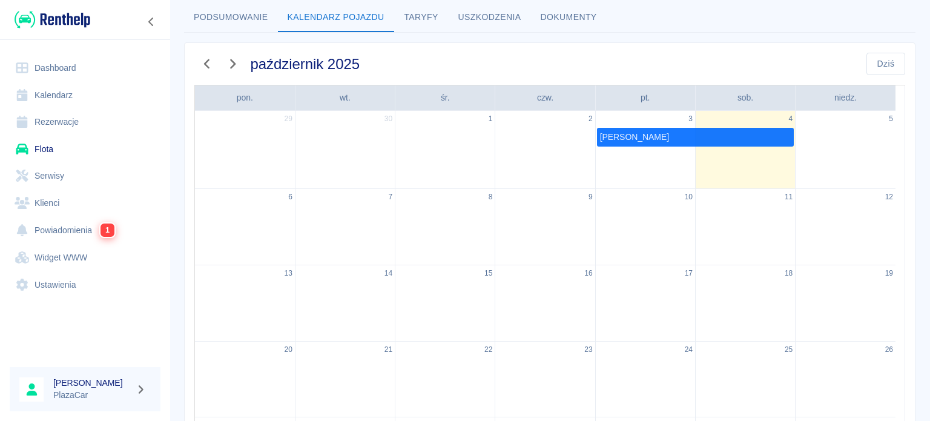
click at [764, 156] on div "4" at bounding box center [744, 149] width 99 height 77
click at [211, 13] on button "Podsumowanie" at bounding box center [231, 17] width 94 height 29
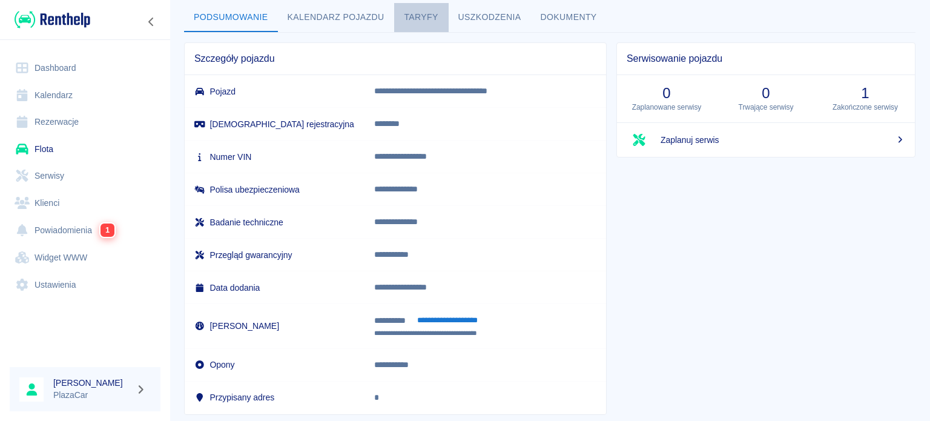
click at [428, 18] on button "Taryfy" at bounding box center [421, 17] width 54 height 29
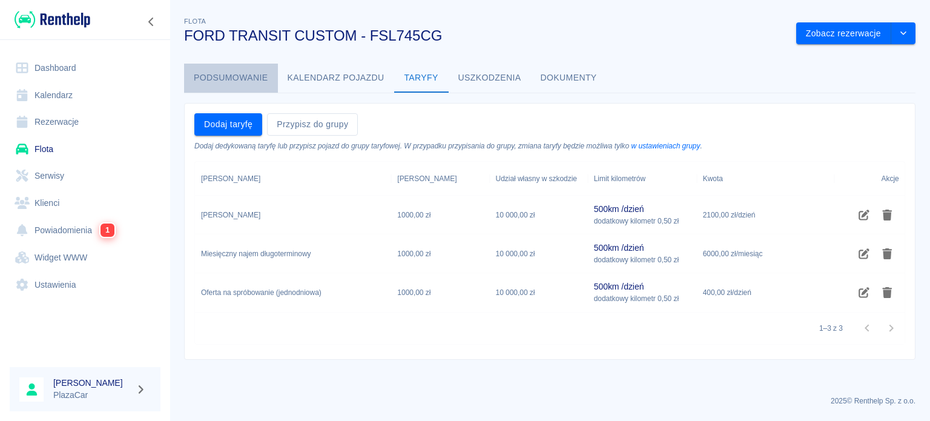
click at [257, 84] on button "Podsumowanie" at bounding box center [231, 78] width 94 height 29
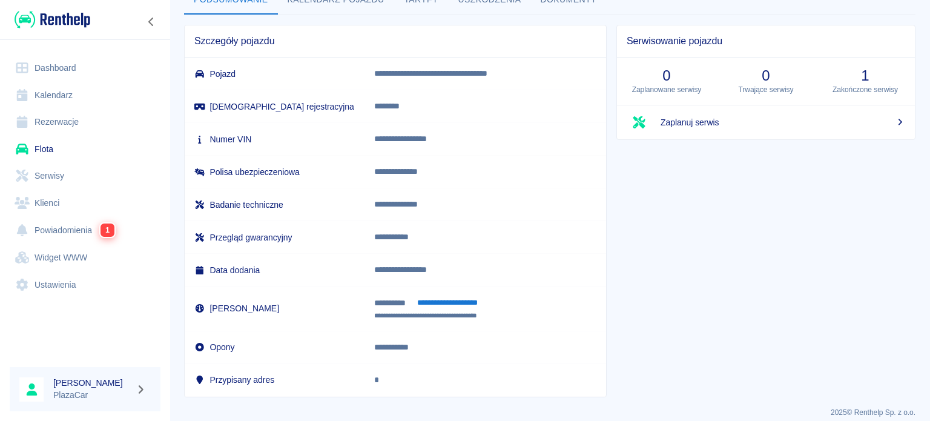
scroll to position [87, 0]
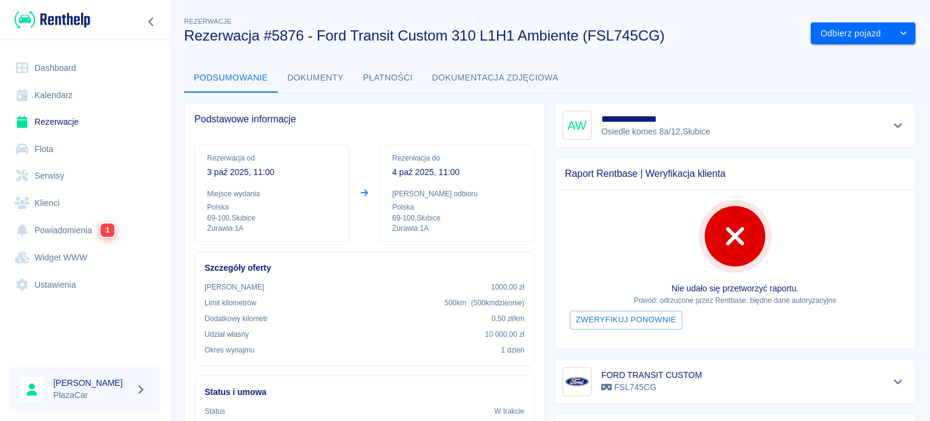
click at [891, 124] on icon "Pokaż szczegóły" at bounding box center [898, 125] width 14 height 11
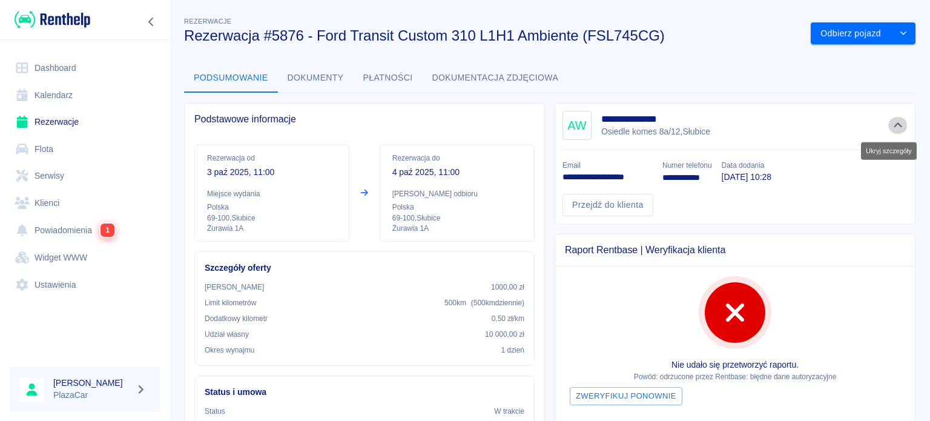
click at [888, 120] on button "Ukryj szczegóły" at bounding box center [898, 125] width 20 height 17
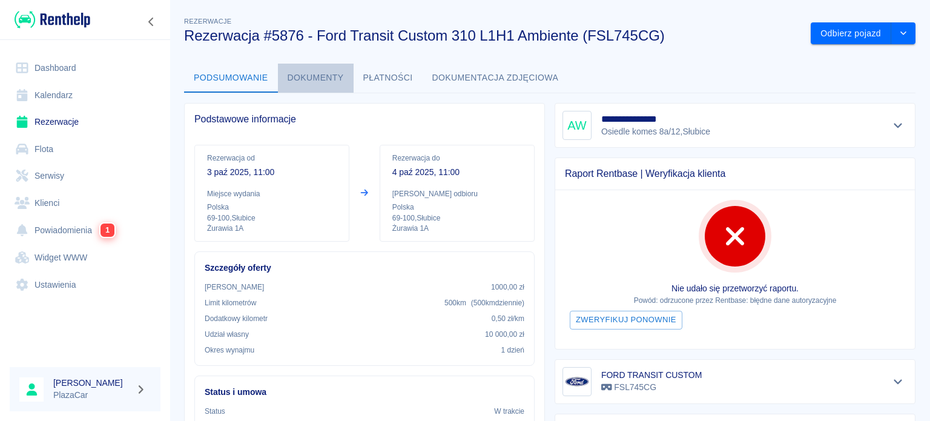
click at [310, 80] on button "Dokumenty" at bounding box center [316, 78] width 76 height 29
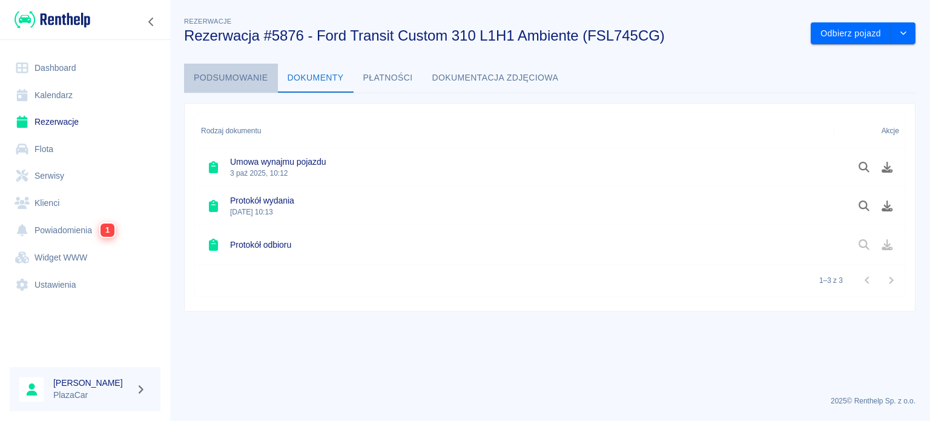
click at [247, 80] on button "Podsumowanie" at bounding box center [231, 78] width 94 height 29
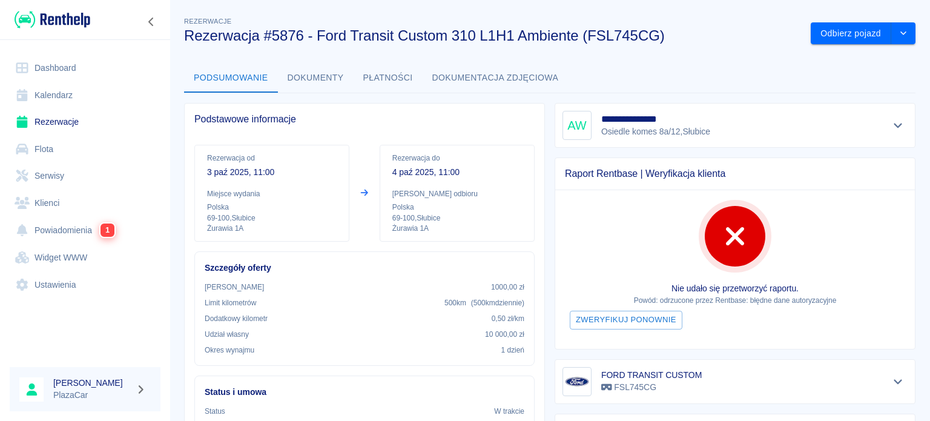
drag, startPoint x: 743, startPoint y: 35, endPoint x: 720, endPoint y: 41, distance: 23.8
click at [720, 41] on h3 "Rezerwacja #5876 - Ford Transit Custom 310 L1H1 Ambiente (FSL745CG)" at bounding box center [492, 35] width 617 height 17
click at [713, 35] on h3 "Rezerwacja #5876 - Ford Transit Custom 310 L1H1 Ambiente (FSL745CG)" at bounding box center [492, 35] width 617 height 17
click at [891, 384] on icon "Pokaż szczegóły" at bounding box center [898, 381] width 14 height 11
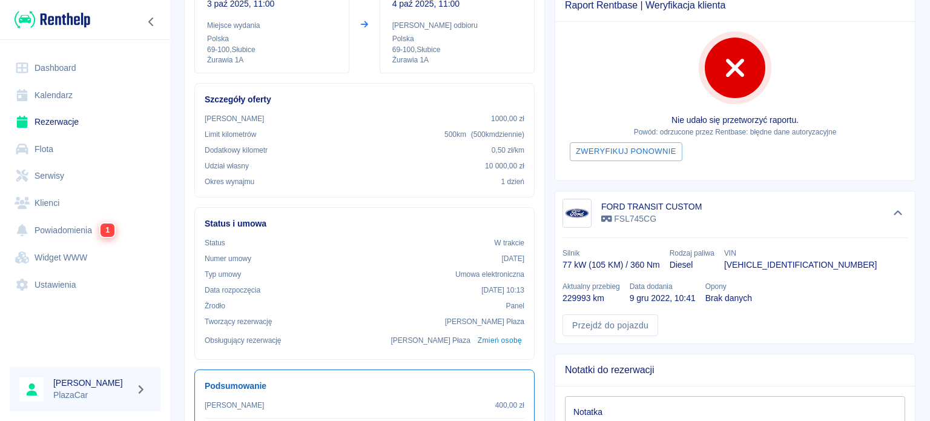
scroll to position [183, 0]
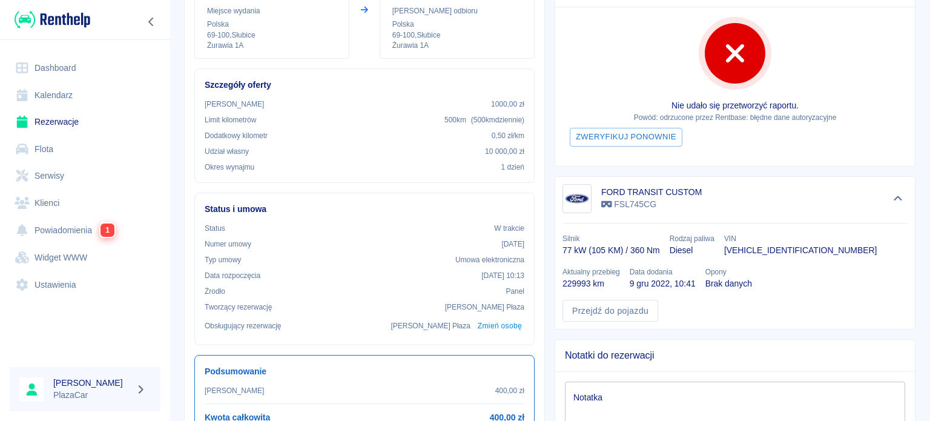
click at [917, 164] on div "**********" at bounding box center [549, 261] width 760 height 879
click at [575, 315] on link "Przejdź do pojazdu" at bounding box center [610, 311] width 96 height 22
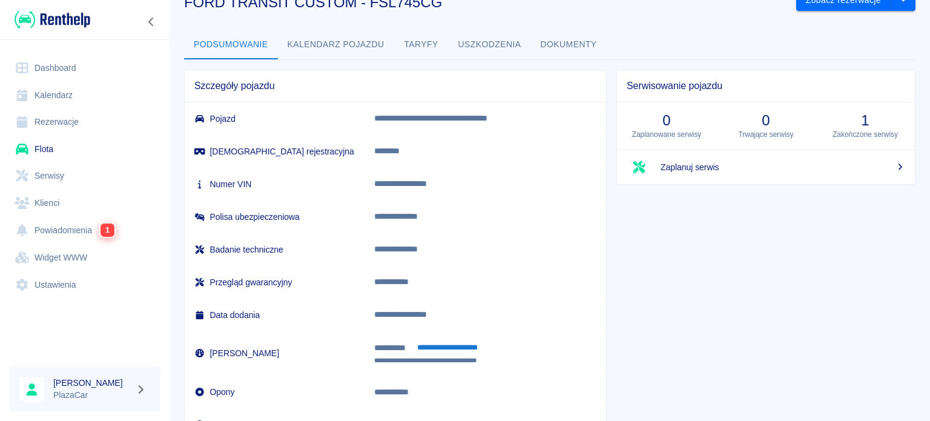
scroll to position [61, 0]
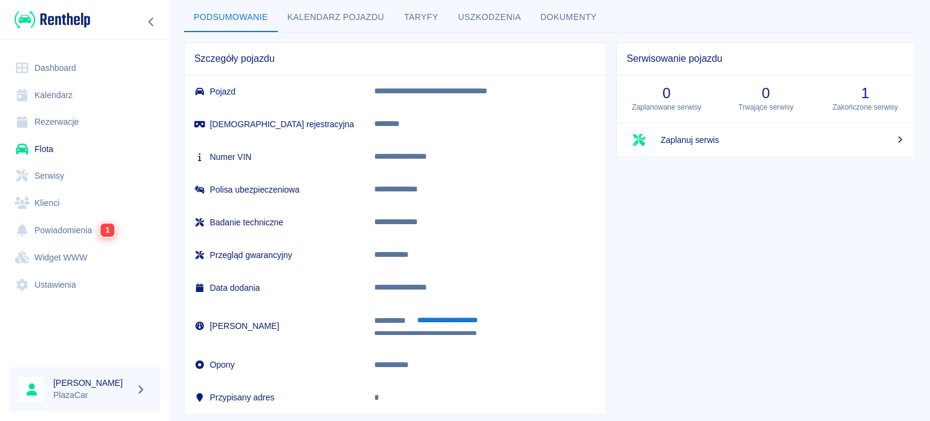
click at [696, 313] on div "Serwisowanie pojazdu 0 Zaplanowane serwisy 0 Trwające serwisy 1 Zakończone serw…" at bounding box center [760, 224] width 309 height 382
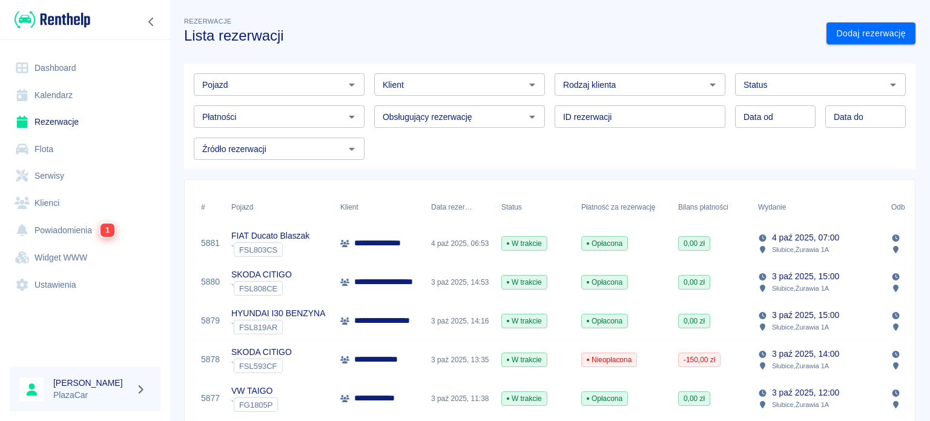
click at [376, 367] on div "**********" at bounding box center [379, 359] width 91 height 39
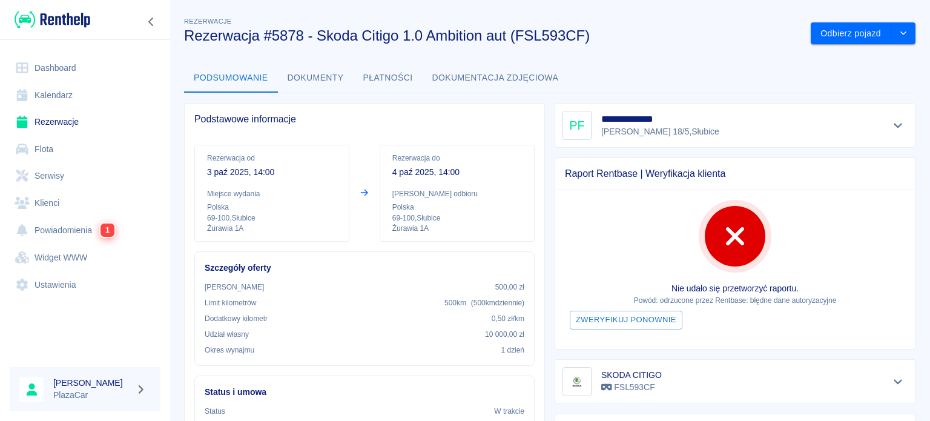
click at [888, 387] on button "Pokaż szczegóły" at bounding box center [898, 381] width 20 height 17
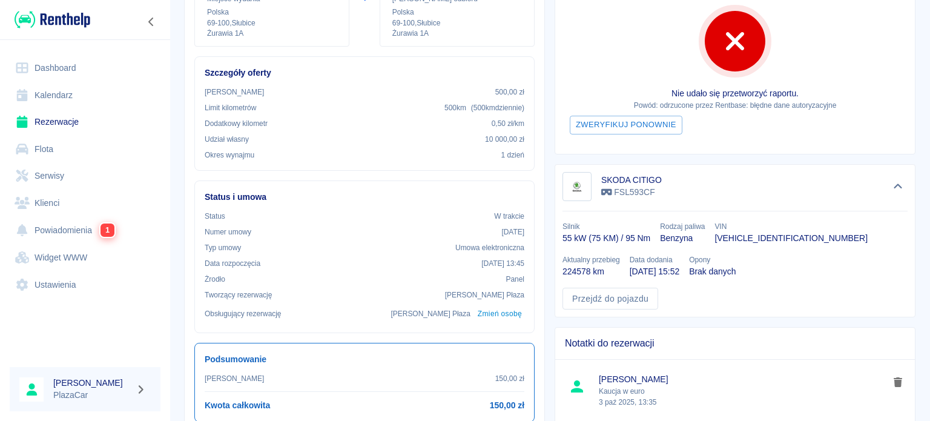
scroll to position [227, 0]
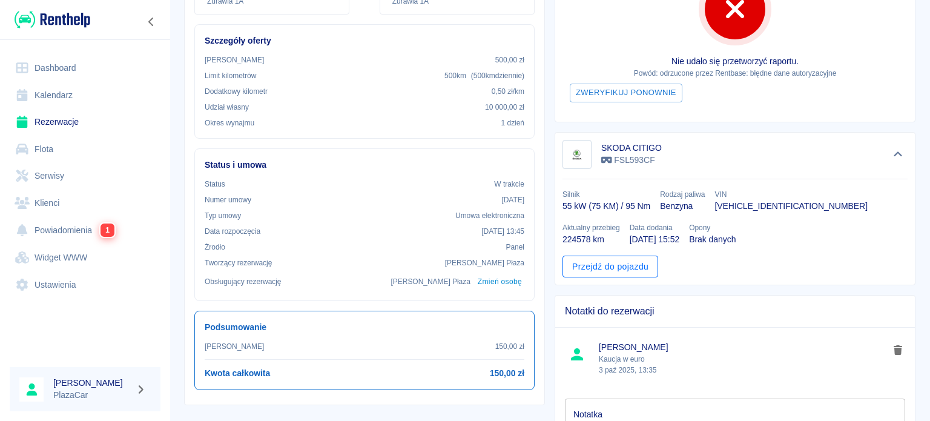
click at [610, 263] on link "Przejdź do pojazdu" at bounding box center [610, 266] width 96 height 22
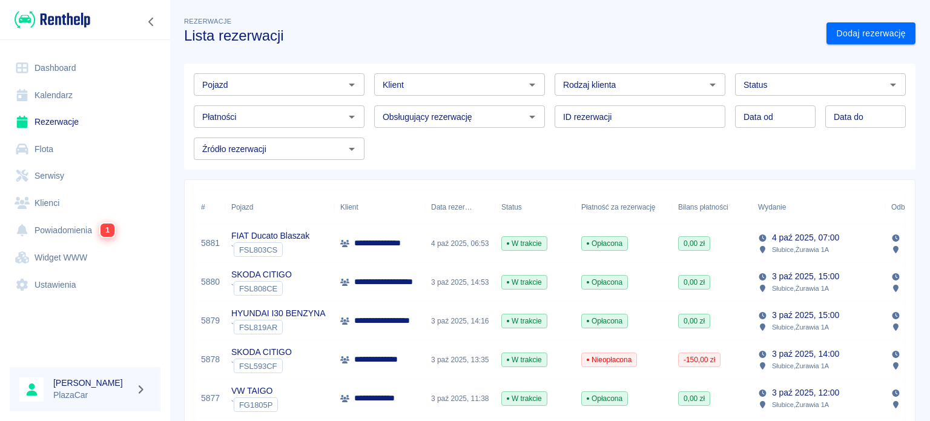
click at [400, 376] on div "**********" at bounding box center [379, 359] width 91 height 39
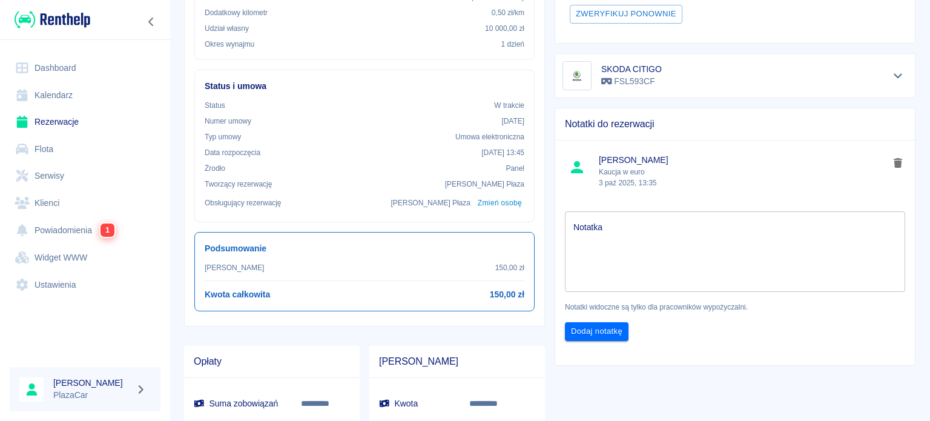
scroll to position [211, 0]
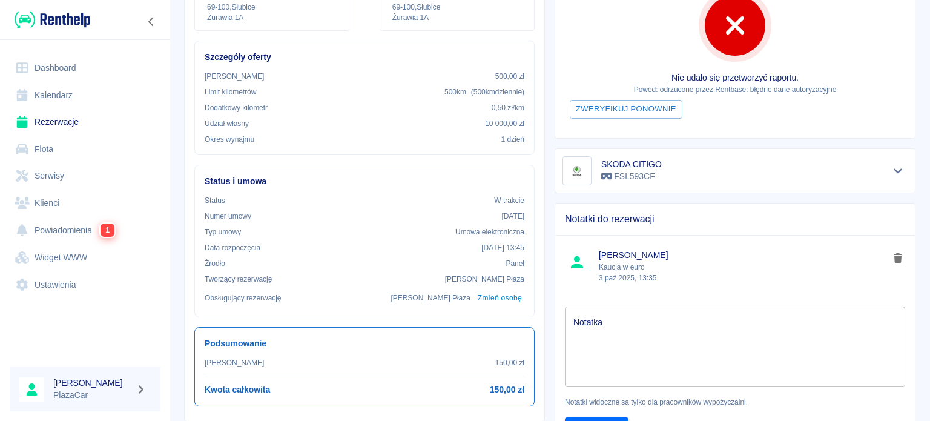
click at [912, 43] on div "**********" at bounding box center [549, 233] width 760 height 879
click at [912, 41] on div "**********" at bounding box center [549, 233] width 760 height 879
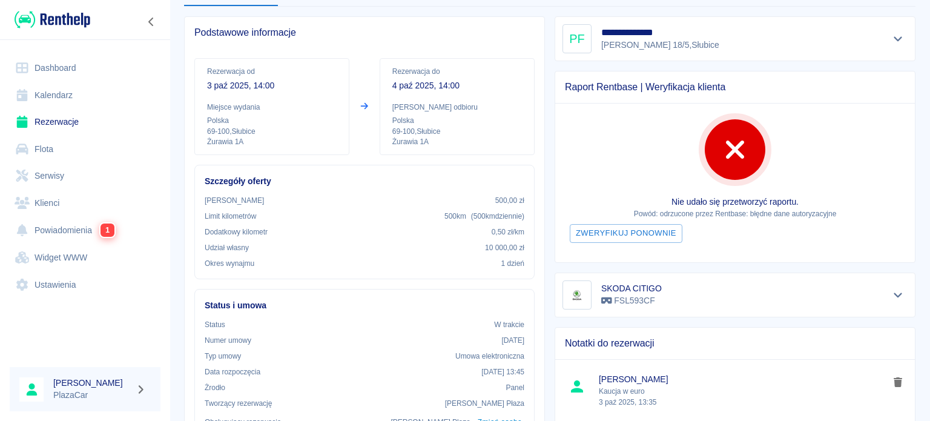
scroll to position [0, 0]
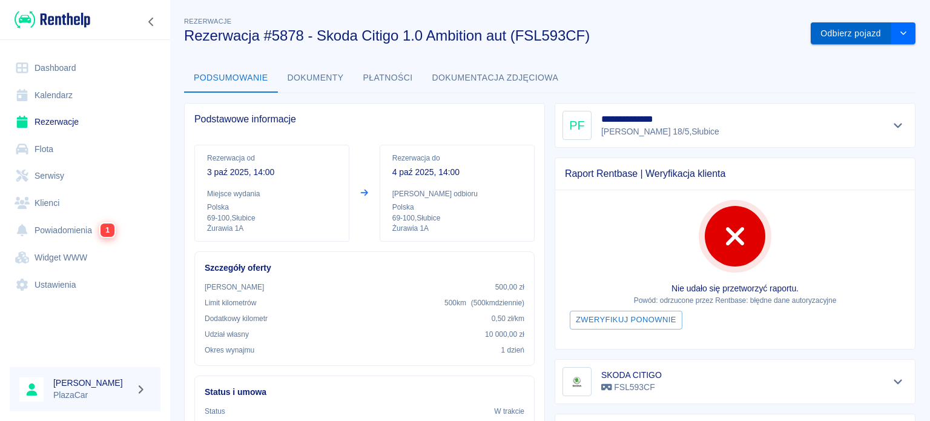
click at [867, 41] on button "Odbierz pojazd" at bounding box center [850, 33] width 80 height 22
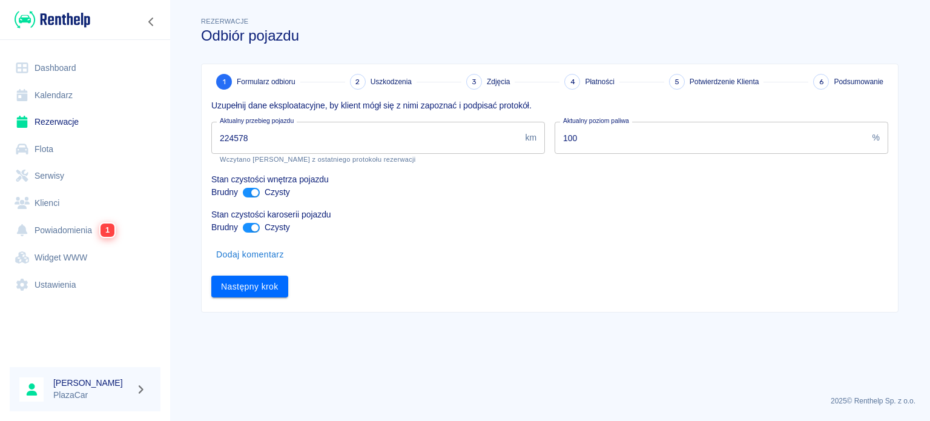
click at [357, 343] on main "Rezerwacje Odbiór pojazdu 1 Formularz odbioru 2 Uszkodzenia 3 Zdjęcia 4 Płatnoś…" at bounding box center [549, 200] width 760 height 371
click at [242, 285] on button "Następny krok" at bounding box center [249, 286] width 77 height 22
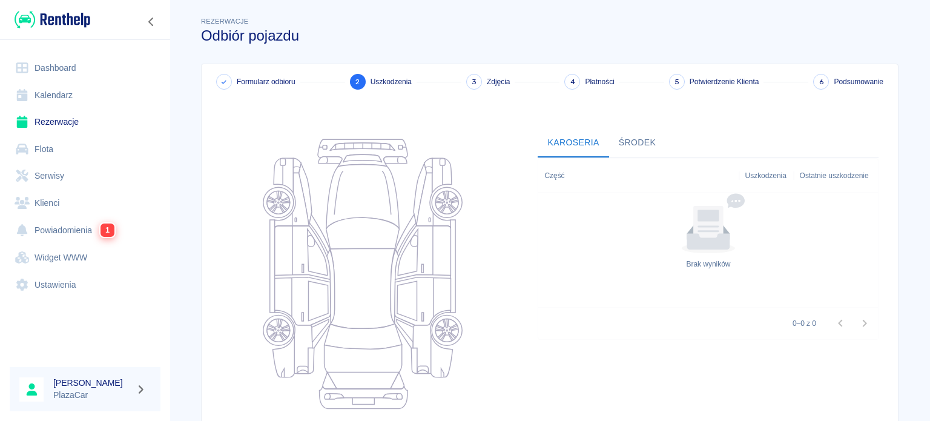
scroll to position [157, 0]
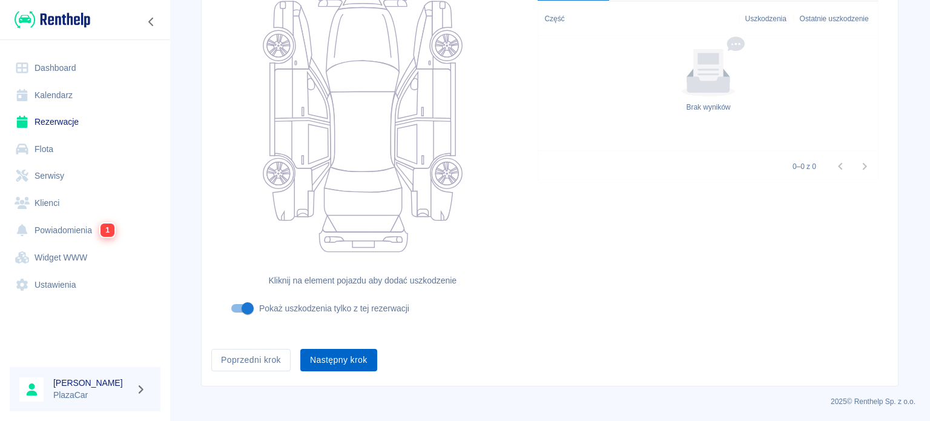
click at [318, 366] on button "Następny krok" at bounding box center [338, 360] width 77 height 22
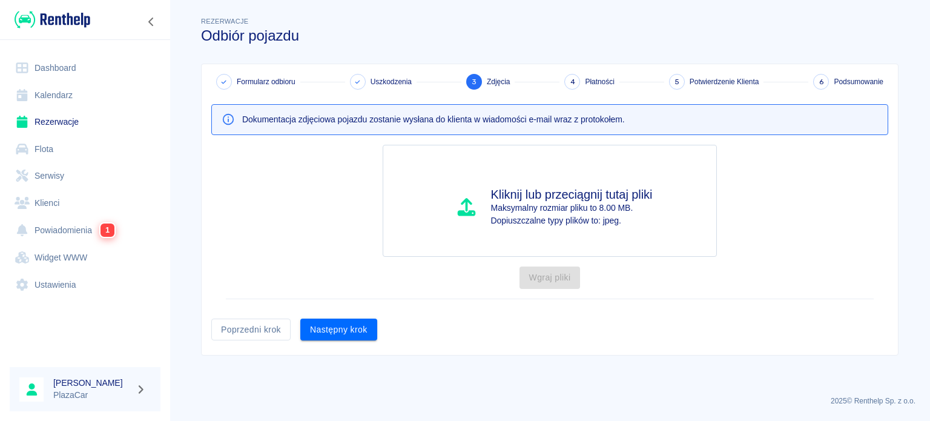
scroll to position [0, 0]
click at [321, 333] on button "Następny krok" at bounding box center [338, 329] width 77 height 22
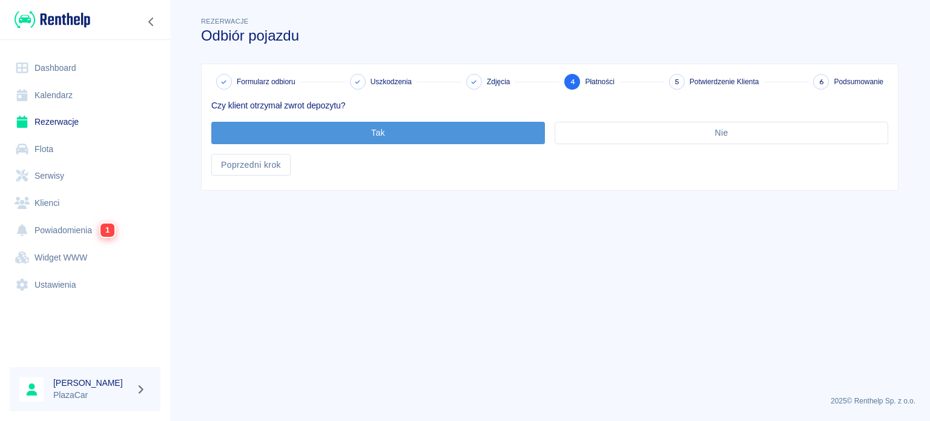
click at [523, 130] on button "Tak" at bounding box center [377, 133] width 333 height 22
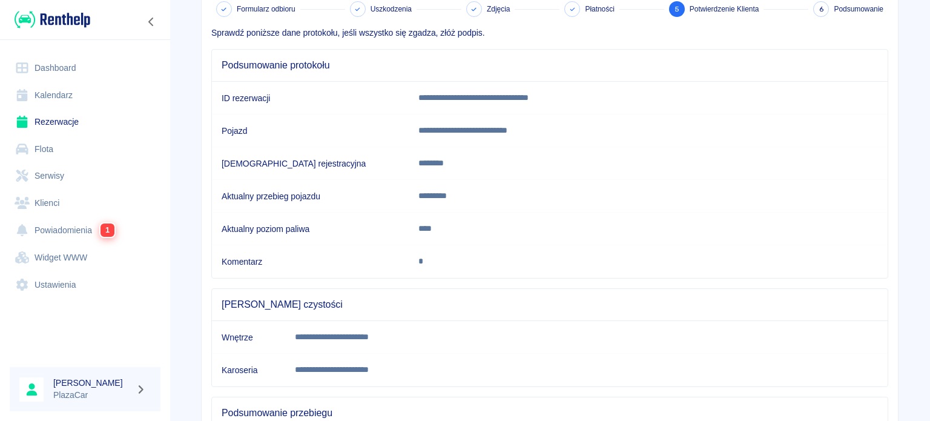
scroll to position [226, 0]
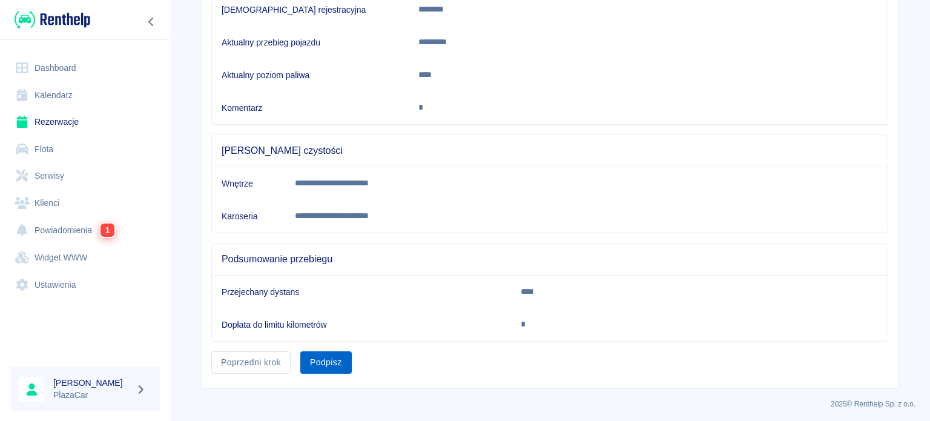
click at [327, 358] on button "Podpisz" at bounding box center [325, 362] width 51 height 22
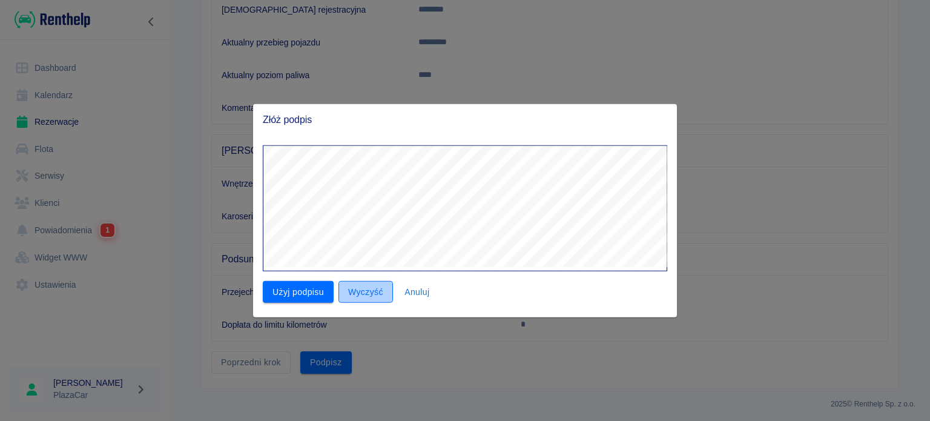
click at [359, 291] on button "Wyczyść" at bounding box center [365, 291] width 54 height 22
click at [322, 295] on button "Użyj podpisu" at bounding box center [298, 291] width 71 height 22
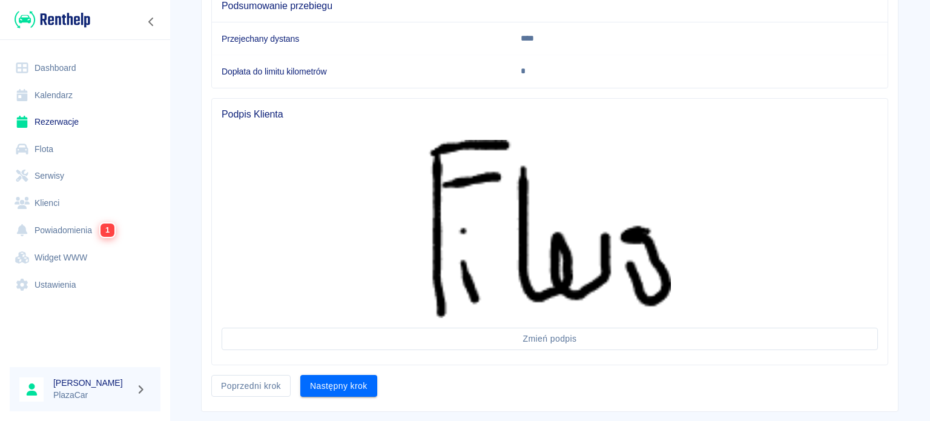
scroll to position [502, 0]
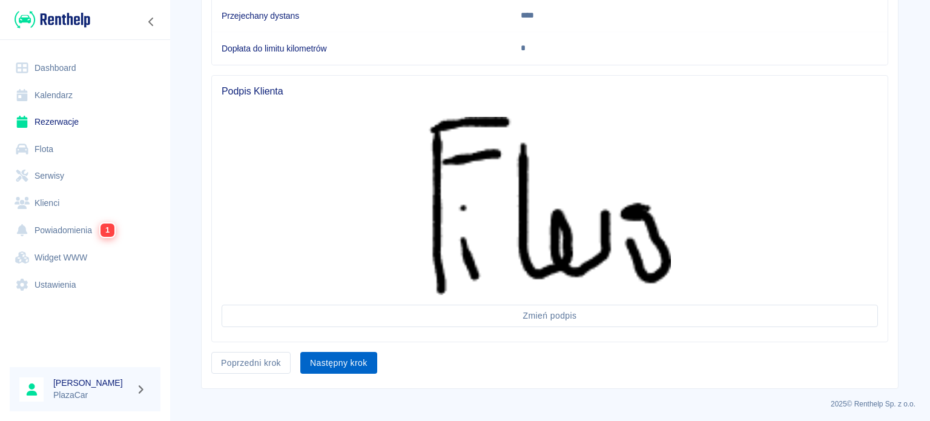
click at [315, 357] on button "Następny krok" at bounding box center [338, 363] width 77 height 22
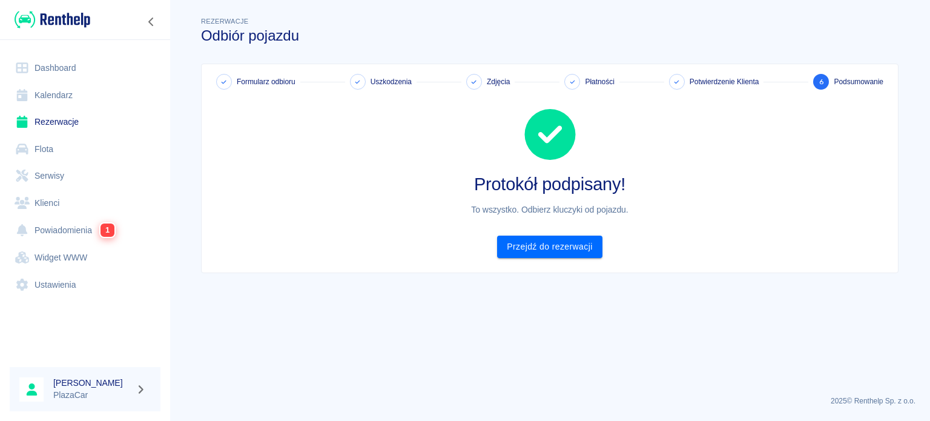
scroll to position [0, 0]
click at [513, 243] on link "Przejdź do rezerwacji" at bounding box center [549, 246] width 105 height 22
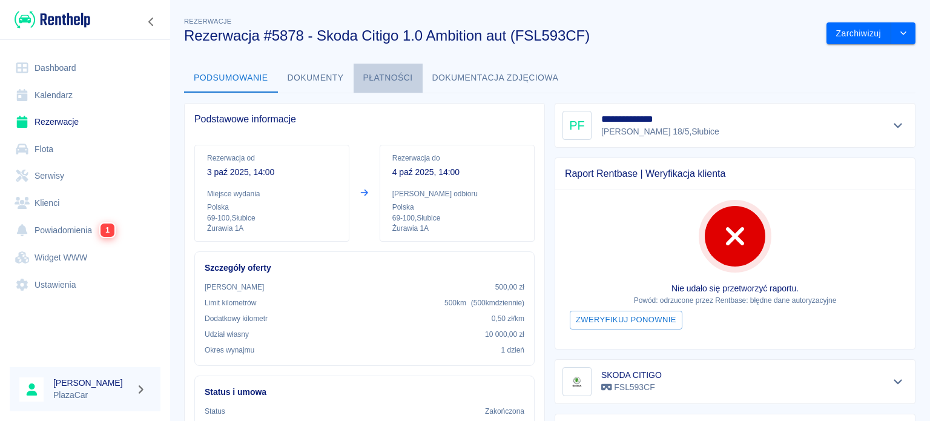
click at [370, 68] on button "Płatności" at bounding box center [387, 78] width 69 height 29
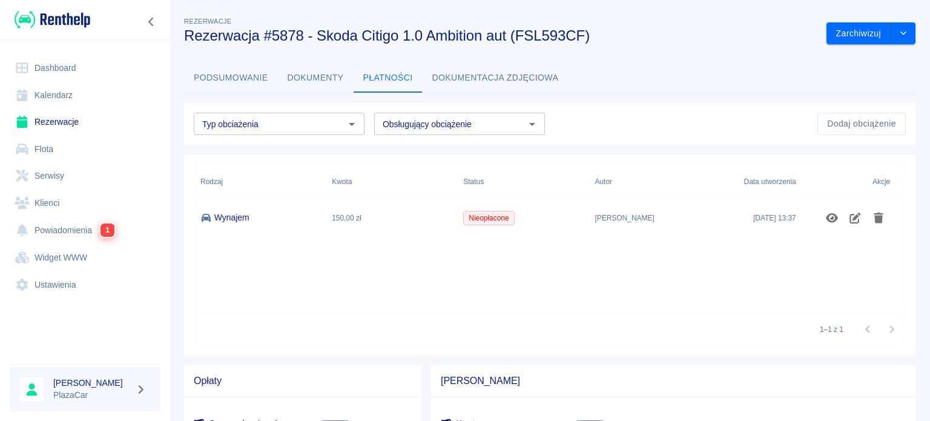
click at [207, 76] on button "Podsumowanie" at bounding box center [231, 78] width 94 height 29
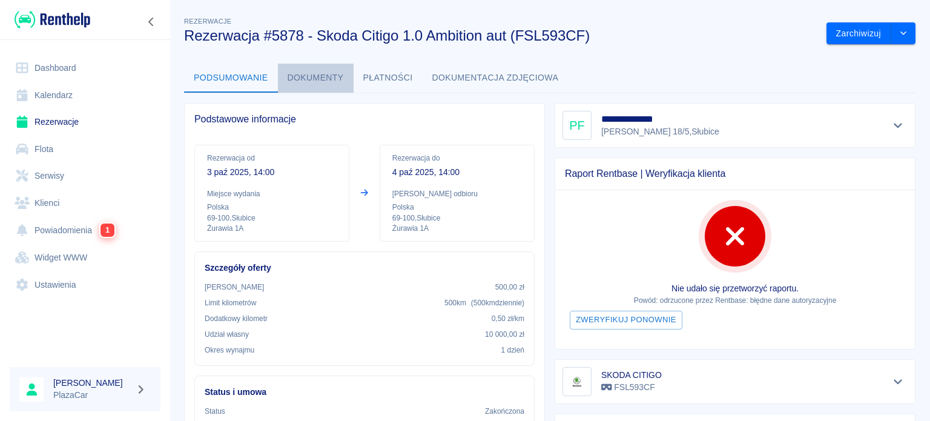
click at [299, 80] on button "Dokumenty" at bounding box center [316, 78] width 76 height 29
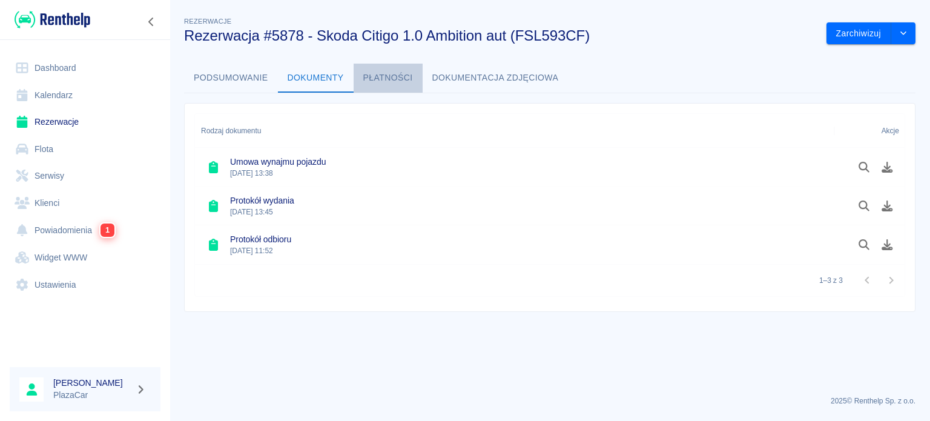
click at [392, 78] on button "Płatności" at bounding box center [387, 78] width 69 height 29
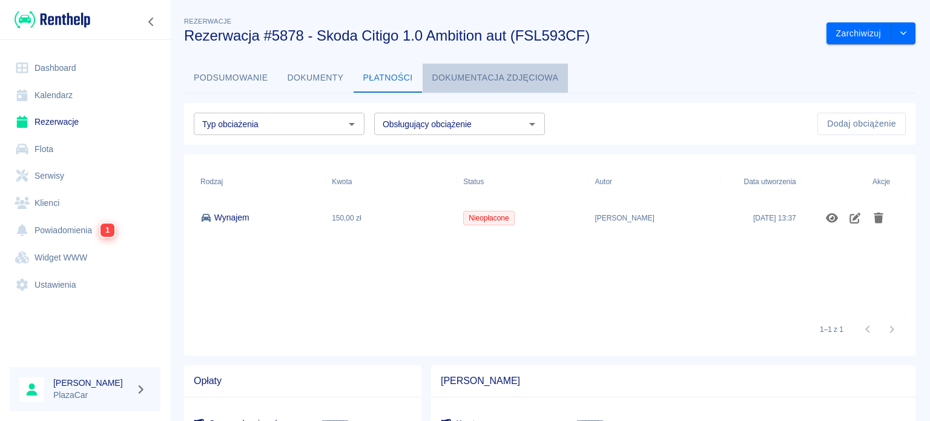
click at [486, 76] on button "Dokumentacja zdjęciowa" at bounding box center [495, 78] width 146 height 29
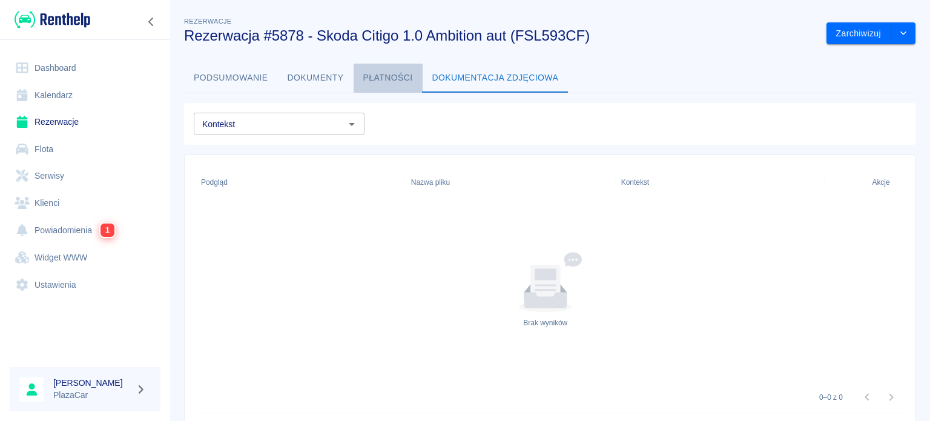
click at [360, 82] on button "Płatności" at bounding box center [387, 78] width 69 height 29
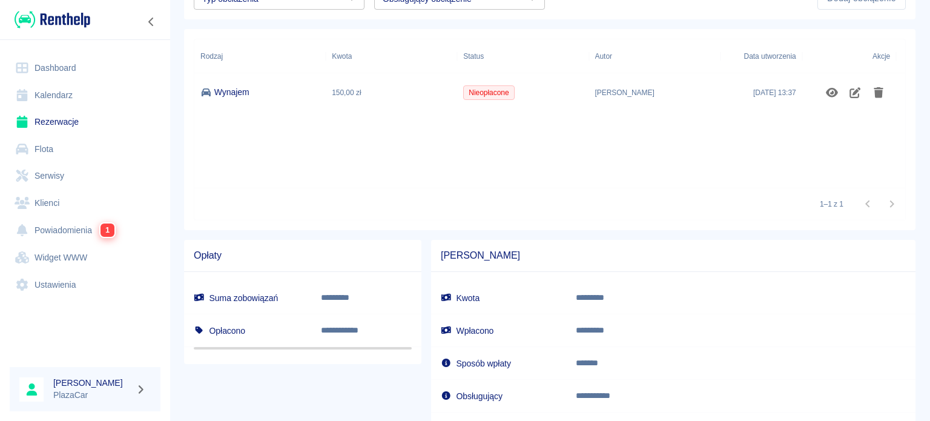
scroll to position [129, 0]
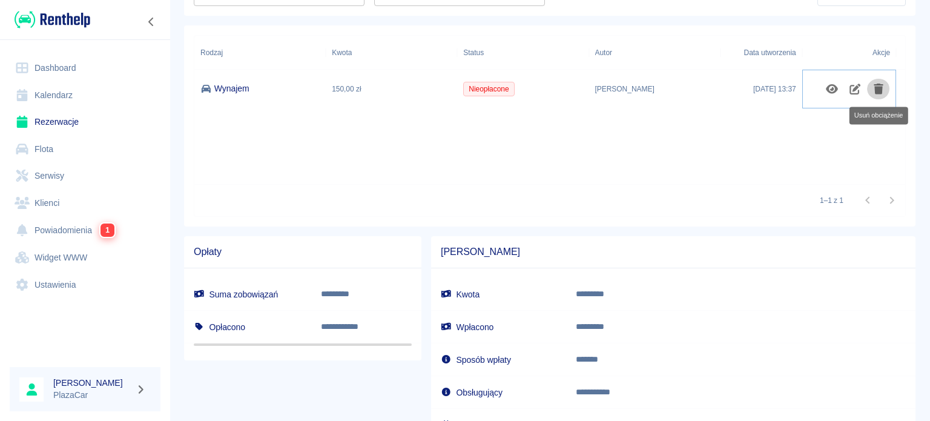
click at [877, 91] on icon "Usuń obciążenie" at bounding box center [878, 89] width 10 height 11
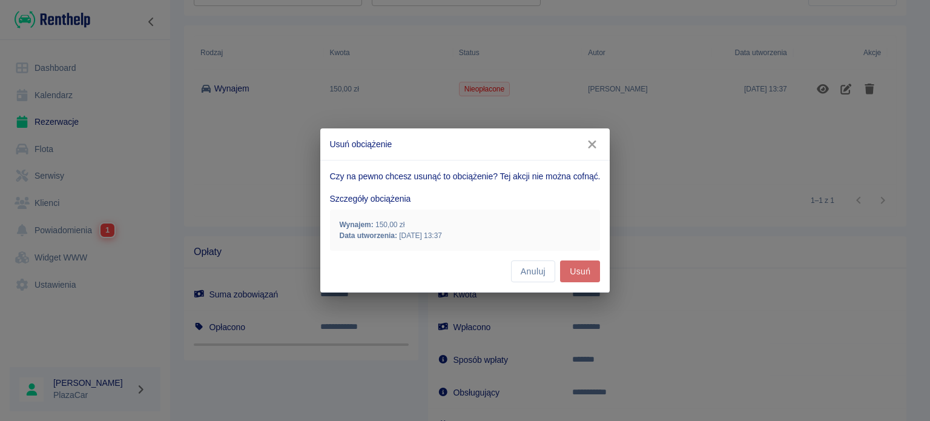
click at [585, 274] on button "Usuń" at bounding box center [580, 271] width 40 height 22
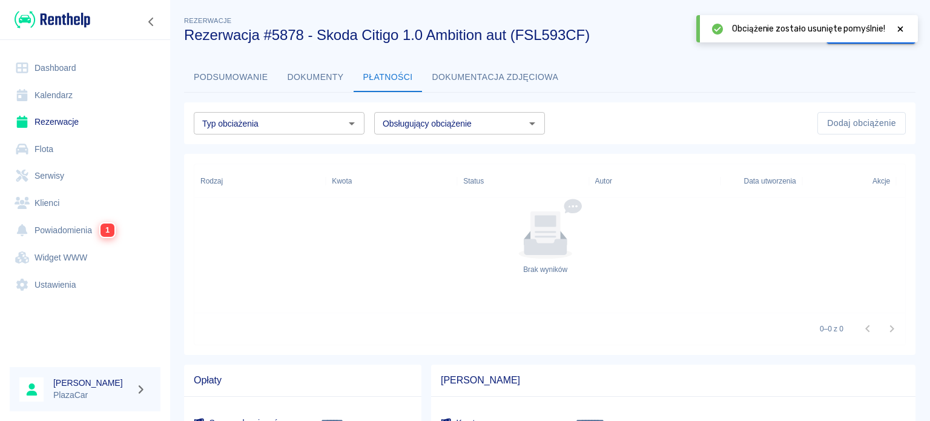
scroll to position [0, 0]
click at [899, 26] on icon at bounding box center [899, 29] width 11 height 8
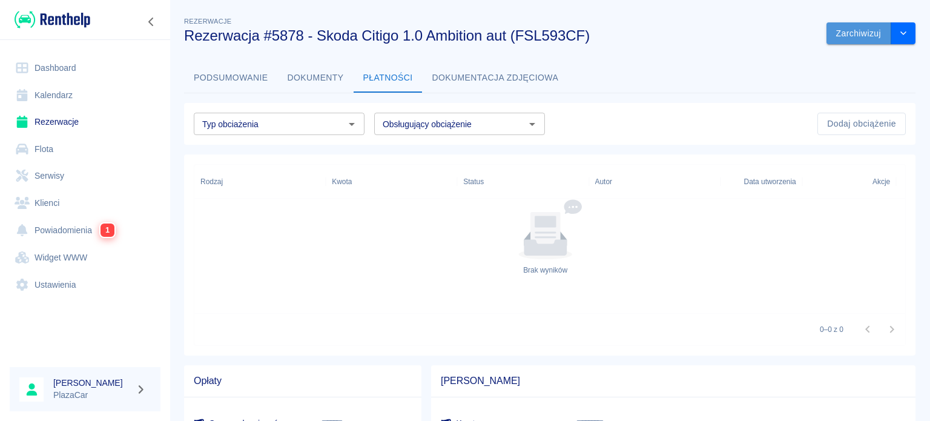
click at [851, 39] on button "Zarchiwizuj" at bounding box center [858, 33] width 65 height 22
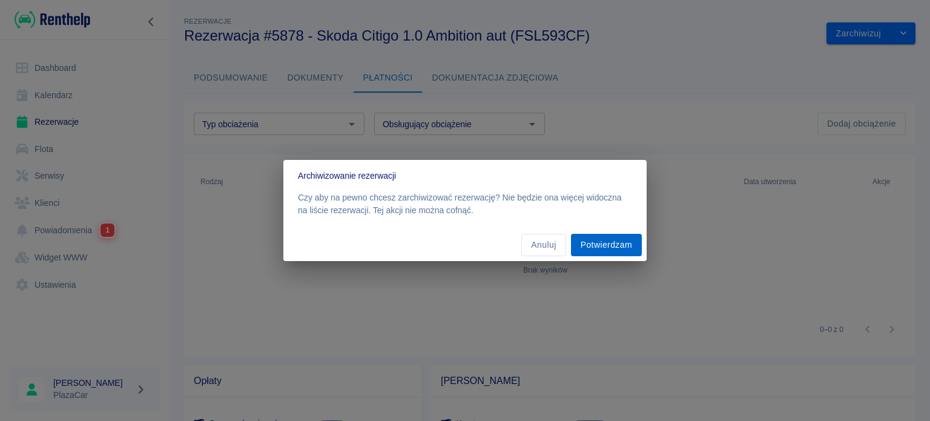
click at [608, 246] on button "Potwierdzam" at bounding box center [606, 245] width 71 height 22
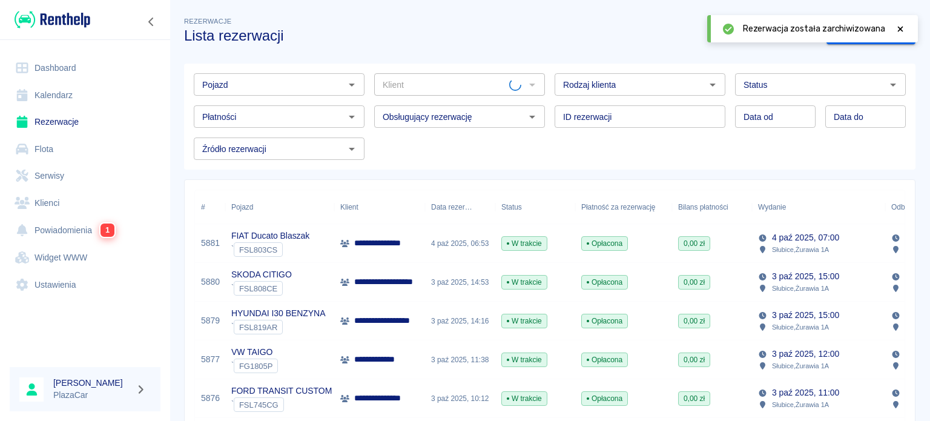
click at [622, 38] on h3 "Lista rezerwacji" at bounding box center [500, 35] width 632 height 17
drag, startPoint x: 900, startPoint y: 28, endPoint x: 887, endPoint y: 33, distance: 14.0
click at [900, 28] on icon at bounding box center [899, 29] width 11 height 8
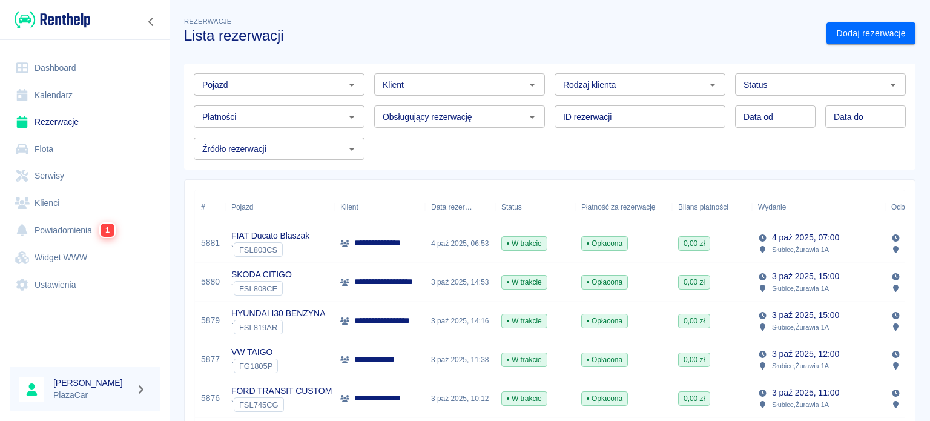
click at [631, 20] on div "Rezerwacje Lista rezerwacji" at bounding box center [495, 24] width 642 height 39
click at [692, 16] on div "Rezerwacje Lista rezerwacji" at bounding box center [495, 24] width 642 height 39
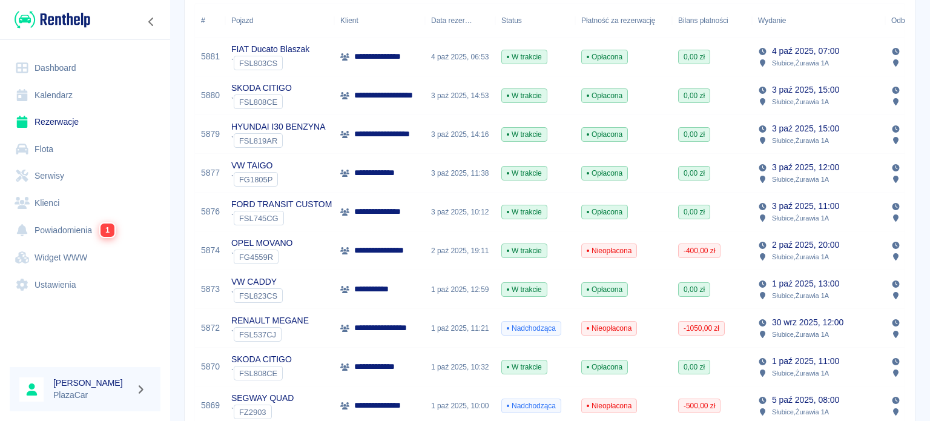
scroll to position [194, 0]
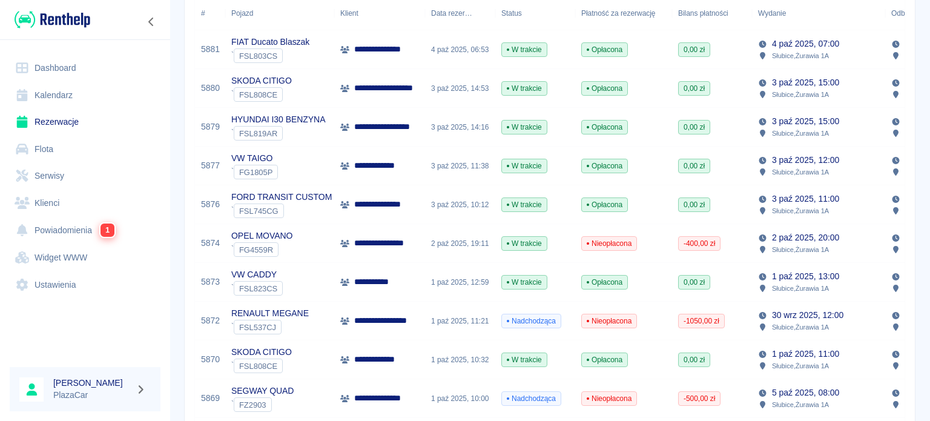
click at [908, 62] on div "**********" at bounding box center [549, 428] width 760 height 1235
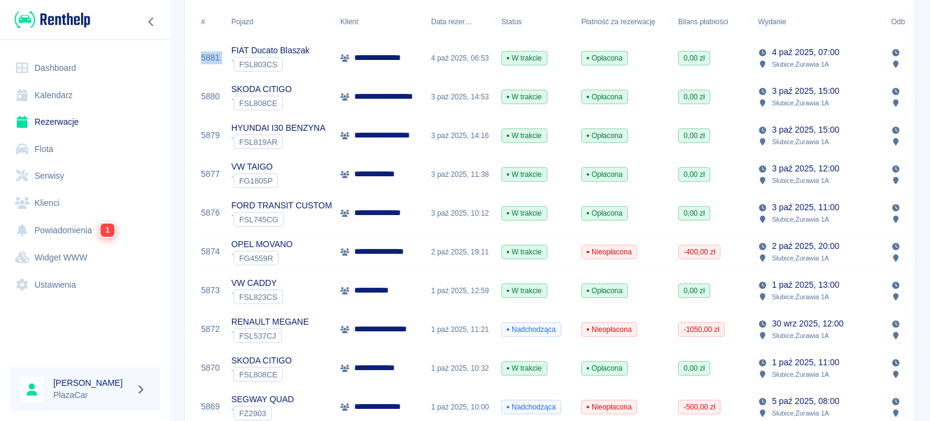
click at [356, 225] on div "**********" at bounding box center [379, 213] width 91 height 39
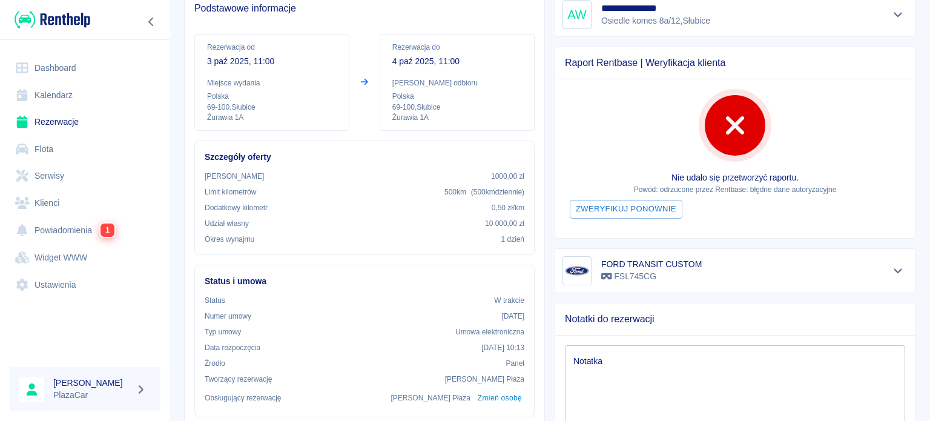
scroll to position [40, 0]
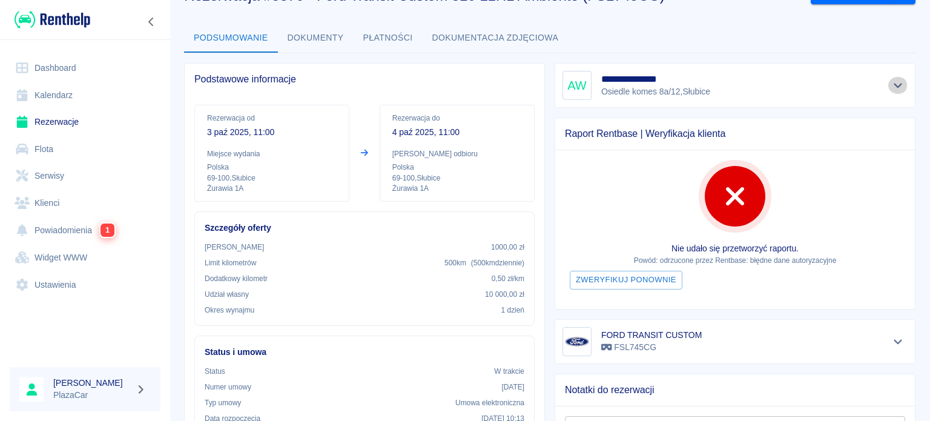
click at [888, 80] on button "Pokaż szczegóły" at bounding box center [898, 85] width 20 height 17
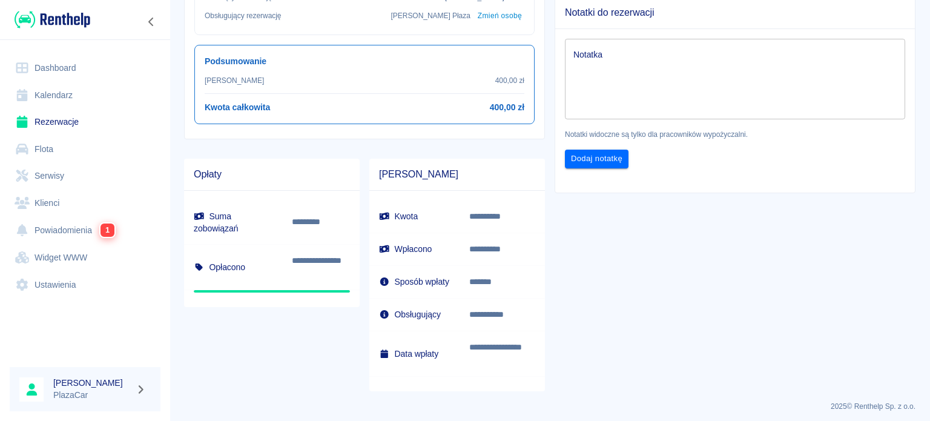
scroll to position [507, 0]
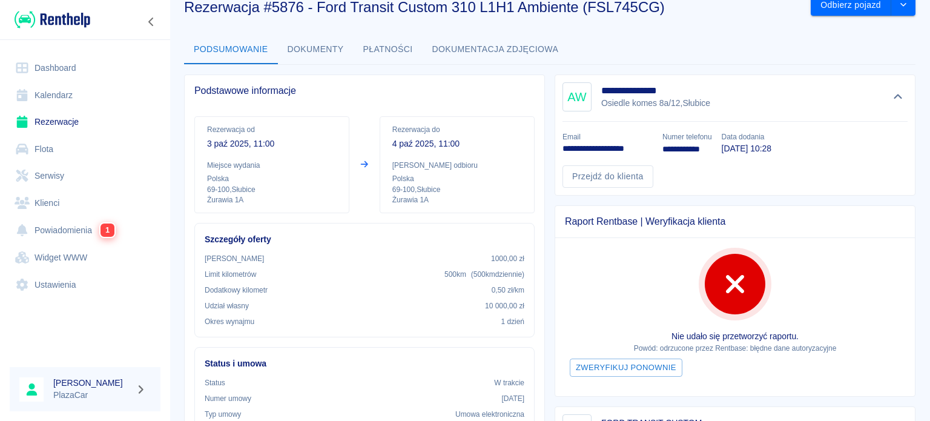
scroll to position [0, 0]
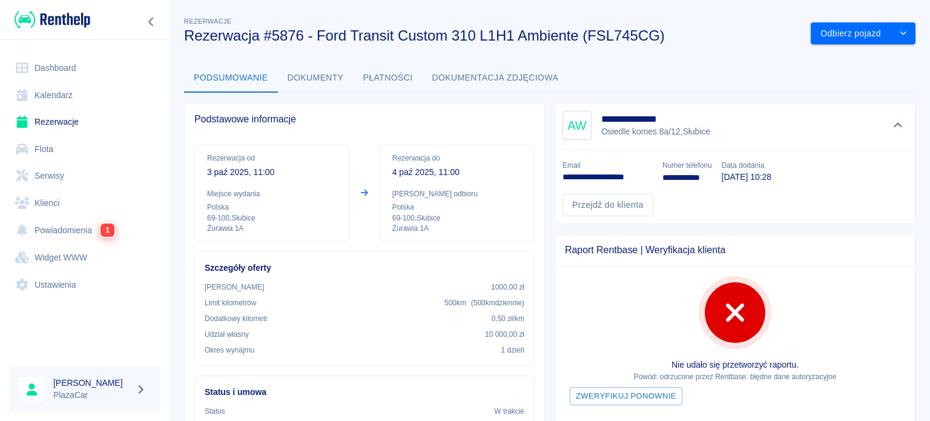
click at [704, 37] on h3 "Rezerwacja #5876 - Ford Transit Custom 310 L1H1 Ambiente (FSL745CG)" at bounding box center [492, 35] width 617 height 17
click at [658, 67] on div "Podsumowanie Dokumenty Płatności Dokumentacja zdjęciowa" at bounding box center [549, 78] width 731 height 29
click at [833, 28] on button "Odbierz pojazd" at bounding box center [850, 33] width 80 height 22
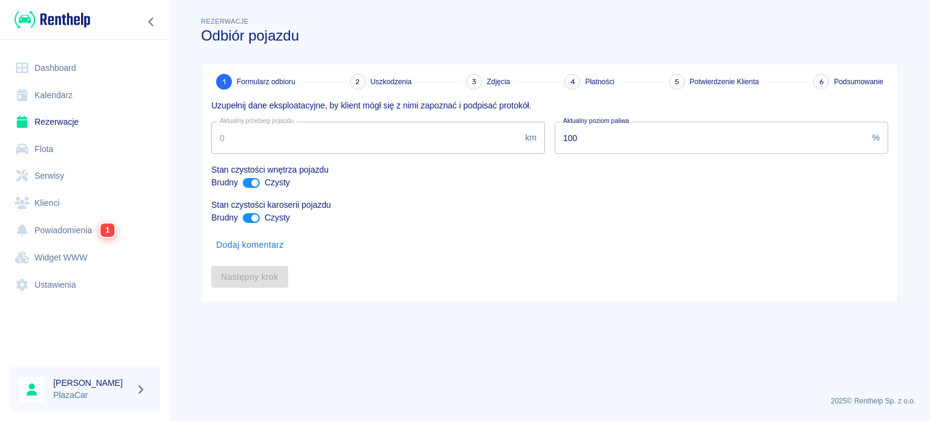
type input "229993"
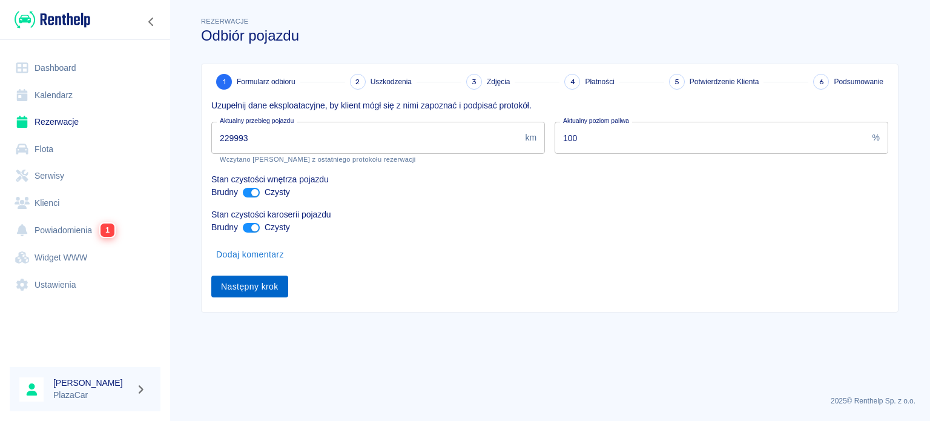
click at [231, 285] on button "Następny krok" at bounding box center [249, 286] width 77 height 22
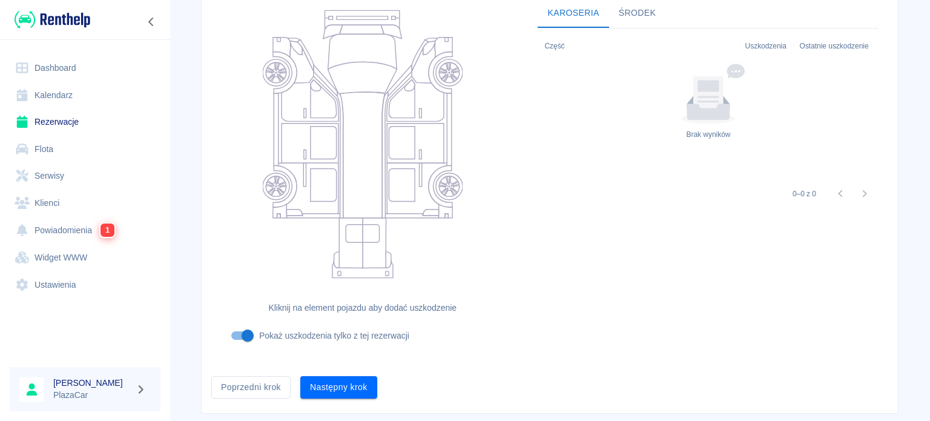
scroll to position [157, 0]
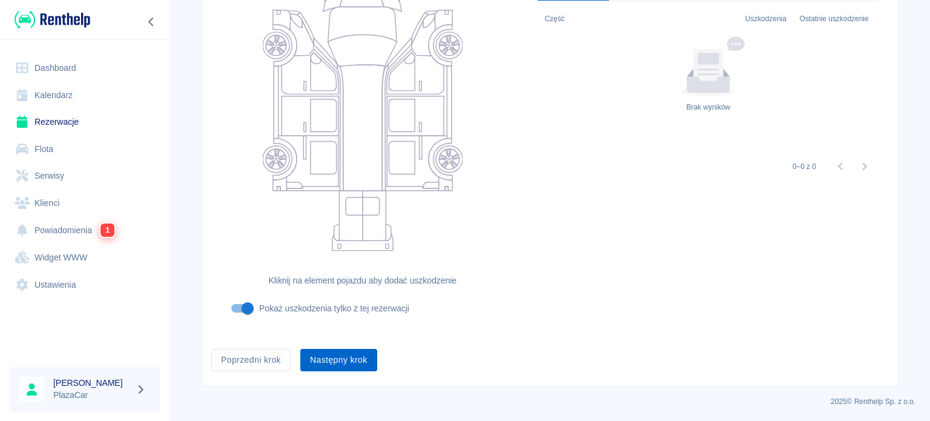
click at [350, 350] on button "Następny krok" at bounding box center [338, 360] width 77 height 22
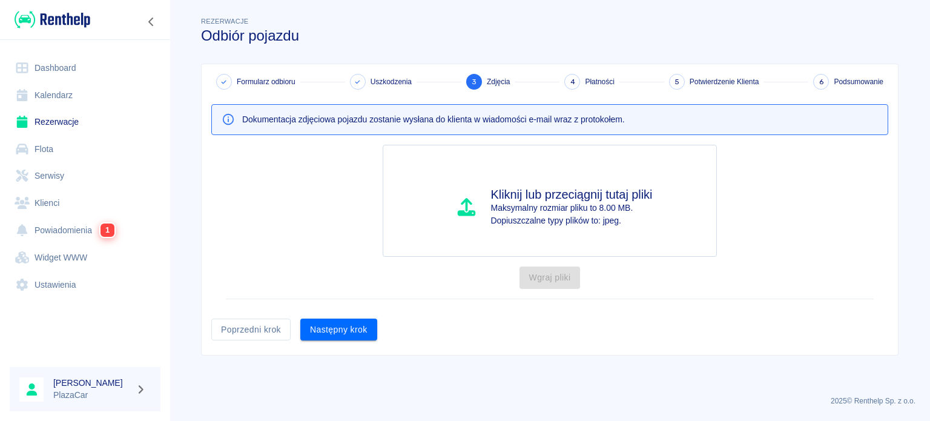
scroll to position [0, 0]
click at [350, 329] on button "Następny krok" at bounding box center [338, 329] width 77 height 22
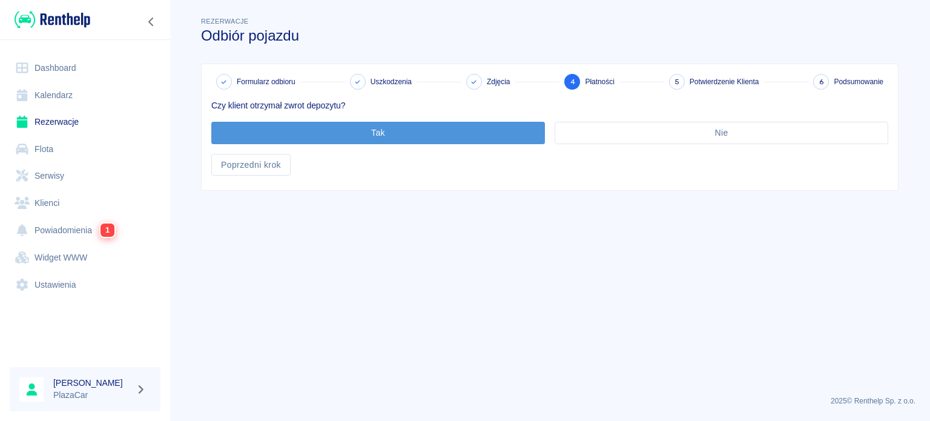
click at [346, 131] on button "Tak" at bounding box center [377, 133] width 333 height 22
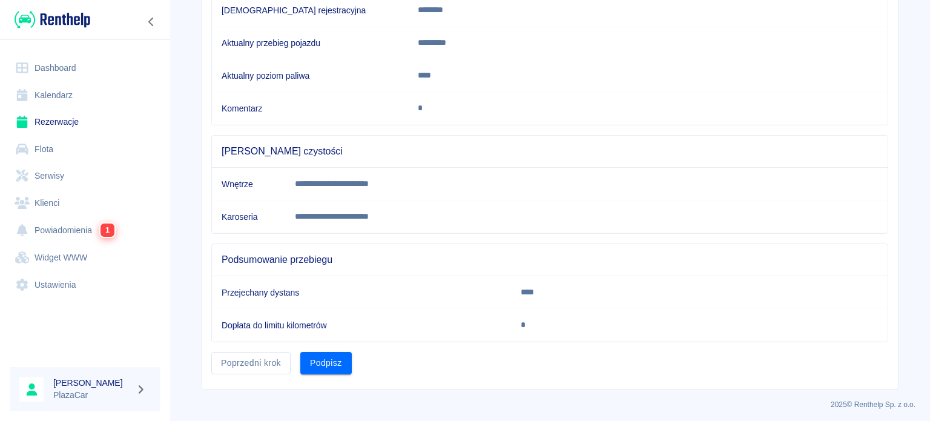
scroll to position [226, 0]
click at [327, 353] on button "Podpisz" at bounding box center [325, 362] width 51 height 22
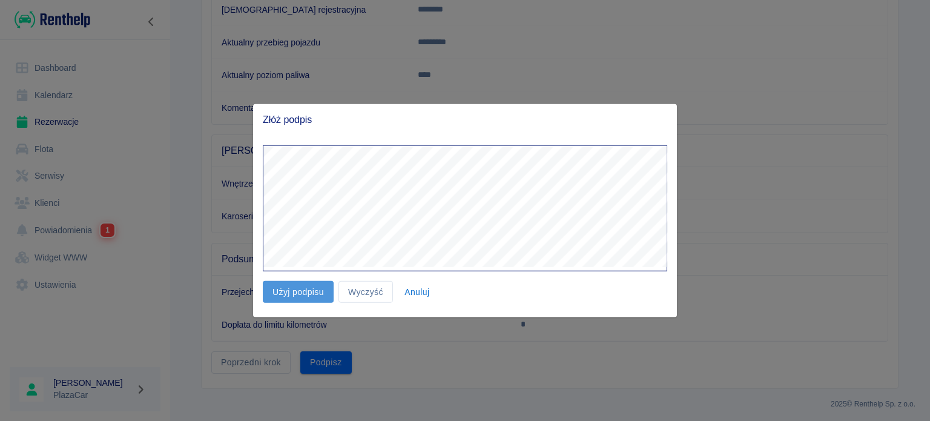
click at [310, 287] on button "Użyj podpisu" at bounding box center [298, 291] width 71 height 22
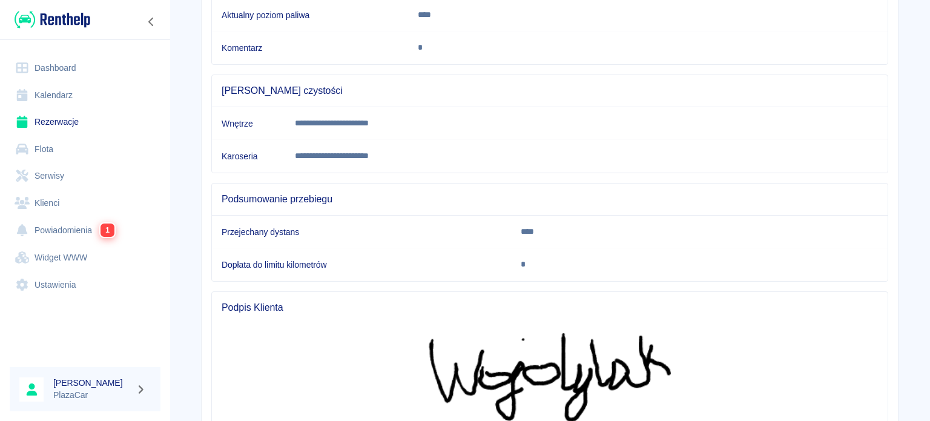
scroll to position [412, 0]
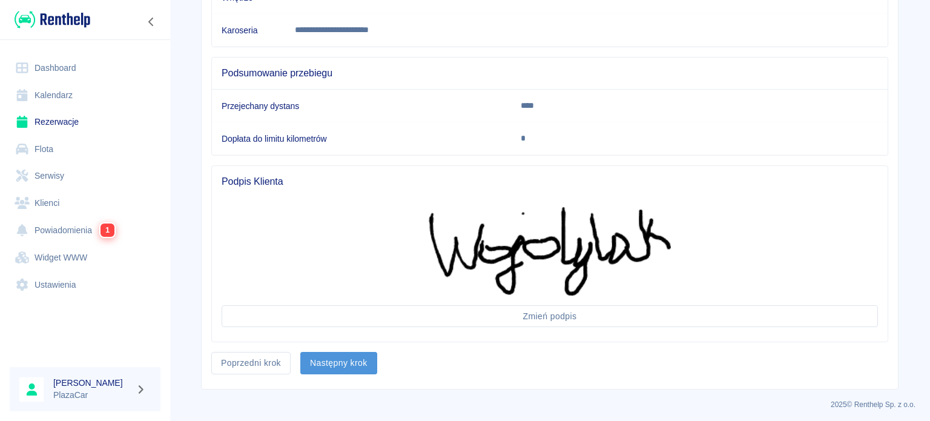
click at [339, 362] on button "Następny krok" at bounding box center [338, 363] width 77 height 22
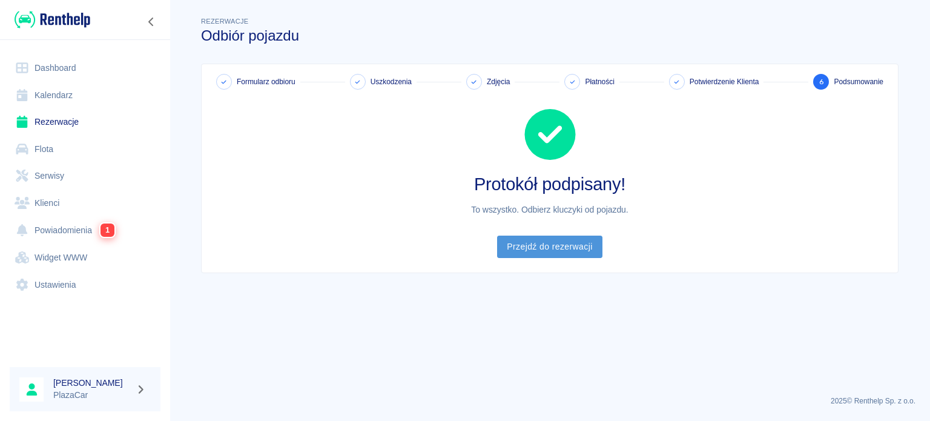
click at [559, 251] on link "Przejdź do rezerwacji" at bounding box center [549, 246] width 105 height 22
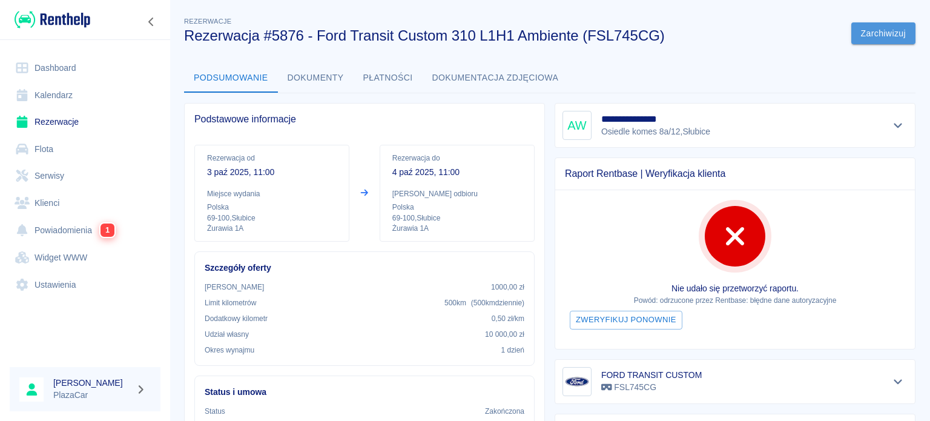
click at [853, 34] on button "Zarchiwizuj" at bounding box center [883, 33] width 64 height 22
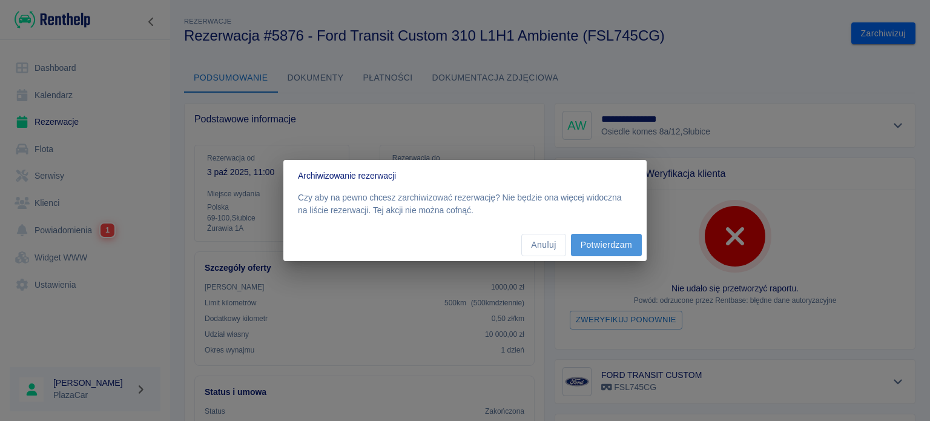
click at [617, 237] on button "Potwierdzam" at bounding box center [606, 245] width 71 height 22
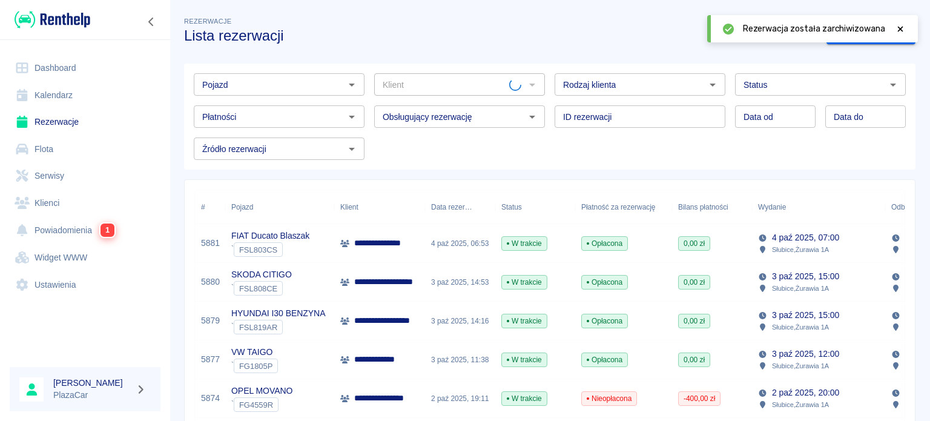
click at [526, 21] on div "Rezerwacje Lista rezerwacji" at bounding box center [495, 24] width 642 height 39
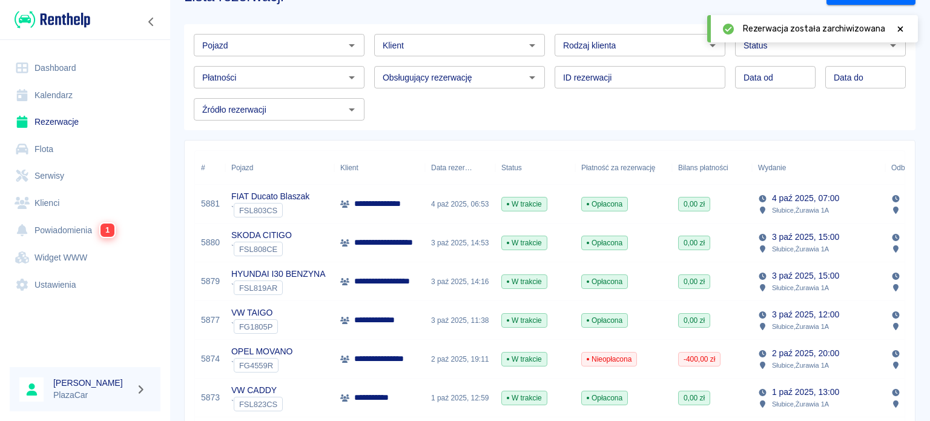
scroll to position [61, 0]
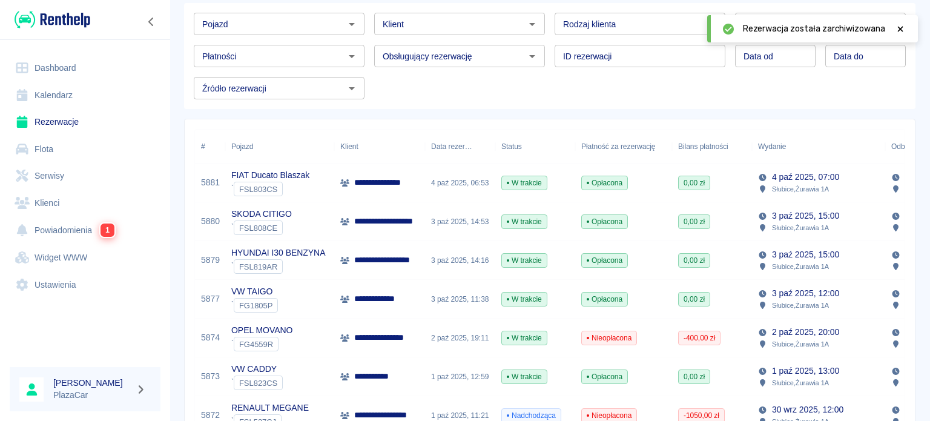
click at [425, 196] on div "4 paź 2025, 06:53" at bounding box center [460, 182] width 70 height 39
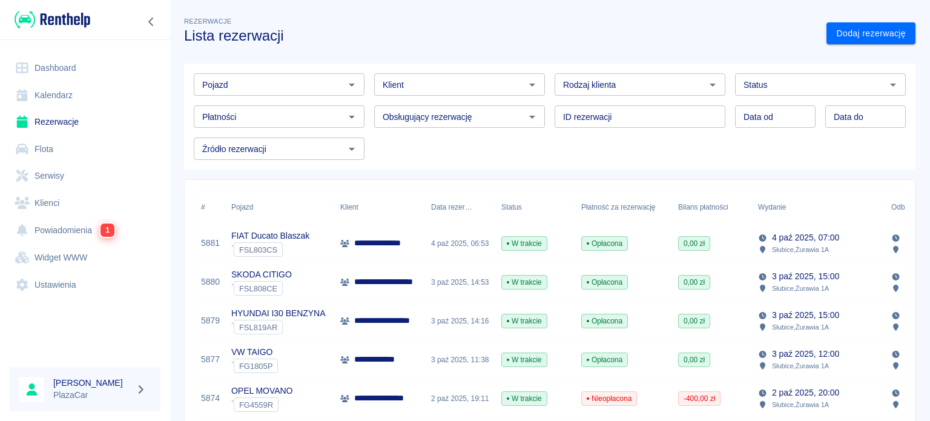
click at [284, 284] on div "` FSL808CE" at bounding box center [261, 288] width 61 height 15
click at [645, 26] on div "Rezerwacje Lista rezerwacji" at bounding box center [495, 24] width 642 height 39
click at [635, 19] on div "Rezerwacje Lista rezerwacji" at bounding box center [495, 24] width 642 height 39
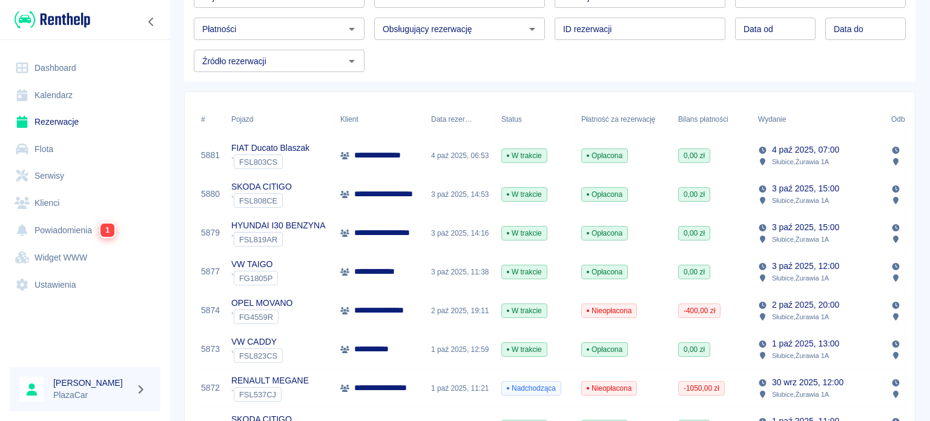
scroll to position [61, 0]
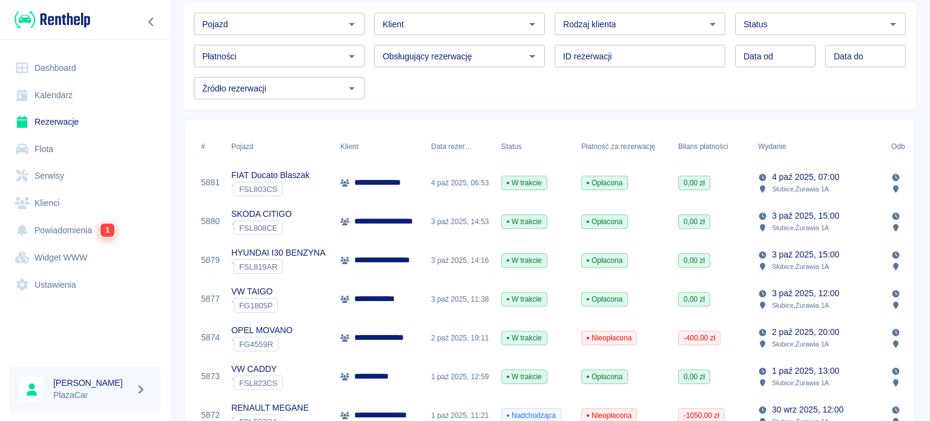
click at [362, 297] on p "**********" at bounding box center [390, 298] width 72 height 13
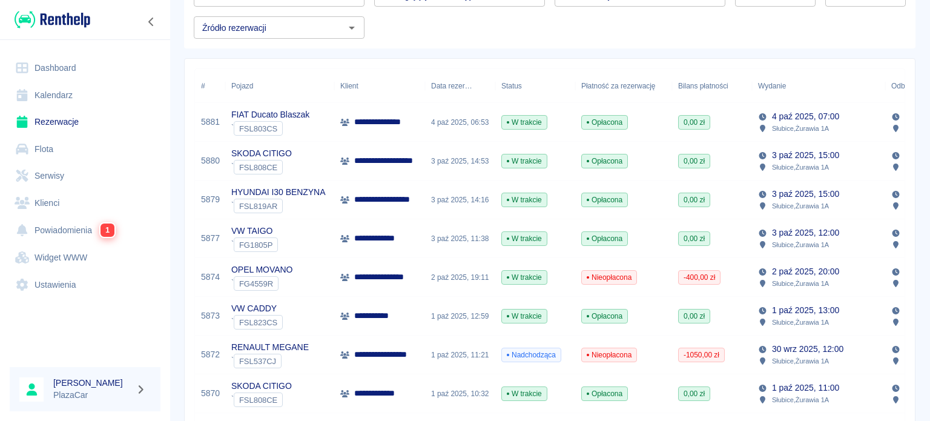
scroll to position [182, 0]
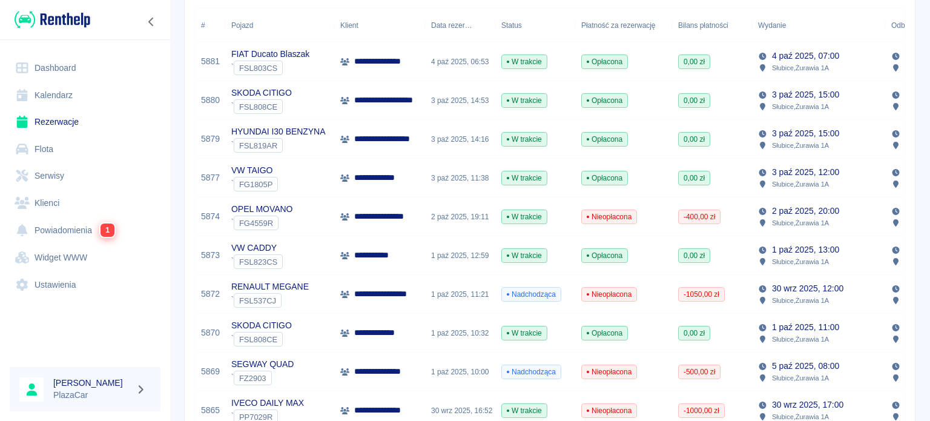
click at [409, 269] on div "**********" at bounding box center [379, 255] width 91 height 39
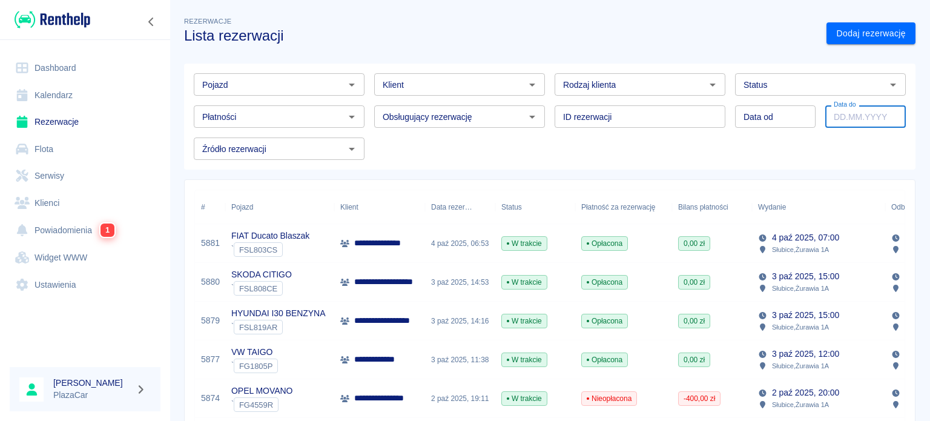
type input "DD.MM.YYYY"
click at [830, 115] on input "DD.MM.YYYY" at bounding box center [865, 116] width 80 height 22
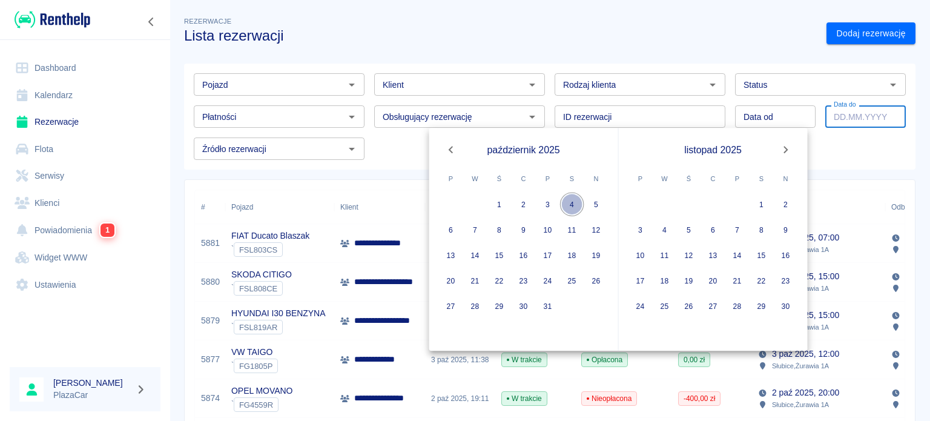
click at [565, 198] on button "4" at bounding box center [572, 204] width 24 height 24
type input "DD.MM.YYYY"
type input "04.10.2025"
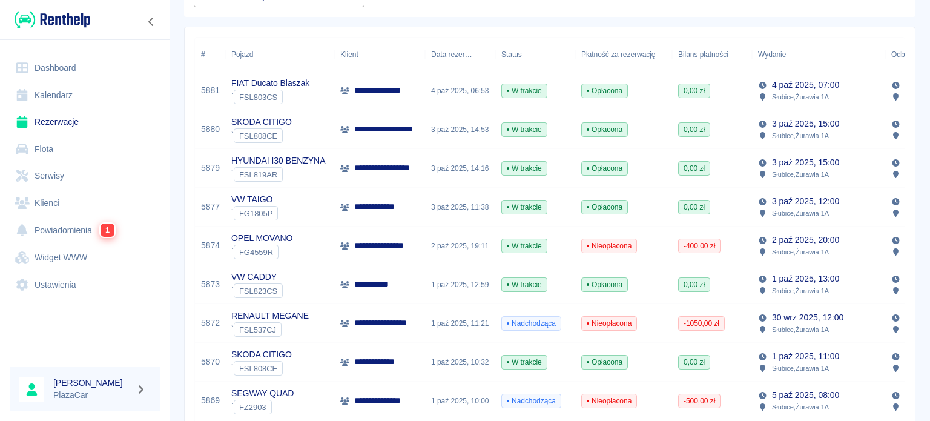
scroll to position [182, 0]
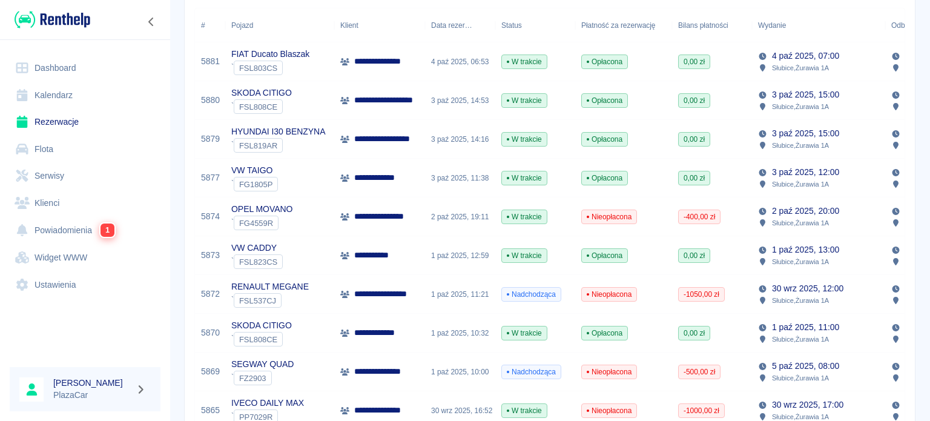
click at [390, 72] on div "**********" at bounding box center [379, 61] width 91 height 39
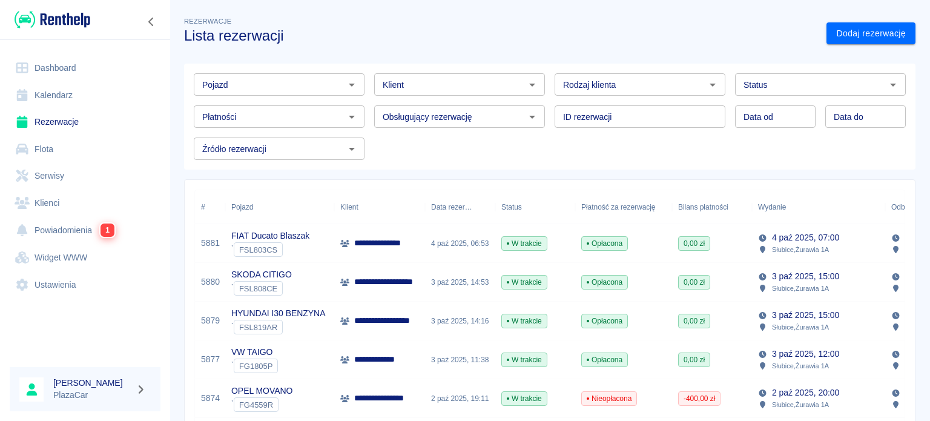
type input "DD.MM.YYYY"
click at [857, 126] on input "DD.MM.YYYY" at bounding box center [865, 116] width 80 height 22
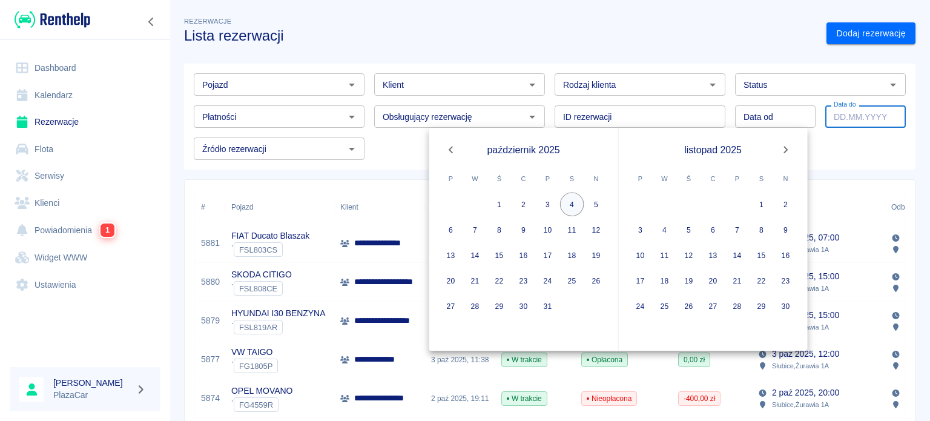
click at [576, 201] on button "4" at bounding box center [572, 204] width 24 height 24
type input "DD.MM.YYYY"
type input "04.10.2025"
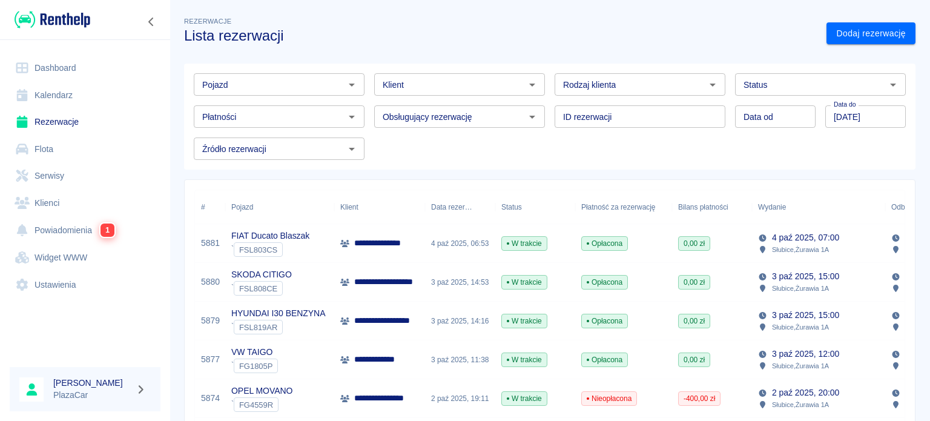
click at [900, 149] on div "Pojazd Pojazd Klient Klient Rodzaj klienta Rodzaj klienta Status Status Płatnoś…" at bounding box center [549, 117] width 731 height 106
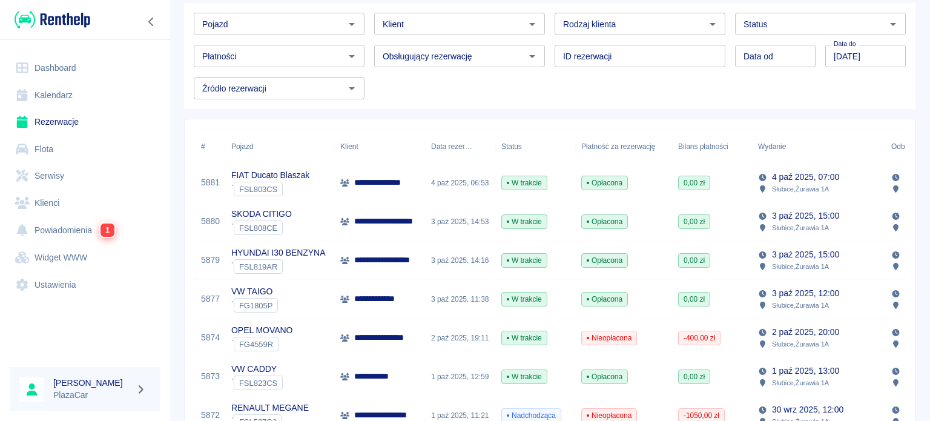
scroll to position [121, 0]
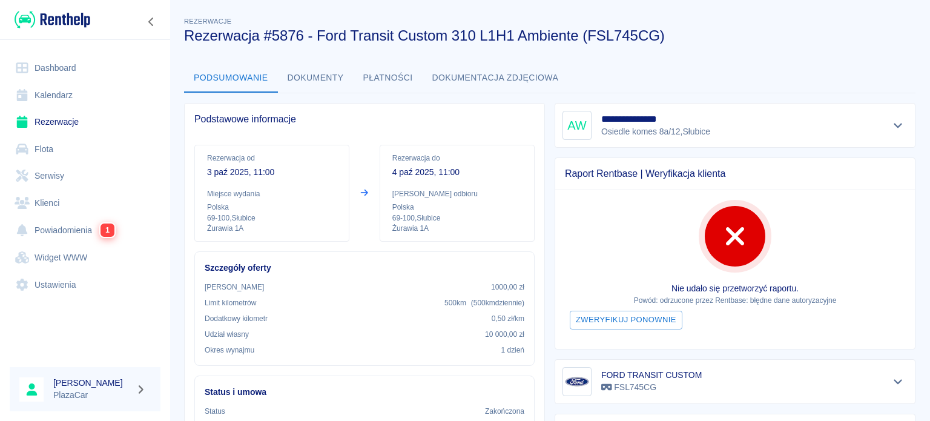
click at [48, 119] on link "Rezerwacje" at bounding box center [85, 121] width 151 height 27
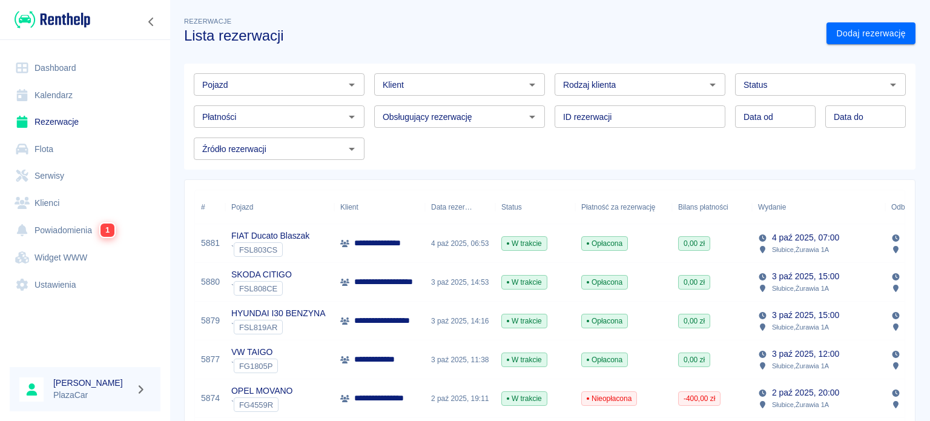
click at [365, 244] on p "**********" at bounding box center [383, 243] width 58 height 13
click at [379, 277] on p "**********" at bounding box center [390, 281] width 72 height 13
click at [591, 34] on h3 "Lista rezerwacji" at bounding box center [500, 35] width 632 height 17
